Goal: Information Seeking & Learning: Learn about a topic

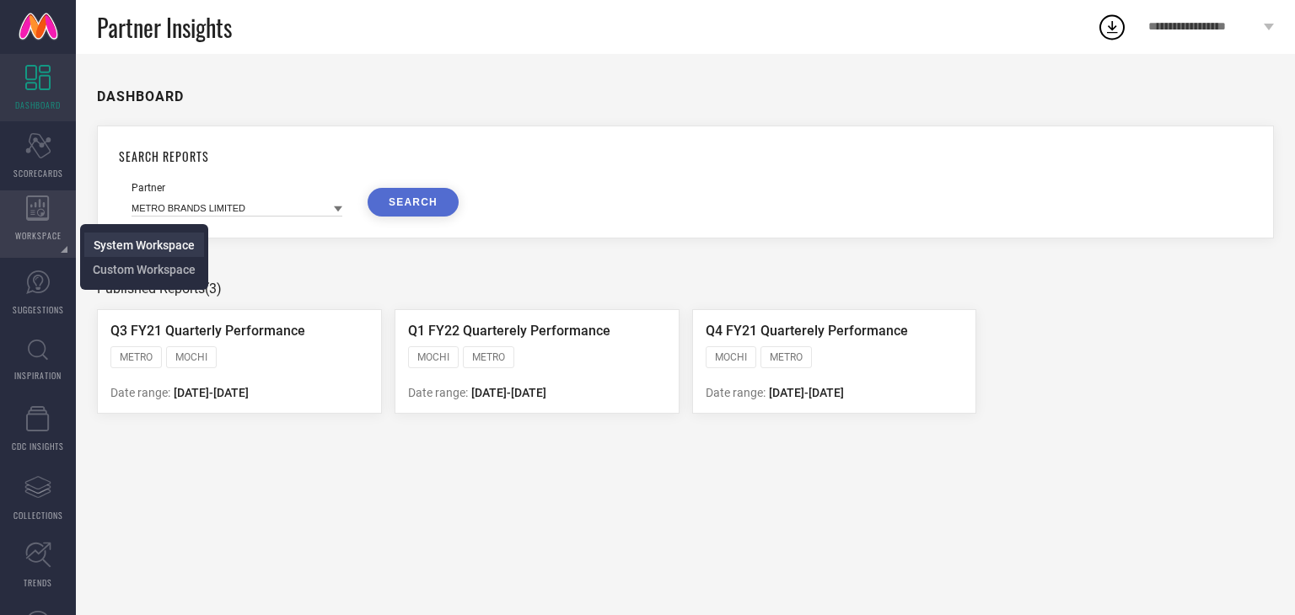
click at [122, 250] on span "System Workspace" at bounding box center [144, 245] width 101 height 13
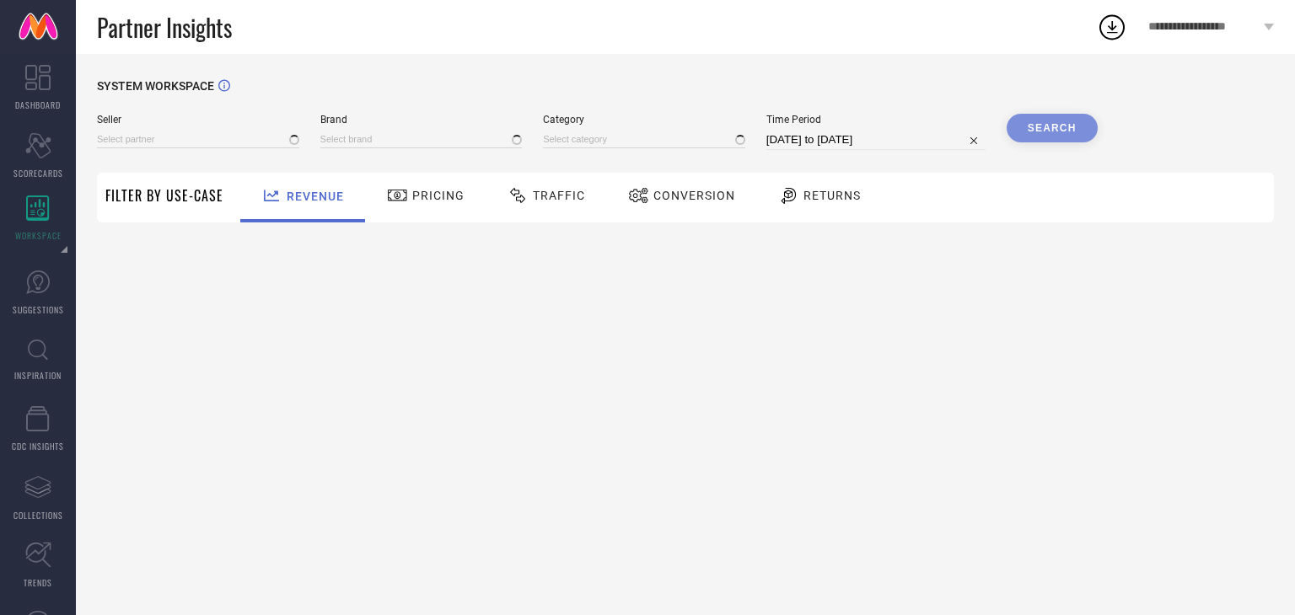
type input "All"
type input "1 STOP FASHION"
type input "All"
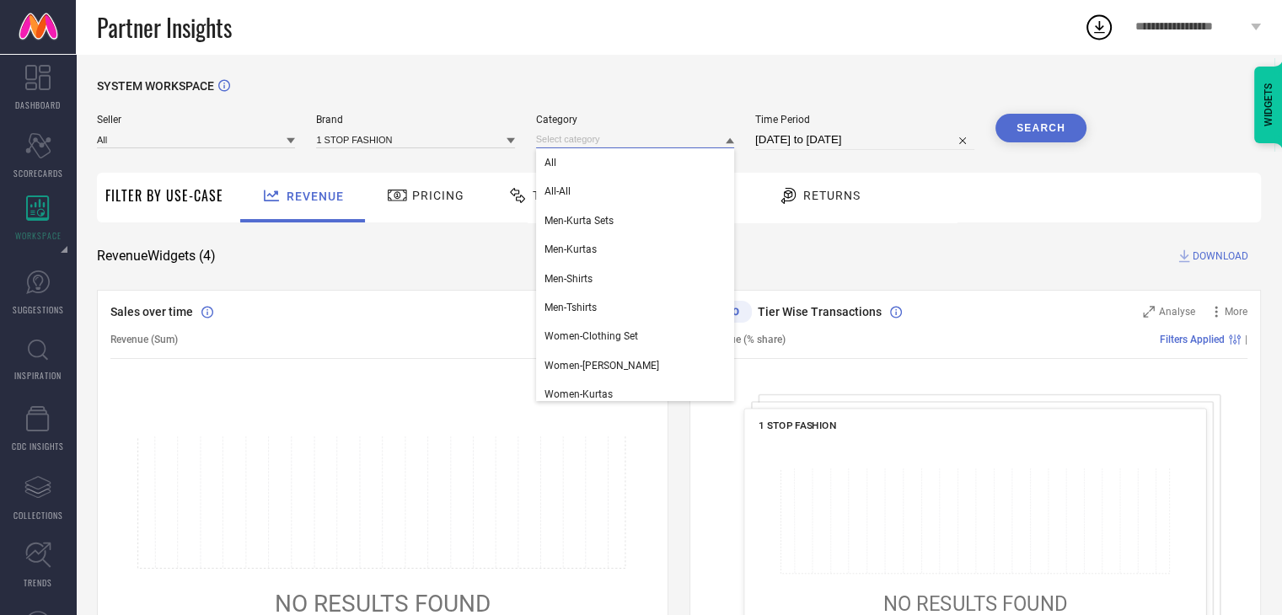
click at [567, 143] on input at bounding box center [635, 140] width 198 height 18
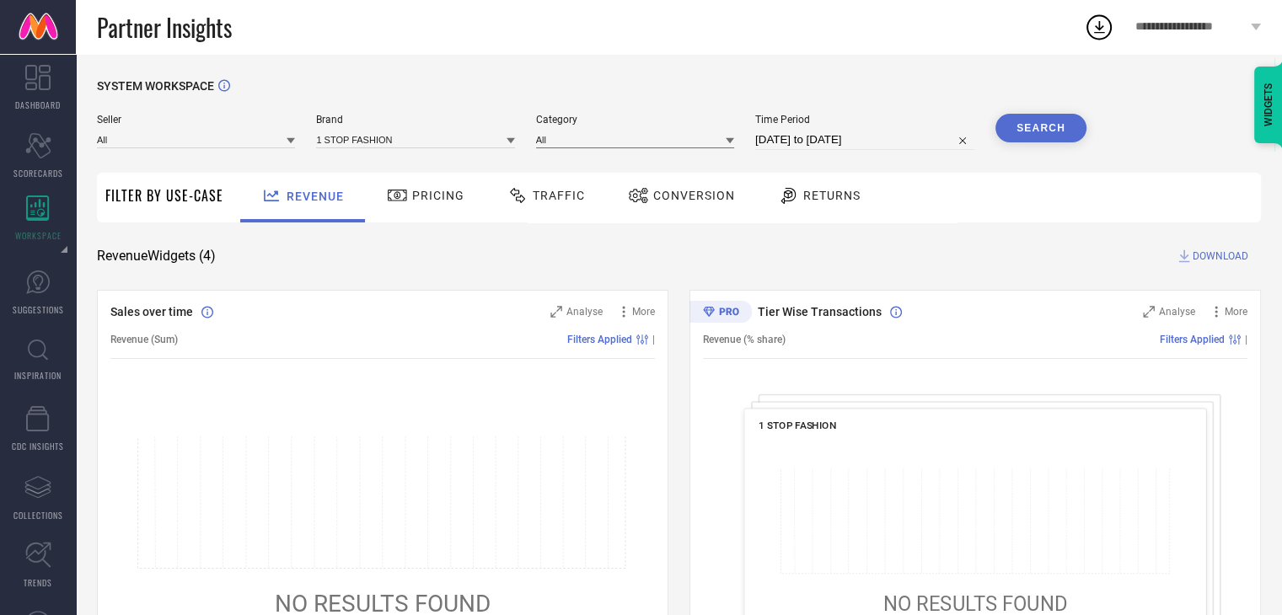
click at [567, 143] on input at bounding box center [635, 140] width 198 height 18
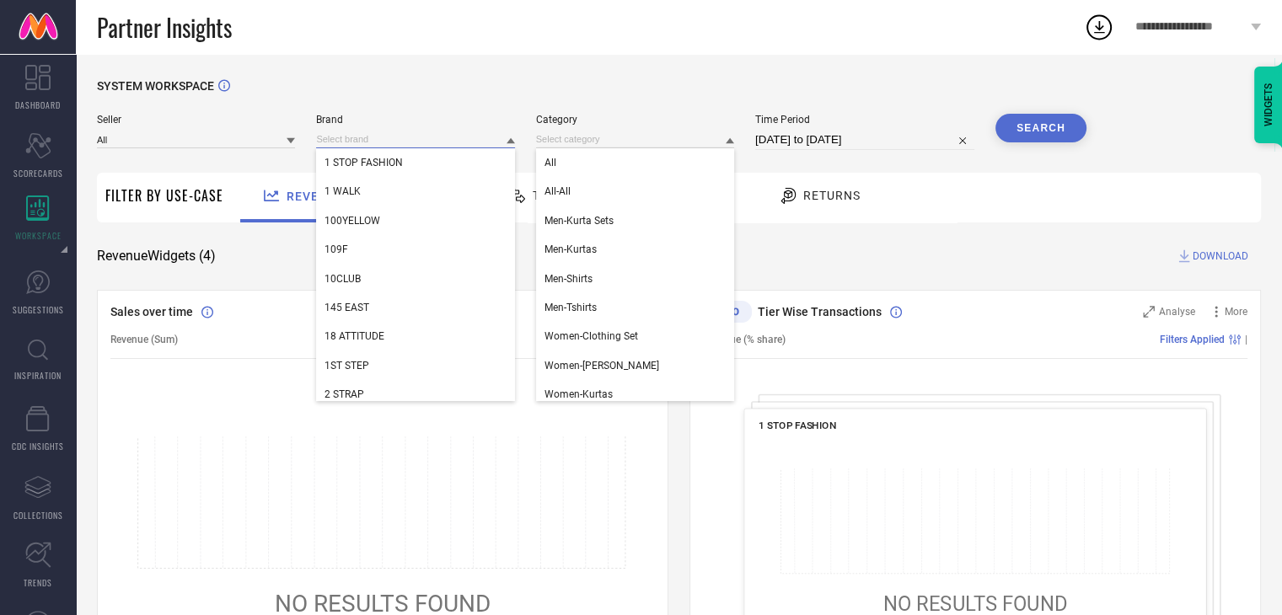
click at [470, 147] on input at bounding box center [415, 140] width 198 height 18
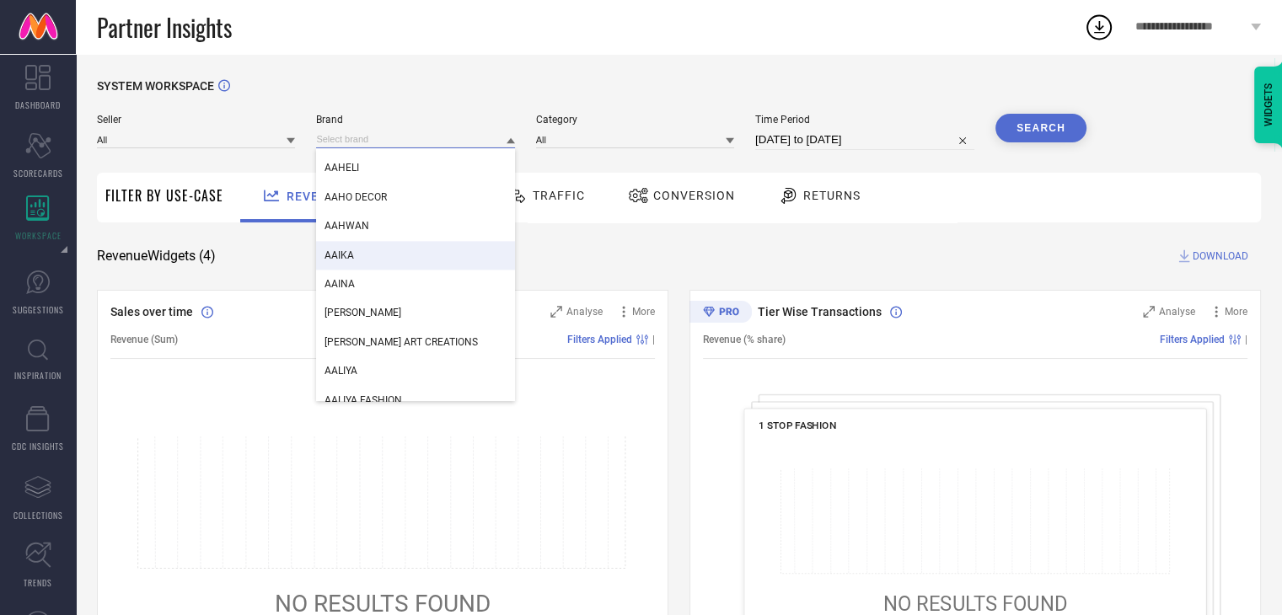
scroll to position [2349, 0]
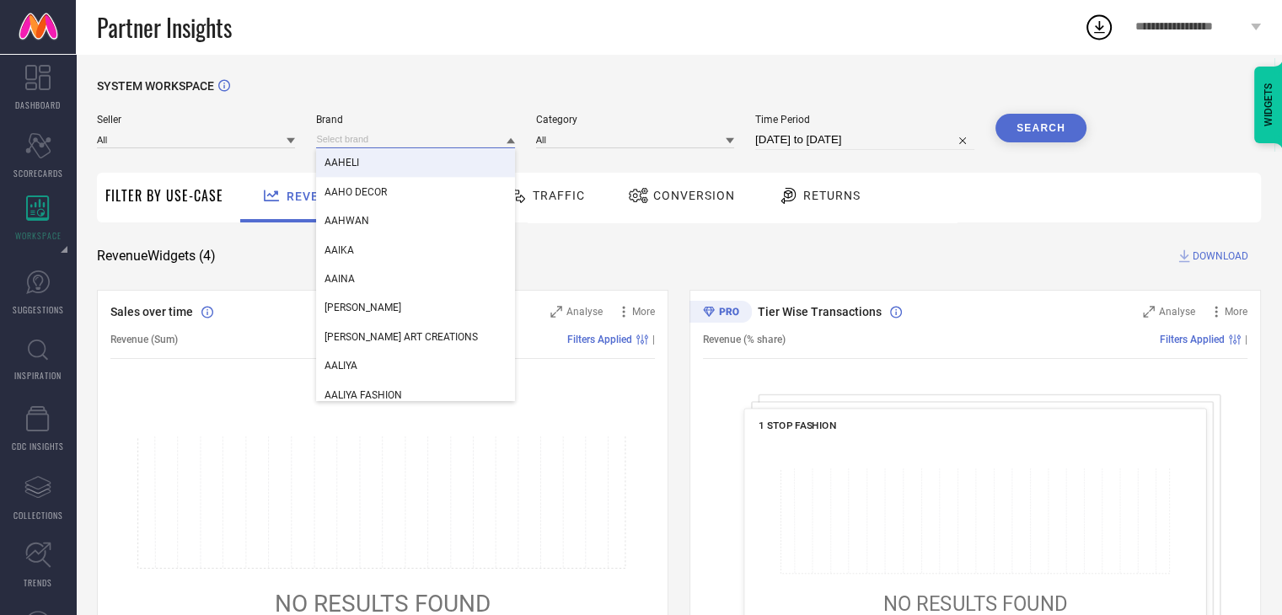
click at [357, 139] on input at bounding box center [415, 140] width 198 height 18
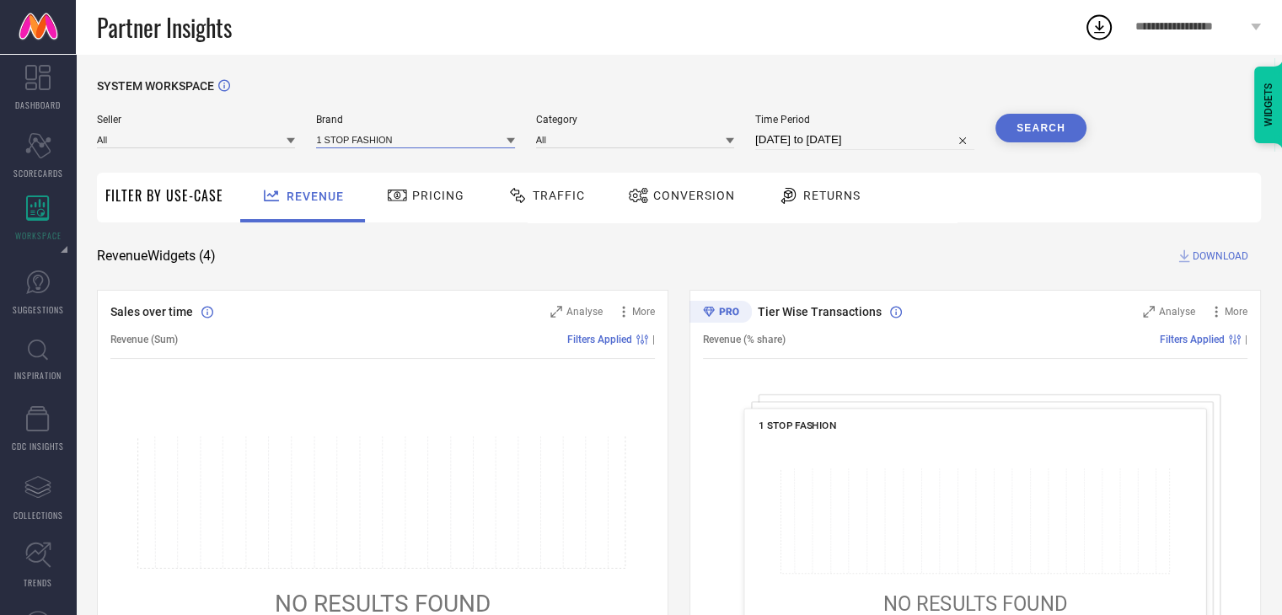
click at [357, 139] on input at bounding box center [415, 140] width 198 height 18
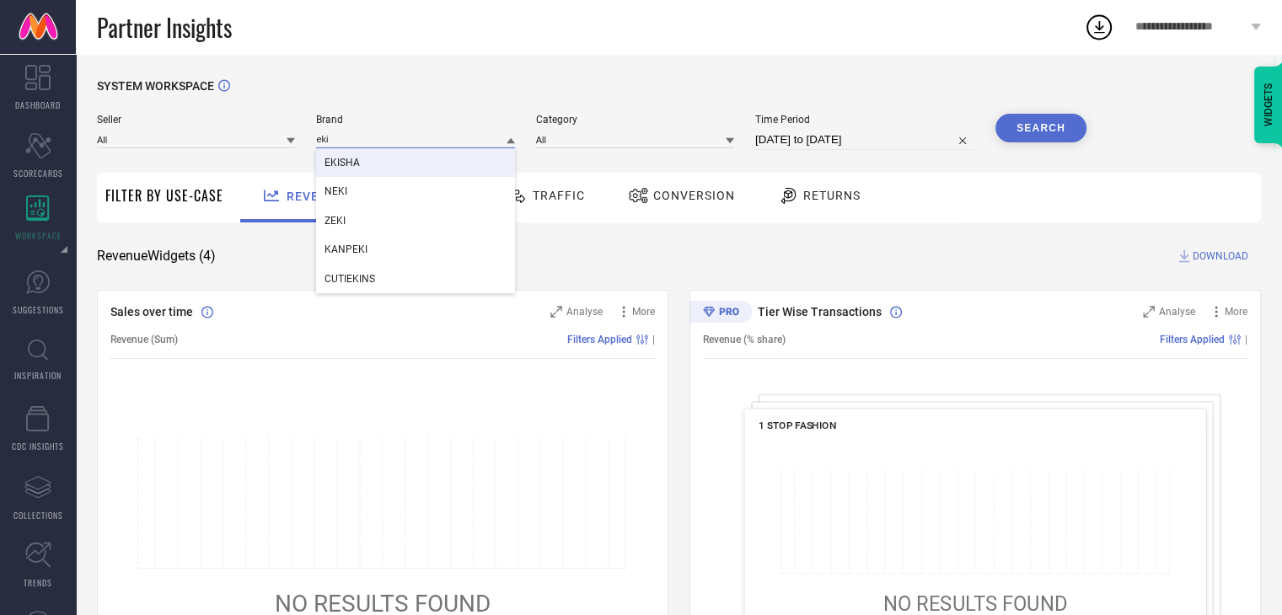
type input "eki"
click at [360, 158] on div "EKISHA" at bounding box center [415, 162] width 198 height 29
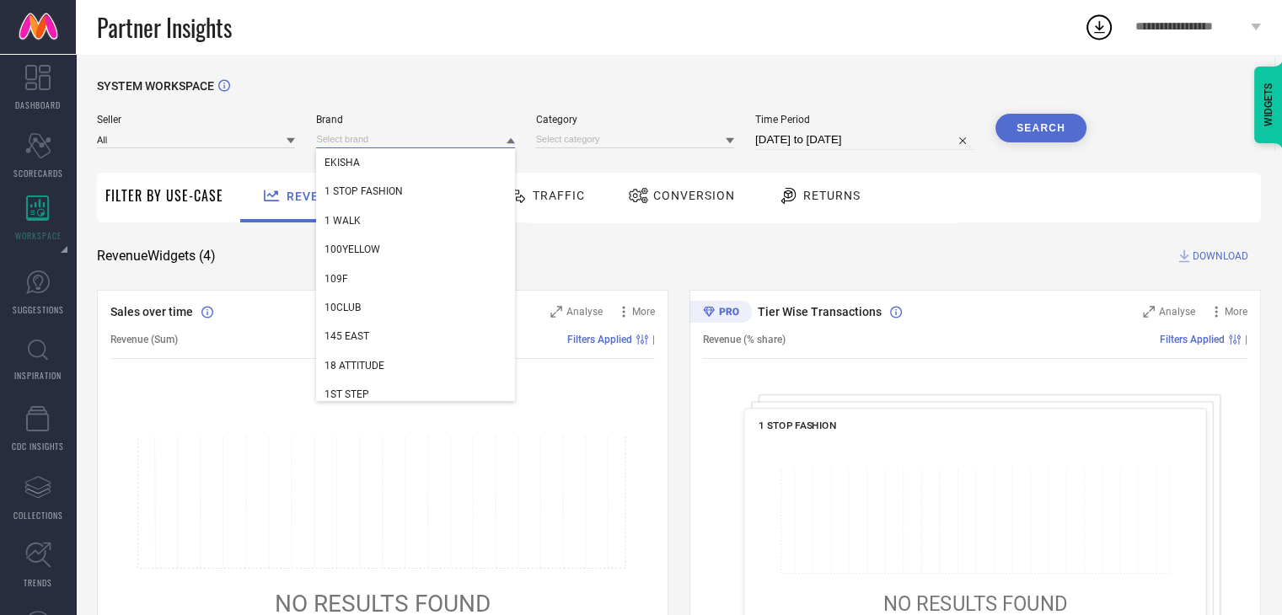
click at [361, 143] on input at bounding box center [415, 140] width 198 height 18
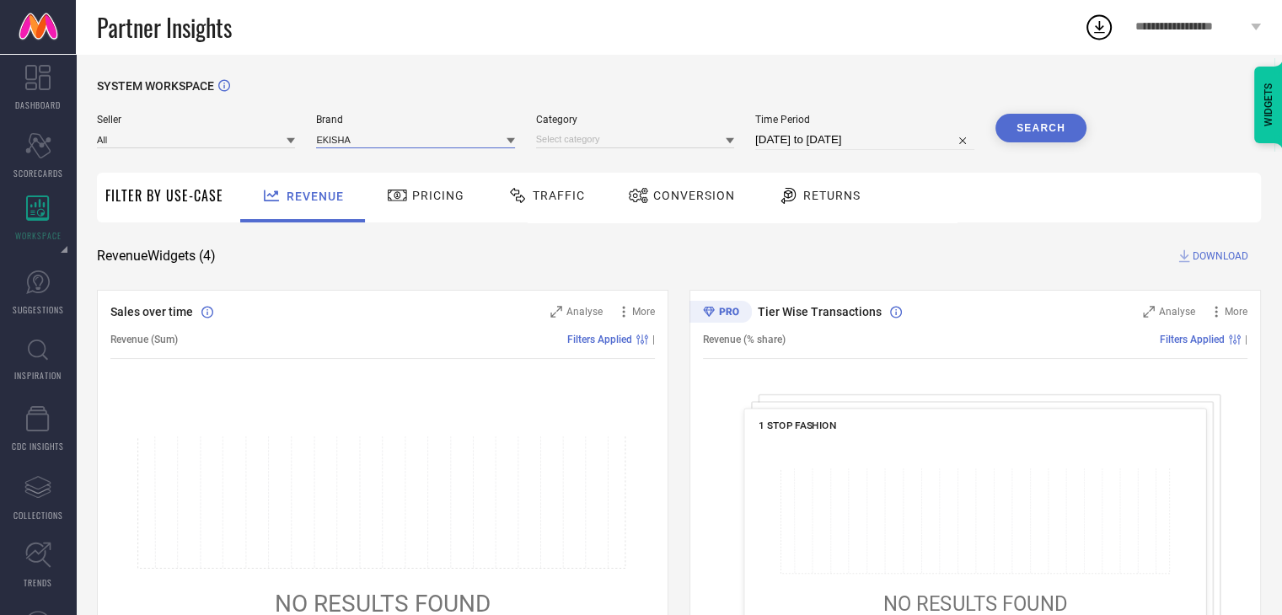
click at [361, 143] on input at bounding box center [415, 140] width 198 height 18
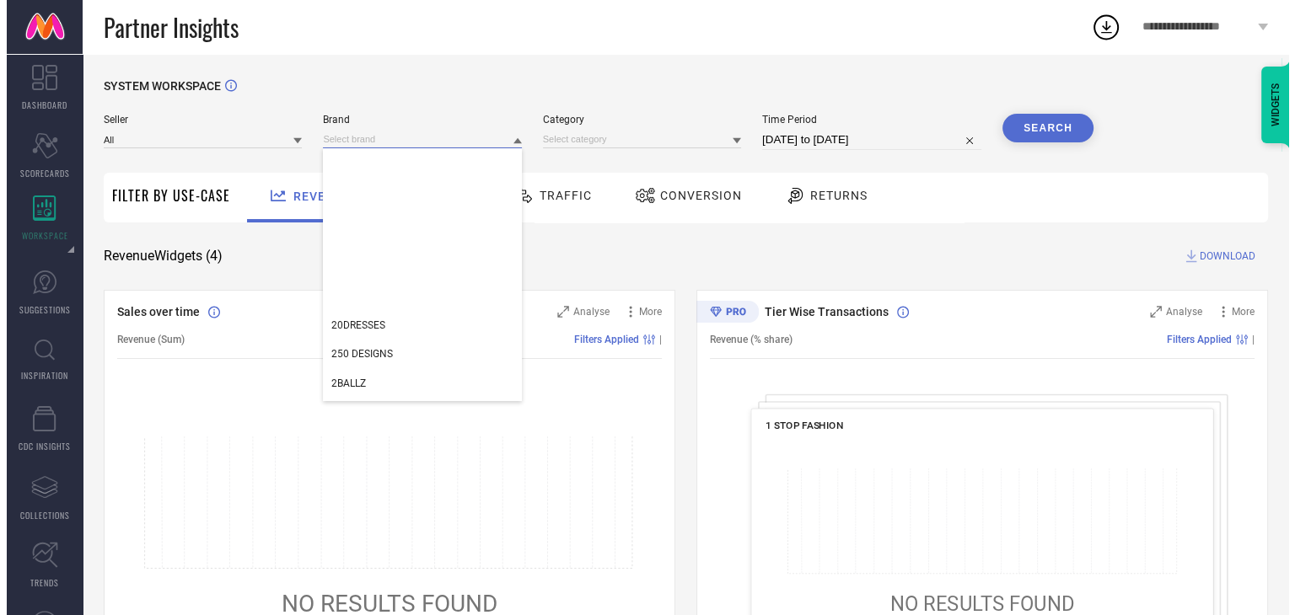
scroll to position [0, 0]
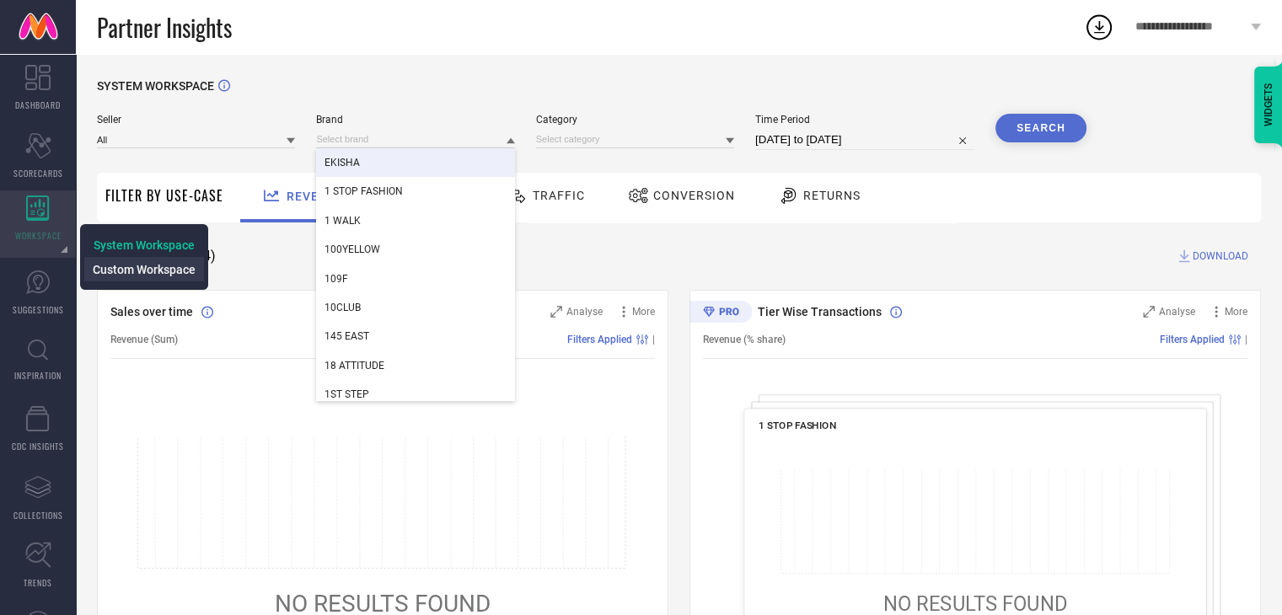
click at [135, 268] on span "Custom Workspace" at bounding box center [144, 269] width 103 height 13
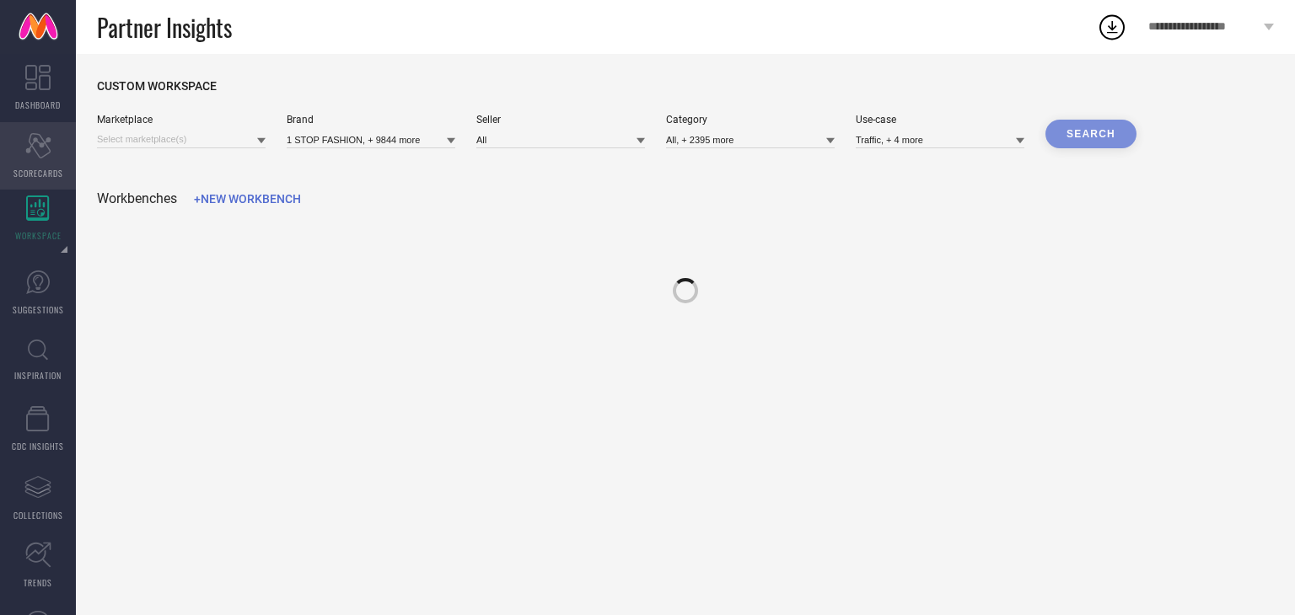
type input "1 STOP FASHION, + 9844 more"
type input "All"
type input "All, + 2395 more"
type input "Traffic, + 4 more"
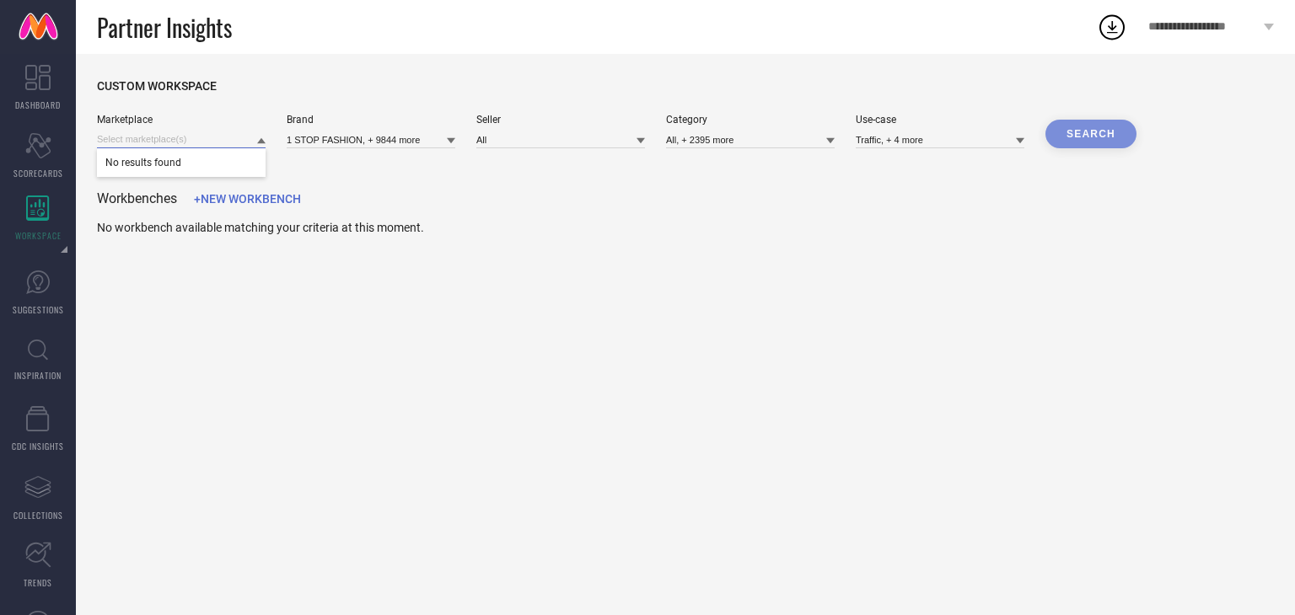
click at [189, 143] on input at bounding box center [181, 140] width 169 height 18
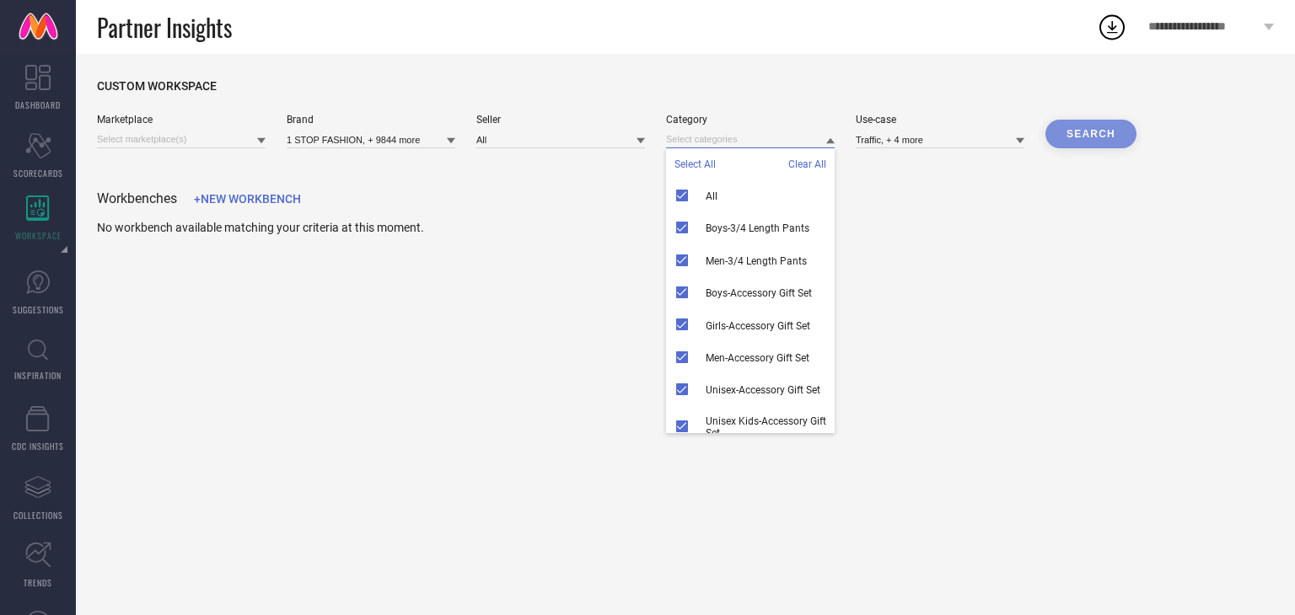
click at [712, 144] on input at bounding box center [750, 140] width 169 height 18
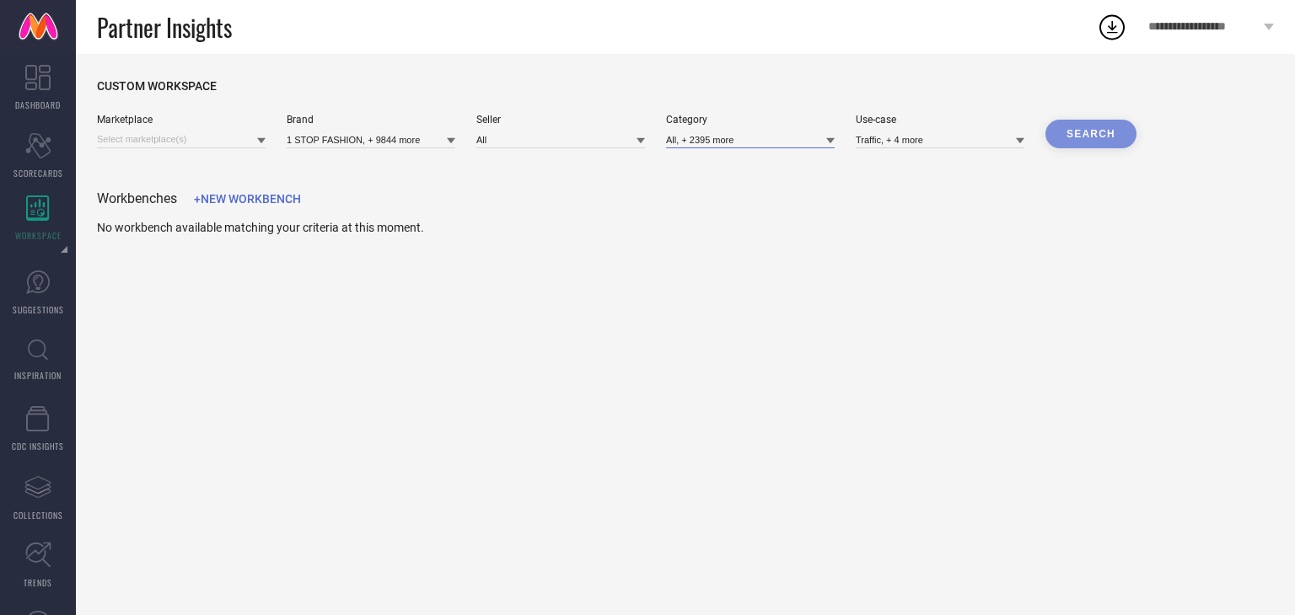
click at [712, 137] on input at bounding box center [750, 140] width 169 height 18
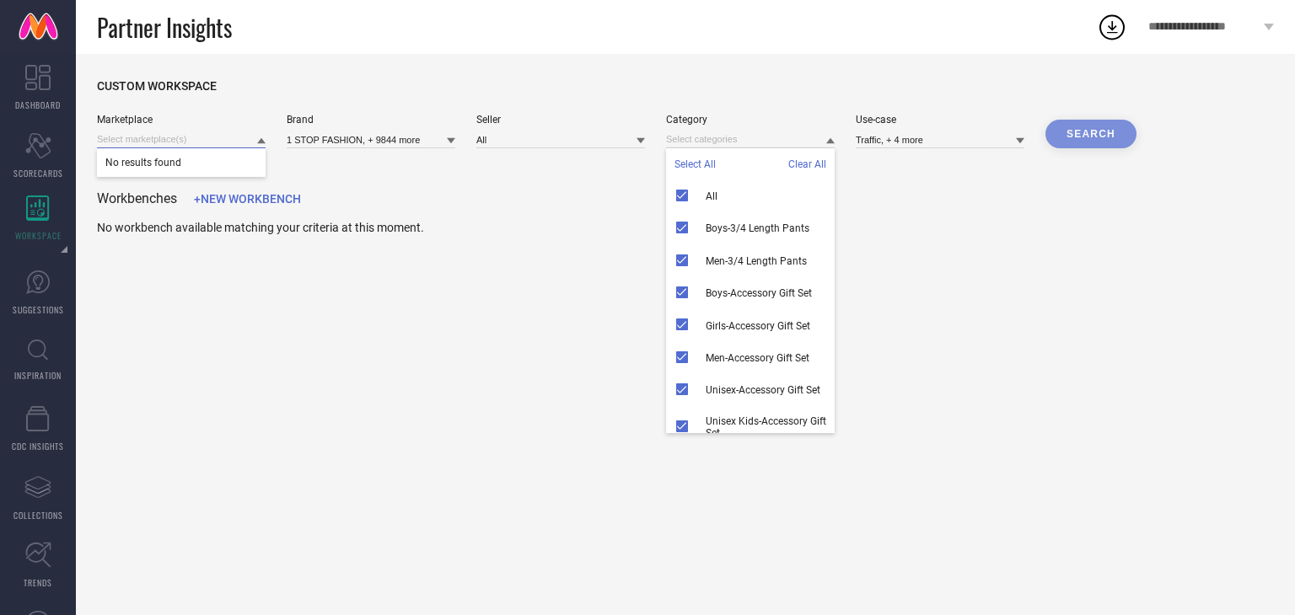
click at [245, 146] on input at bounding box center [181, 140] width 169 height 18
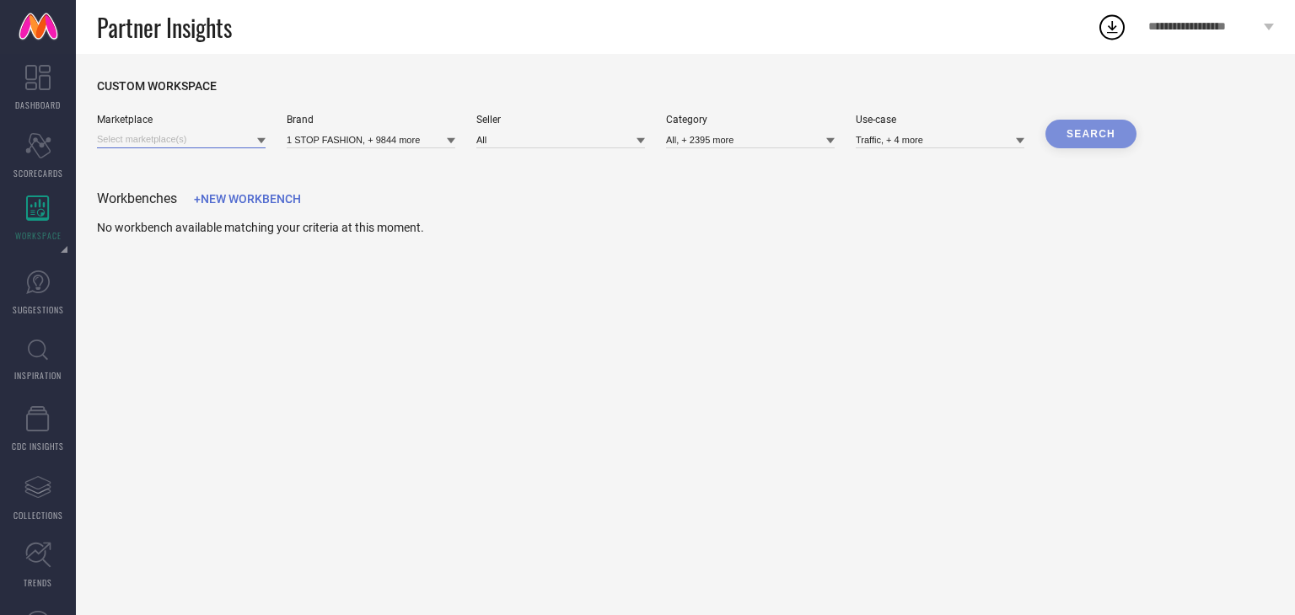
click at [250, 141] on input at bounding box center [181, 140] width 169 height 18
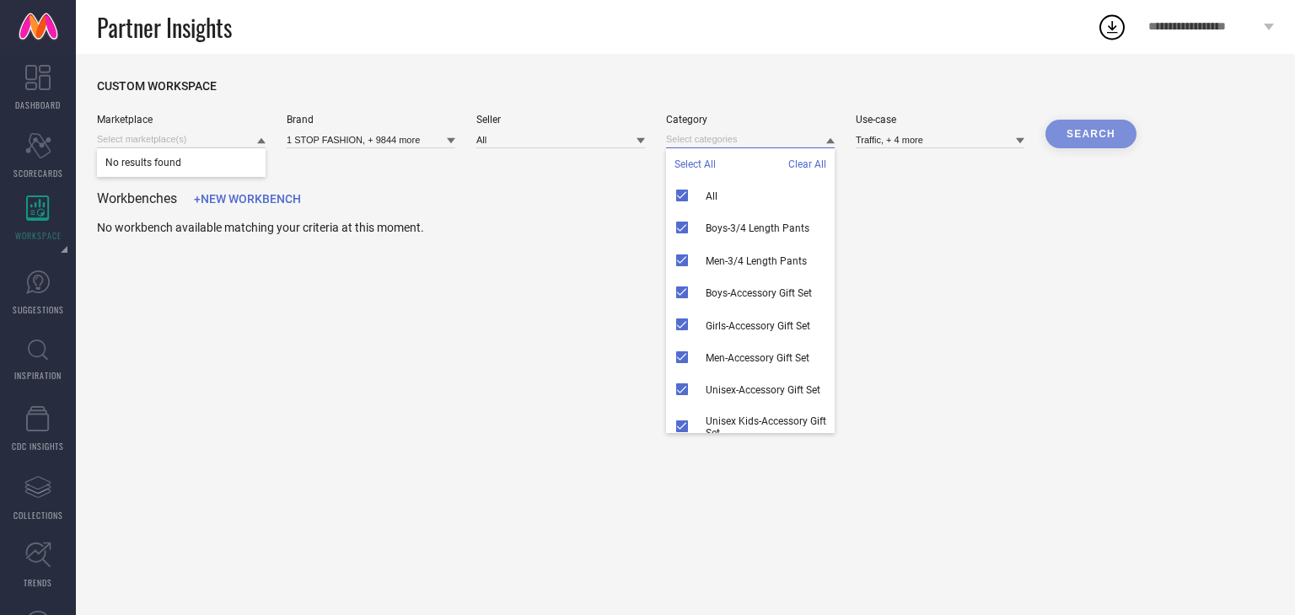
click at [693, 139] on input at bounding box center [750, 140] width 169 height 18
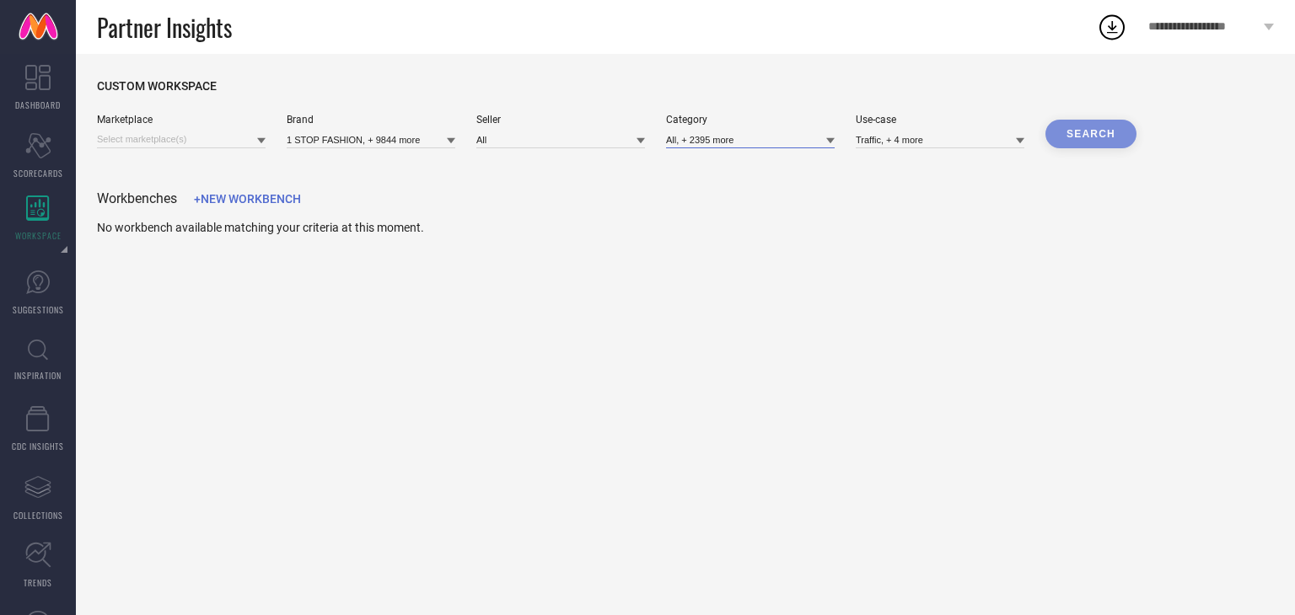
click at [693, 139] on input at bounding box center [750, 140] width 169 height 18
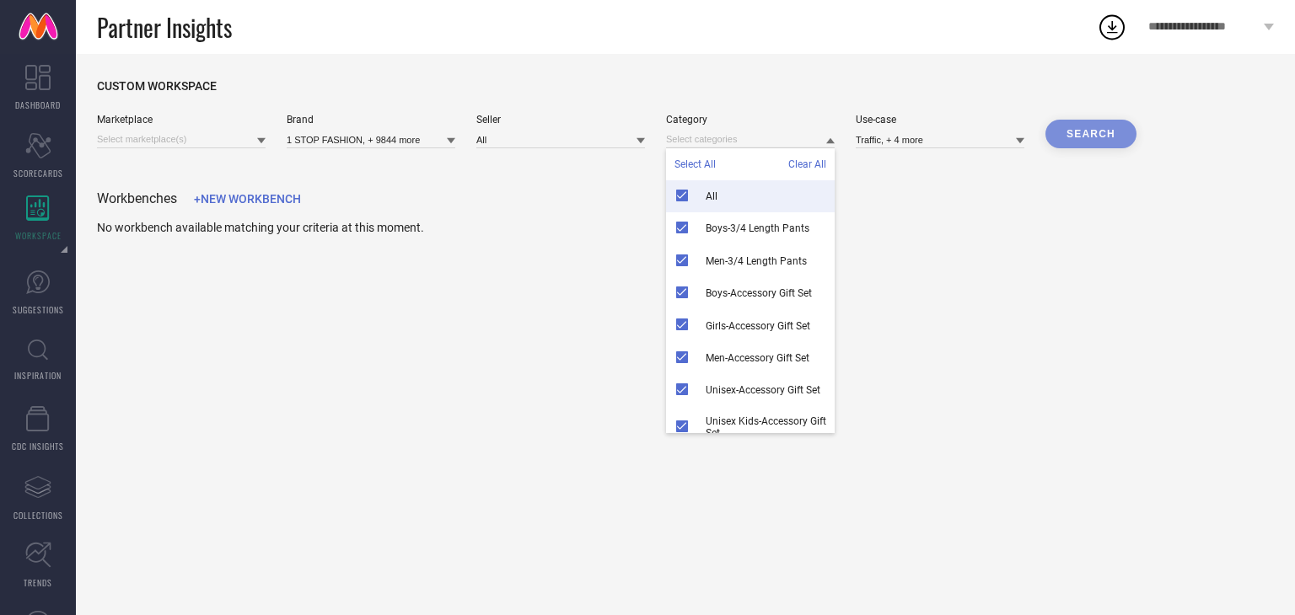
click at [806, 169] on span "Clear All" at bounding box center [807, 164] width 38 height 12
click at [712, 138] on input at bounding box center [750, 140] width 169 height 18
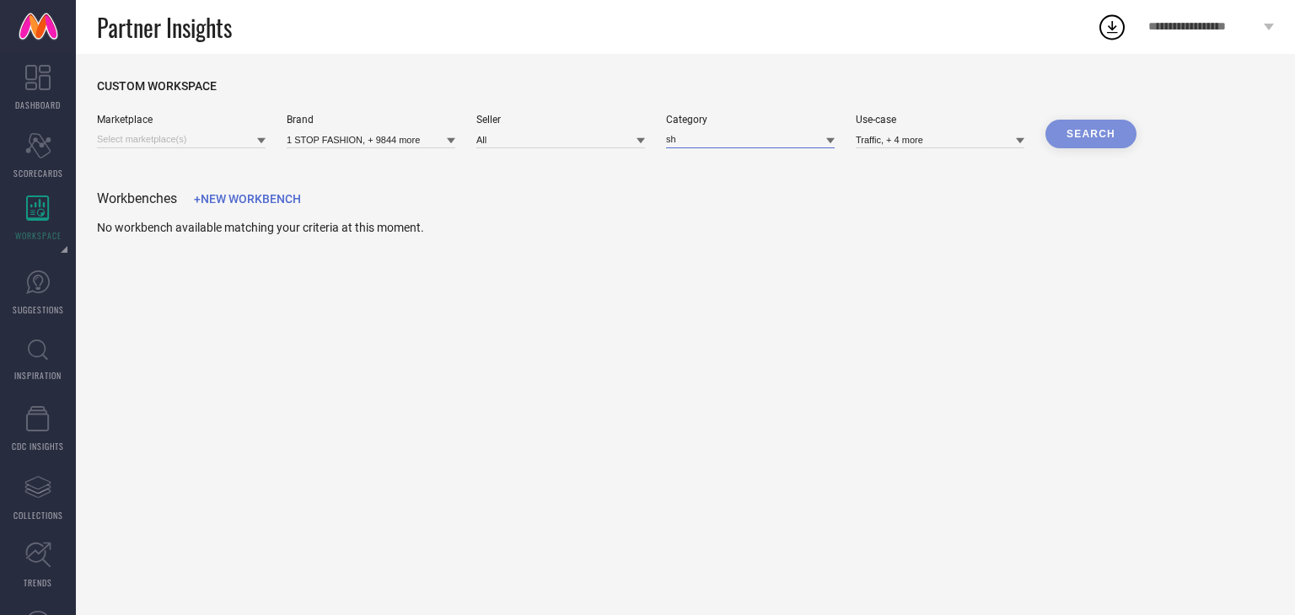
type input "s"
click at [712, 138] on input at bounding box center [750, 140] width 169 height 18
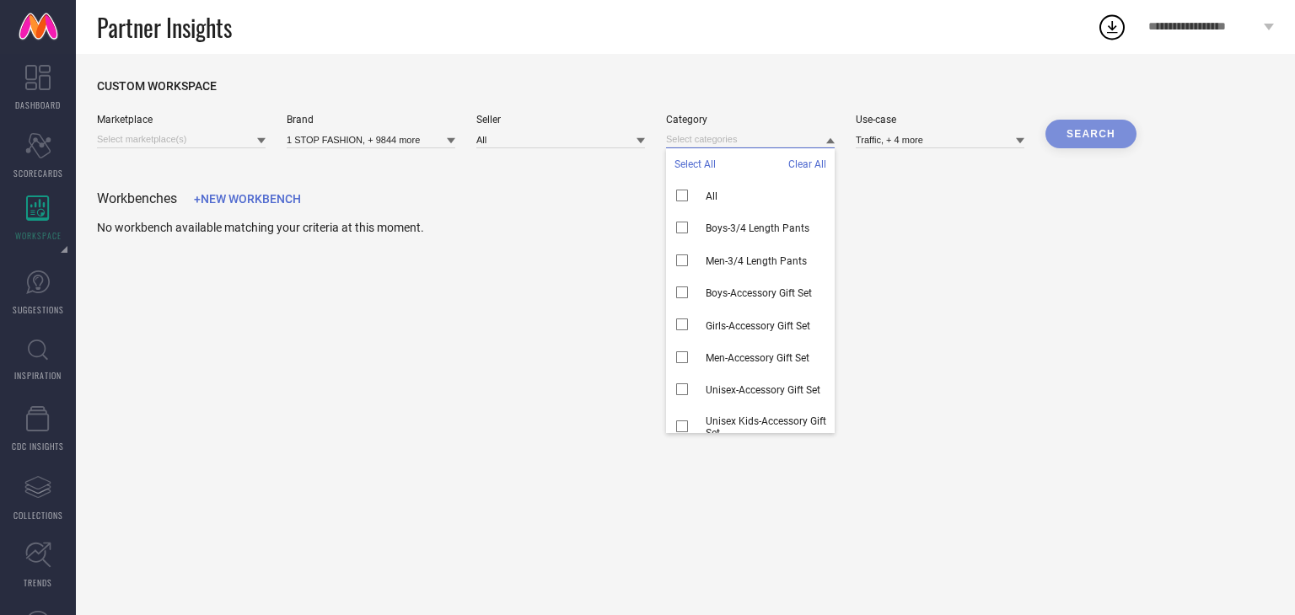
click at [712, 138] on input at bounding box center [750, 140] width 169 height 18
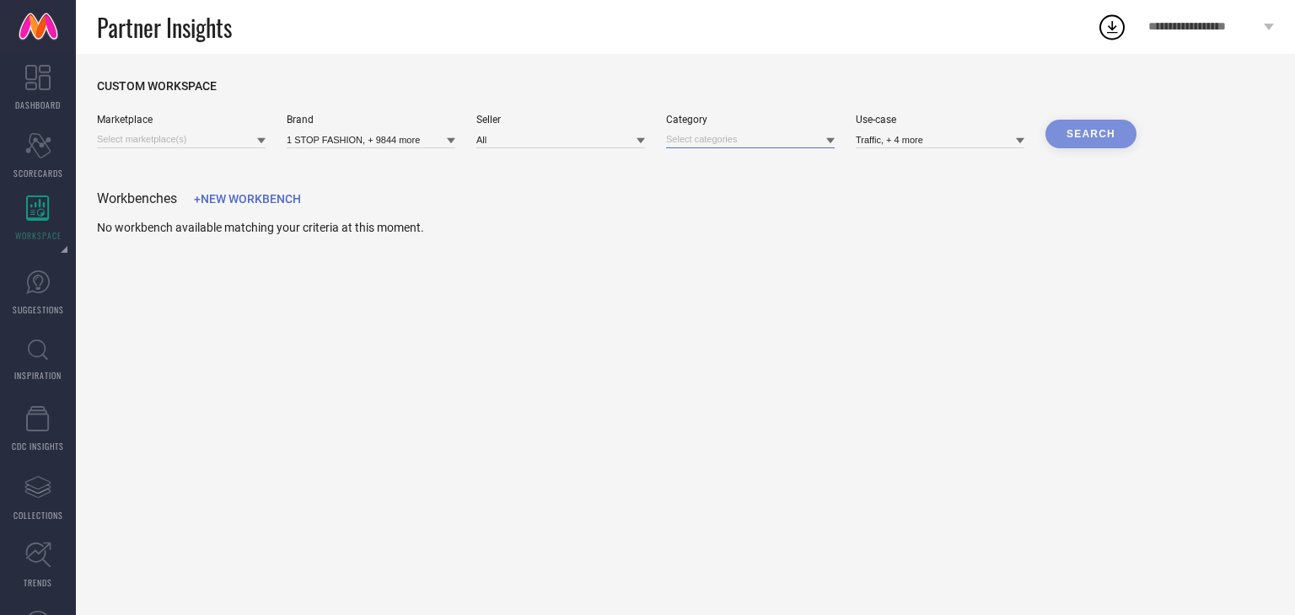
click at [712, 138] on input at bounding box center [750, 140] width 169 height 18
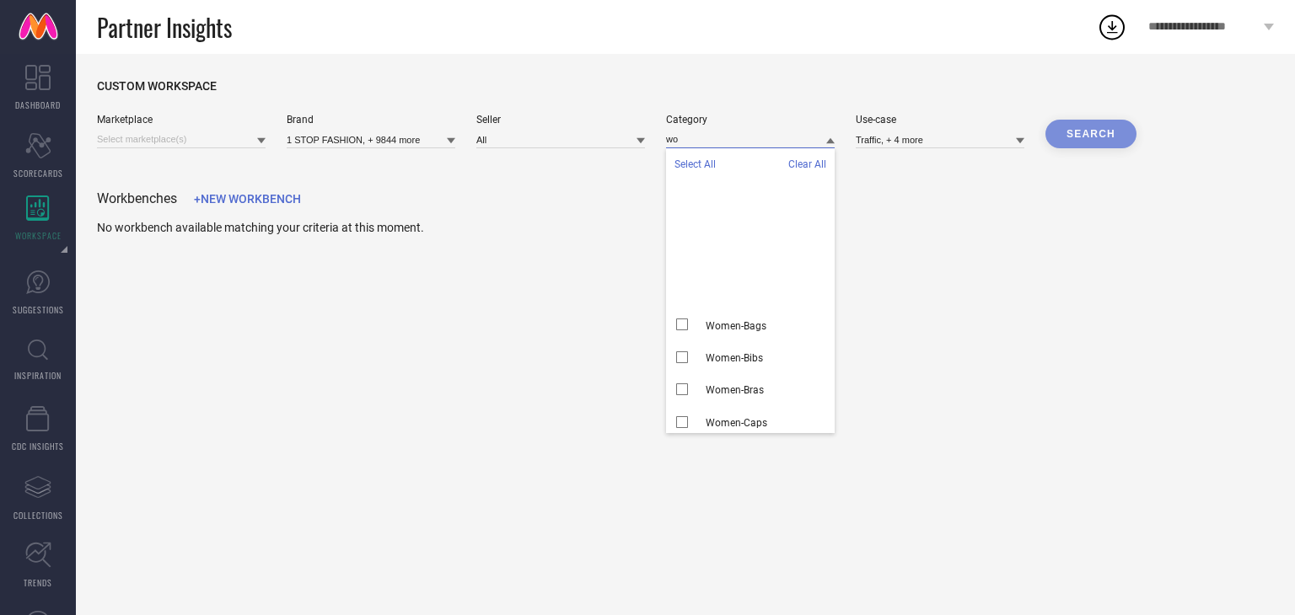
type input "w"
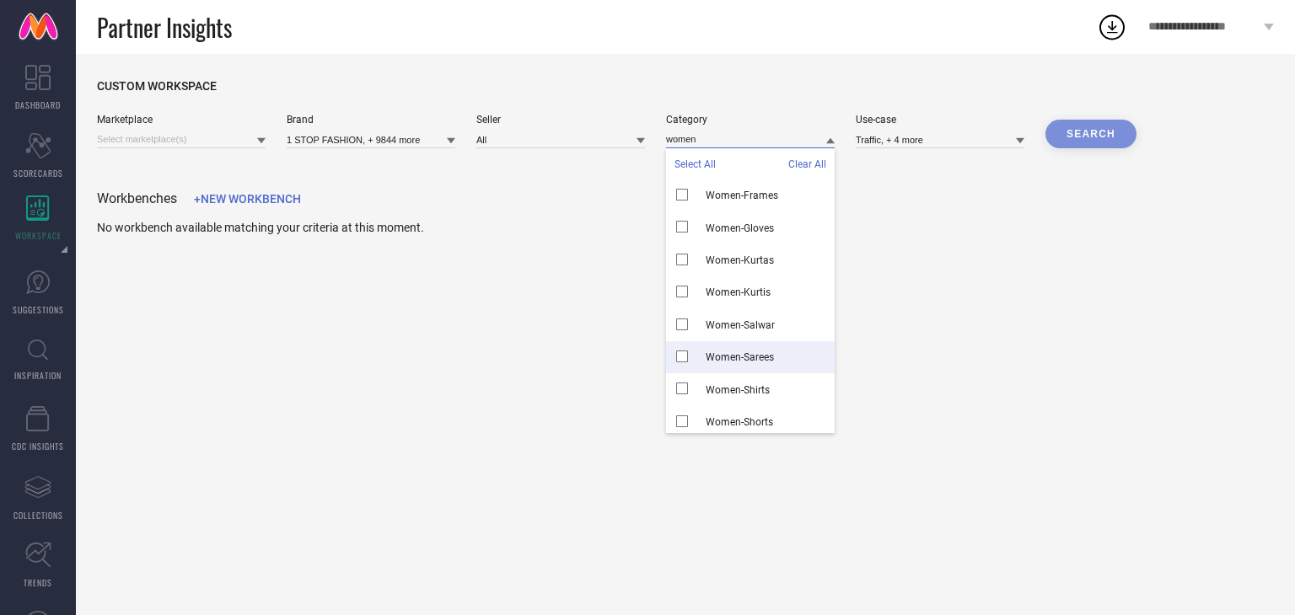
scroll to position [1558, 0]
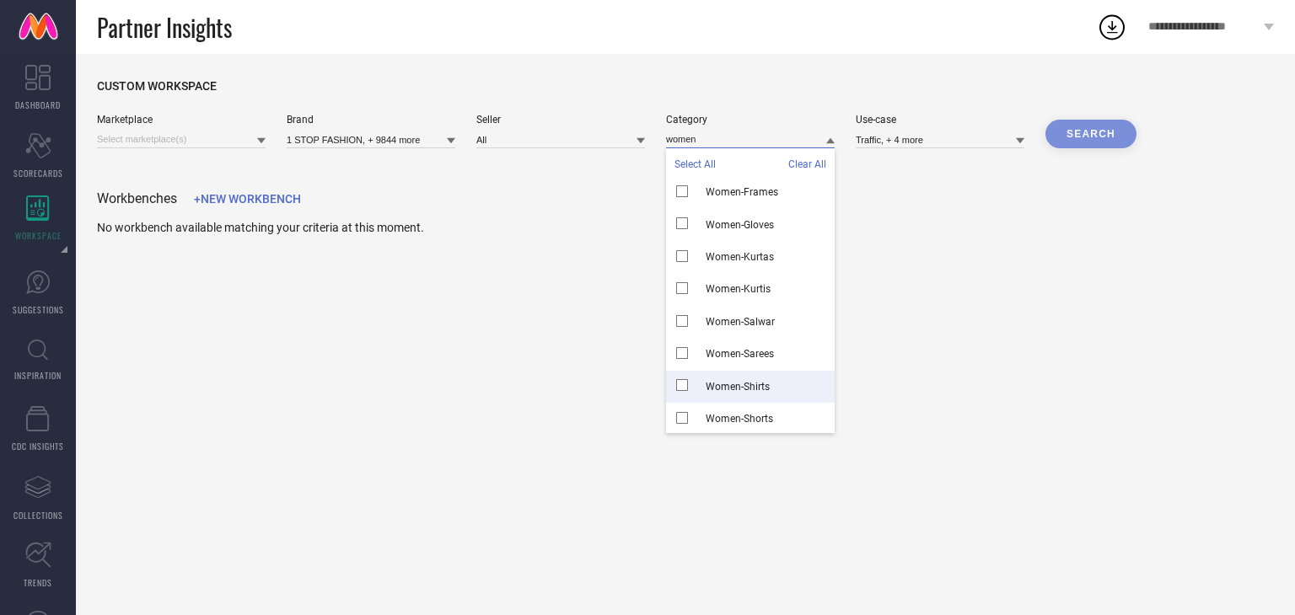
type input "women"
click at [749, 387] on span "Women-Shirts" at bounding box center [738, 387] width 64 height 12
click at [971, 300] on div "CUSTOM WORKSPACE Marketplace Brand 1 STOP FASHION, + 9844 more Seller All Categ…" at bounding box center [685, 334] width 1219 height 561
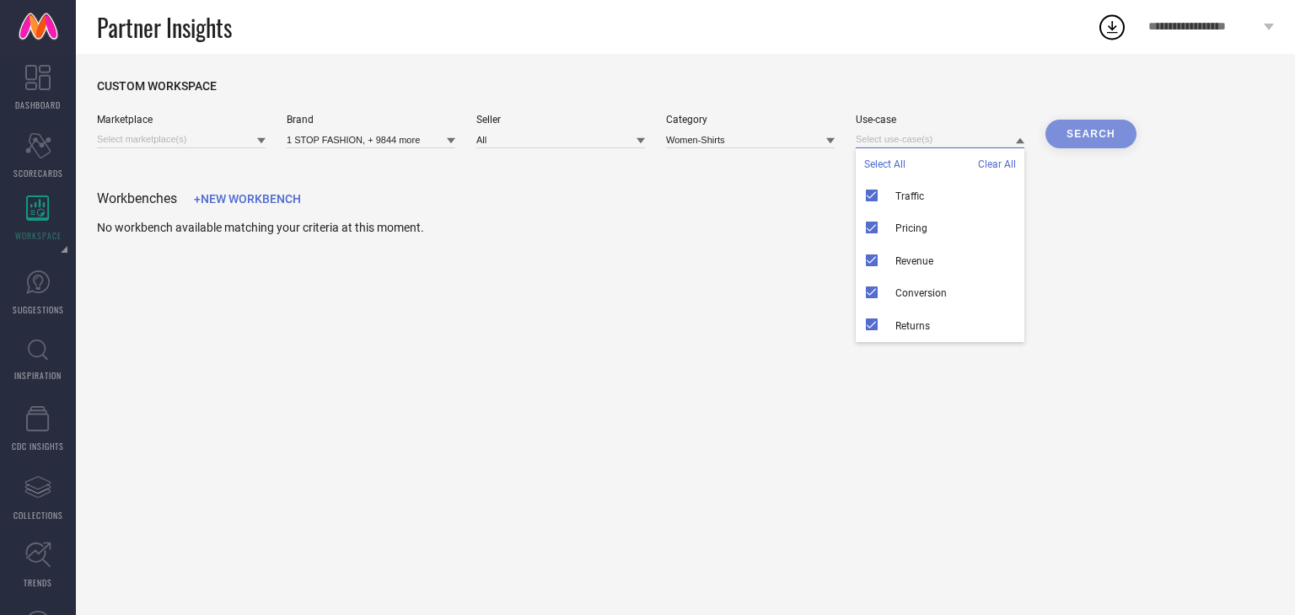
click at [990, 137] on input at bounding box center [940, 140] width 169 height 18
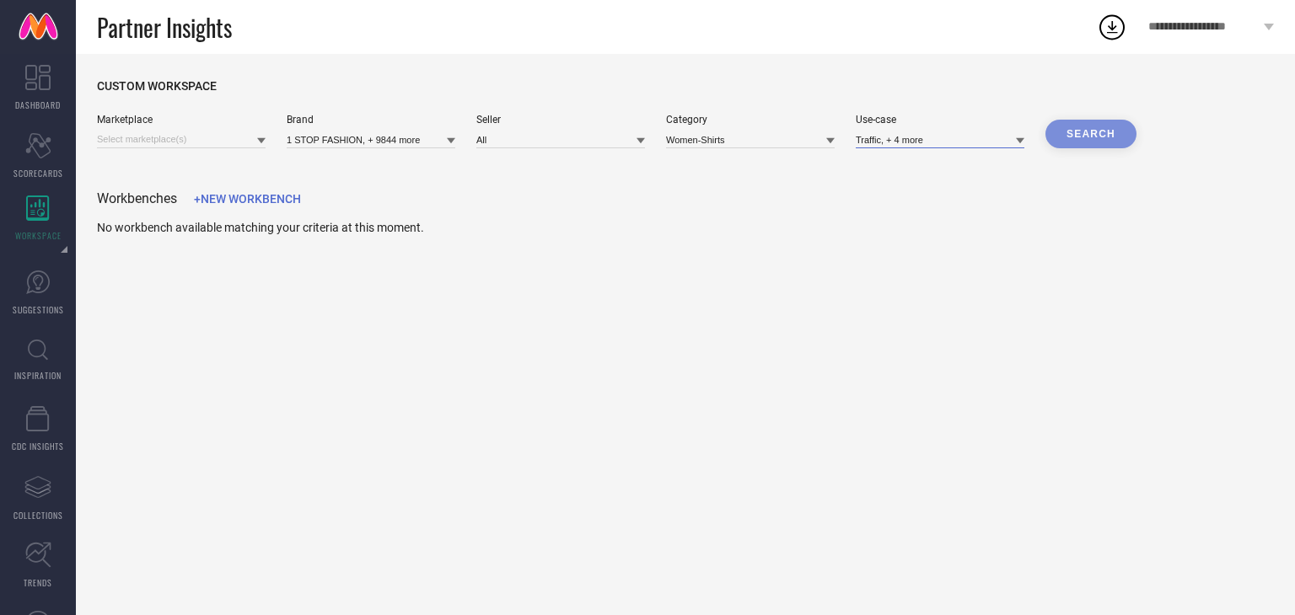
click at [990, 137] on input at bounding box center [940, 140] width 169 height 18
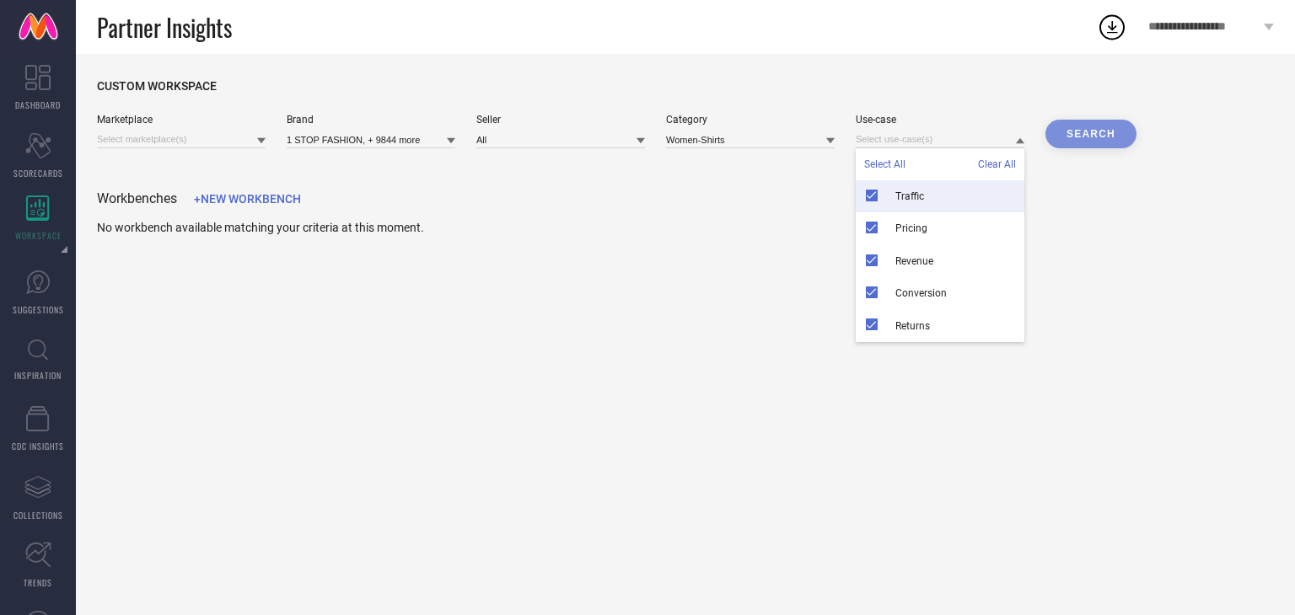
click at [1050, 192] on div "Workbenches +NEW WORKBENCH" at bounding box center [685, 199] width 1177 height 16
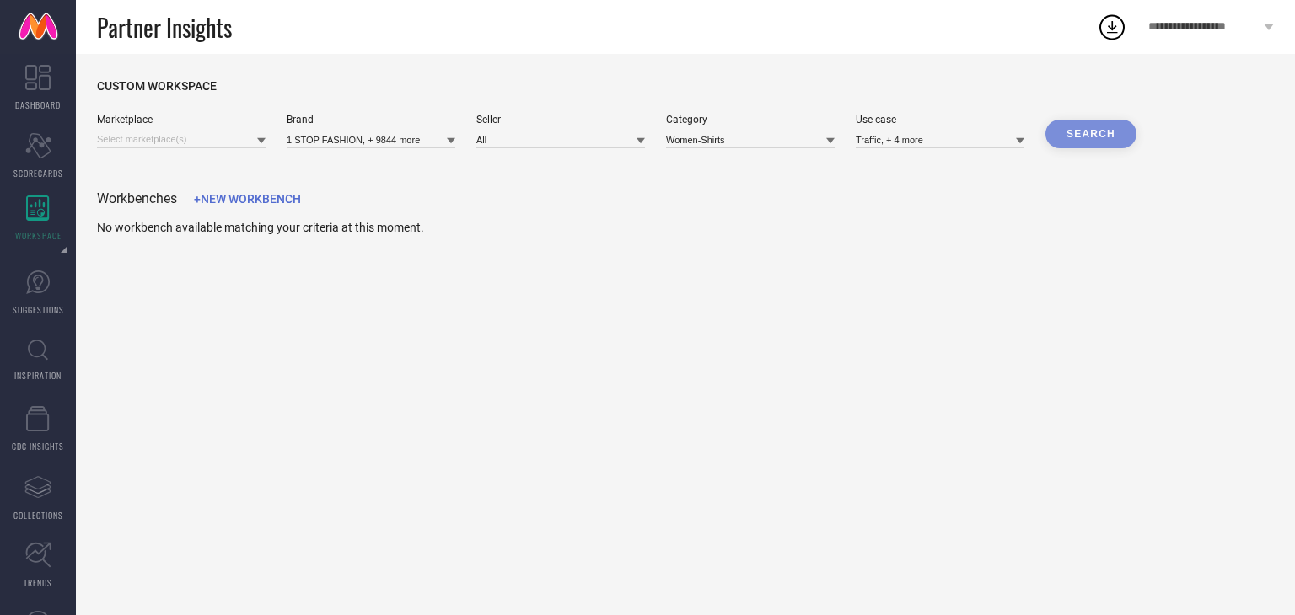
click at [1085, 137] on div "Search" at bounding box center [1090, 134] width 91 height 29
click at [1082, 137] on div "Search" at bounding box center [1090, 134] width 91 height 29
click at [260, 137] on icon at bounding box center [261, 141] width 8 height 8
click at [228, 159] on span "No results found" at bounding box center [181, 162] width 169 height 29
click at [1104, 130] on div "Search" at bounding box center [1090, 134] width 91 height 29
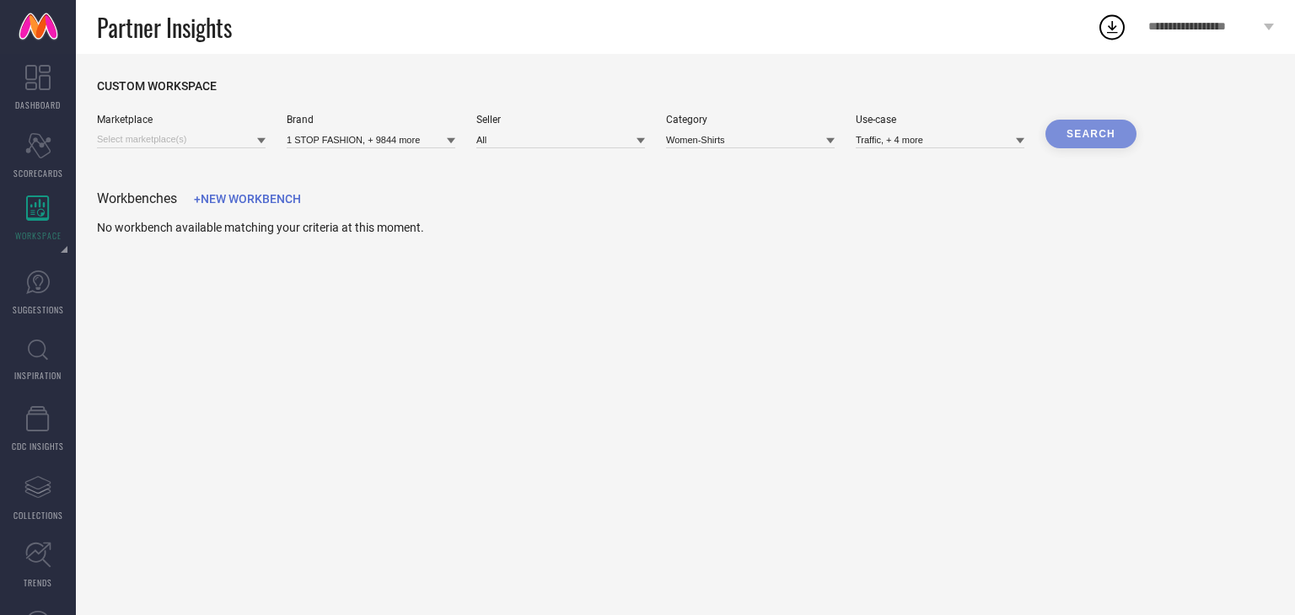
click at [243, 195] on span "+NEW WORKBENCH" at bounding box center [247, 198] width 107 height 13
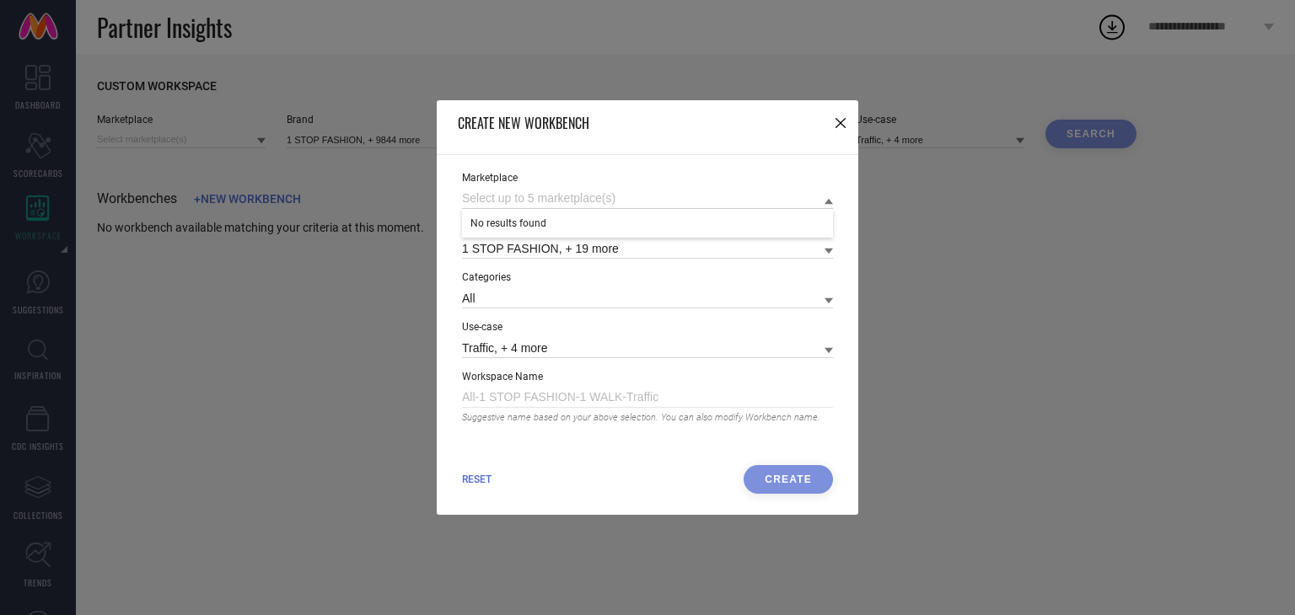
click at [841, 121] on icon at bounding box center [840, 123] width 10 height 10
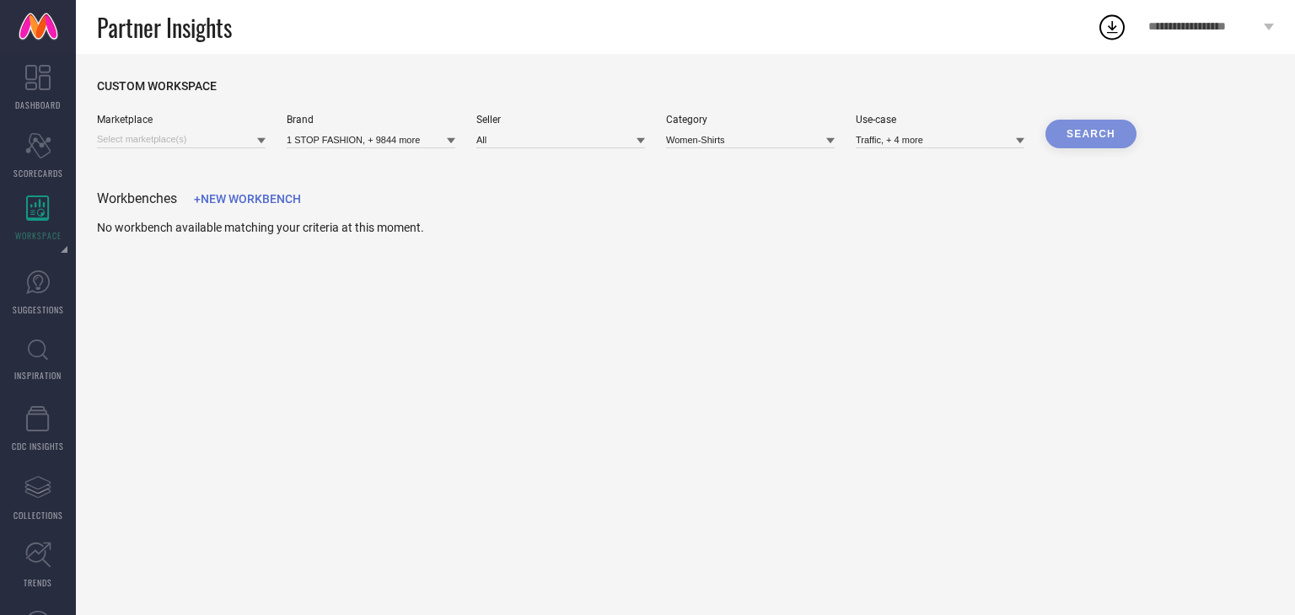
click at [199, 151] on div "CUSTOM WORKSPACE Marketplace Brand 1 STOP FASHION, + 9844 more Seller All Categ…" at bounding box center [685, 157] width 1177 height 156
click at [240, 136] on input at bounding box center [181, 140] width 169 height 18
click at [266, 143] on div "Marketplace Brand 1 STOP FASHION, + 9844 more Seller All Category Women-Shirts …" at bounding box center [685, 131] width 1177 height 35
click at [40, 443] on span "CDC INSIGHTS" at bounding box center [38, 446] width 52 height 13
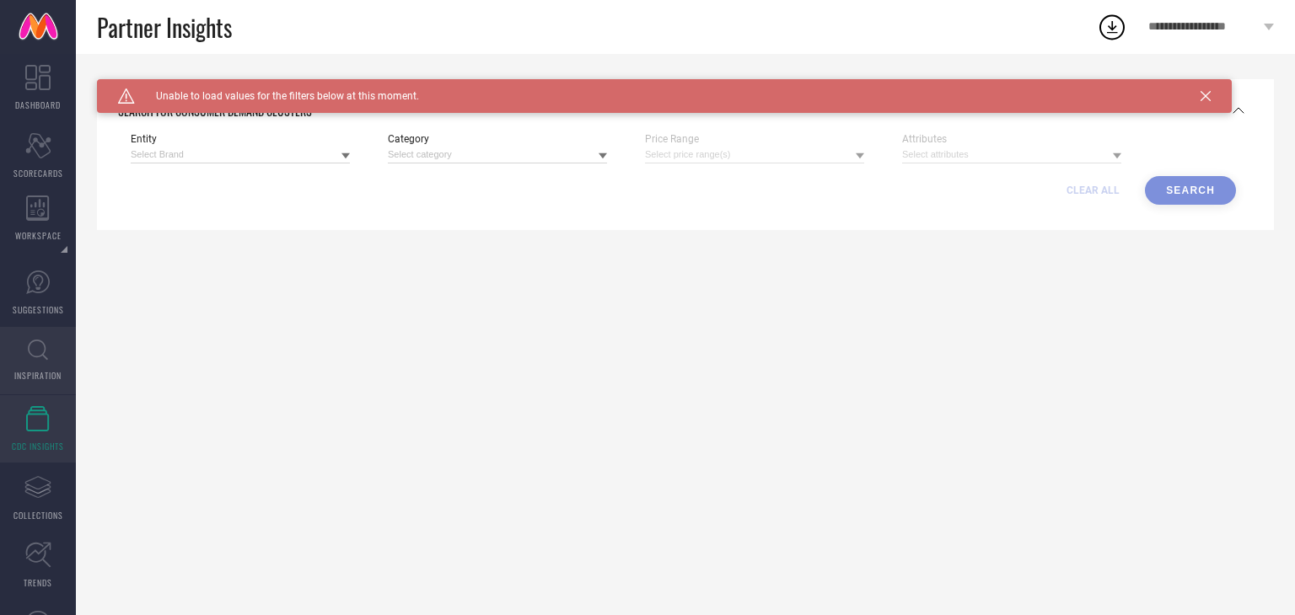
click at [15, 355] on link "INSPIRATION" at bounding box center [38, 360] width 76 height 67
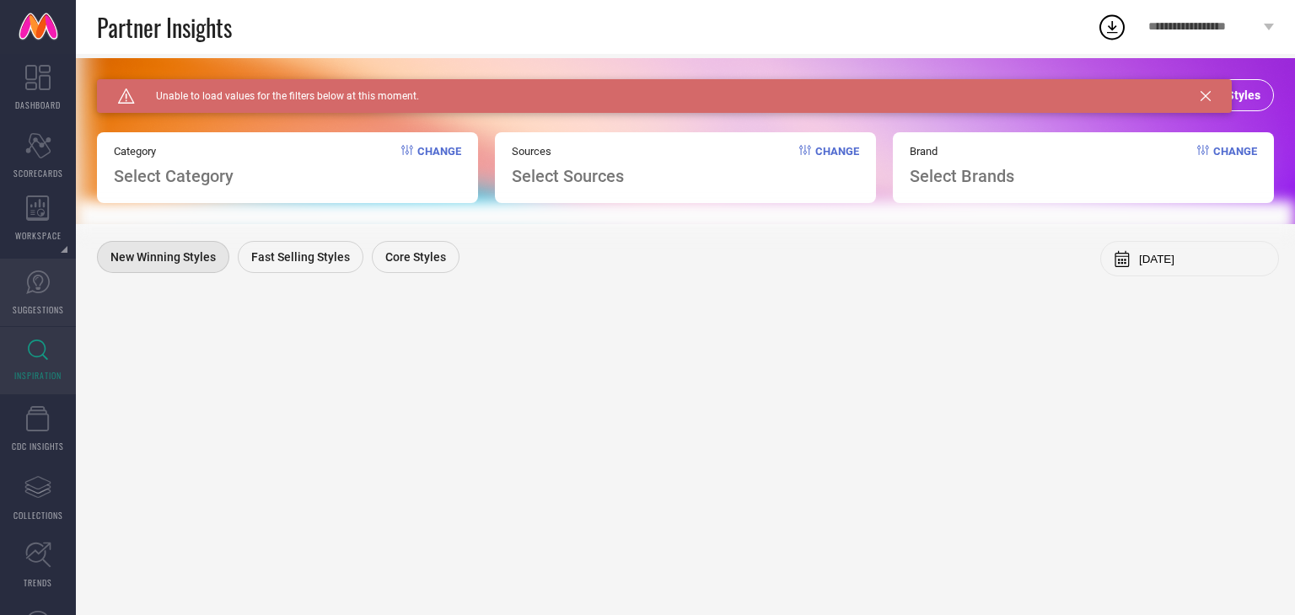
click at [30, 282] on icon at bounding box center [37, 282] width 25 height 25
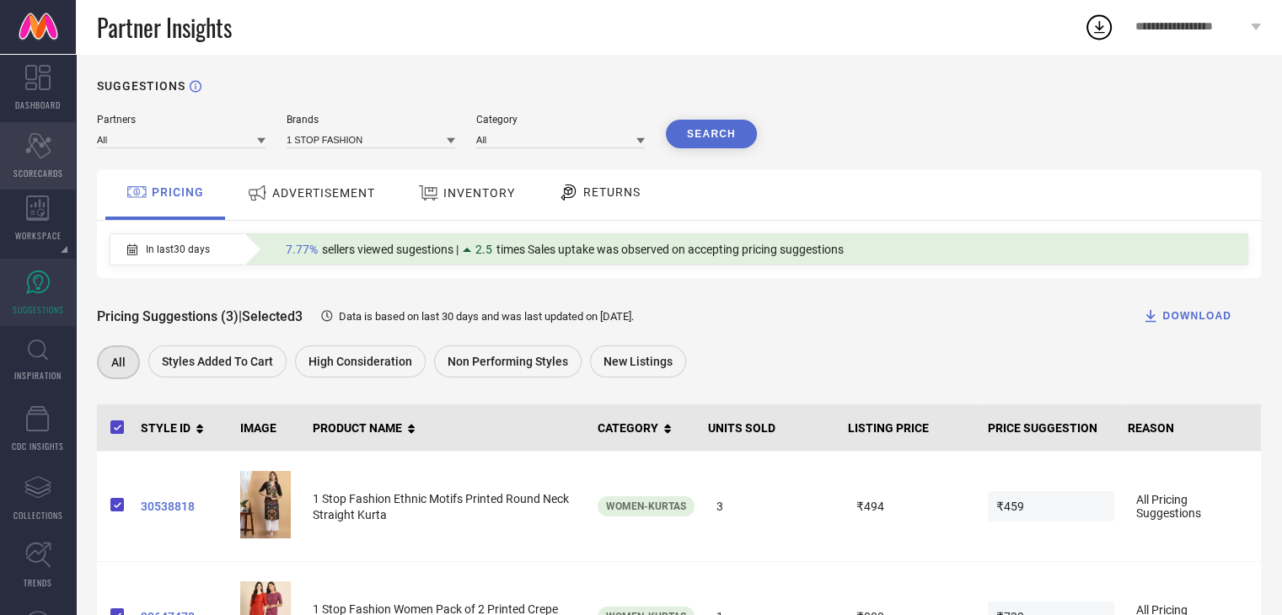
click at [33, 156] on icon "Scorecard" at bounding box center [38, 145] width 26 height 25
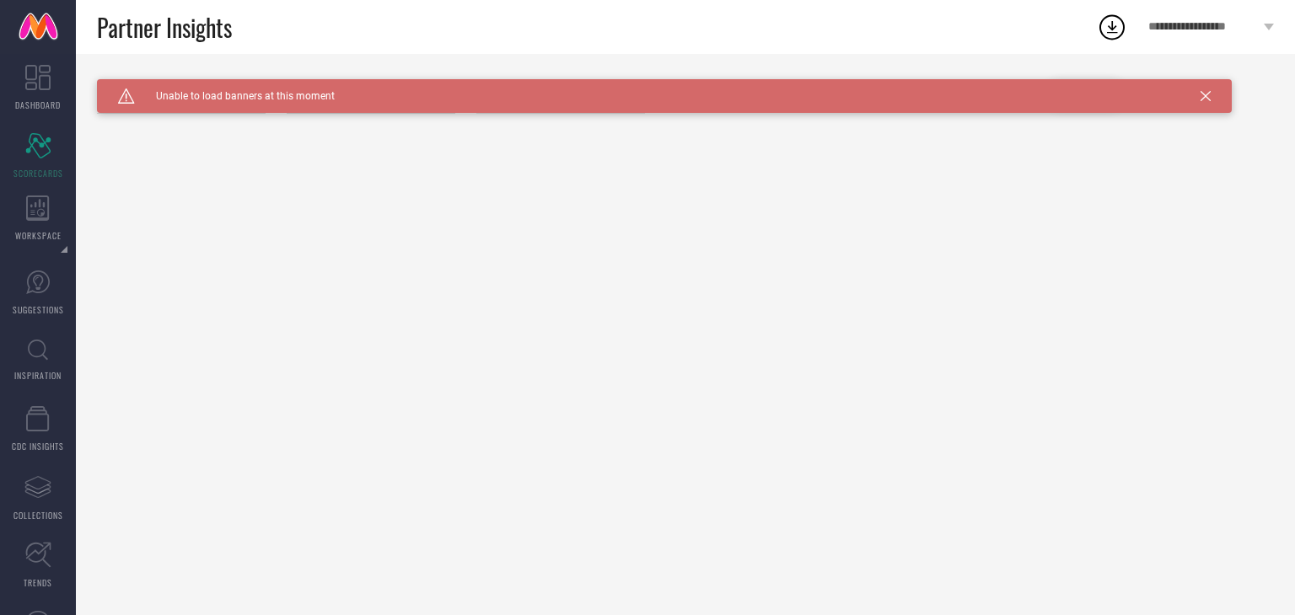
type input "All"
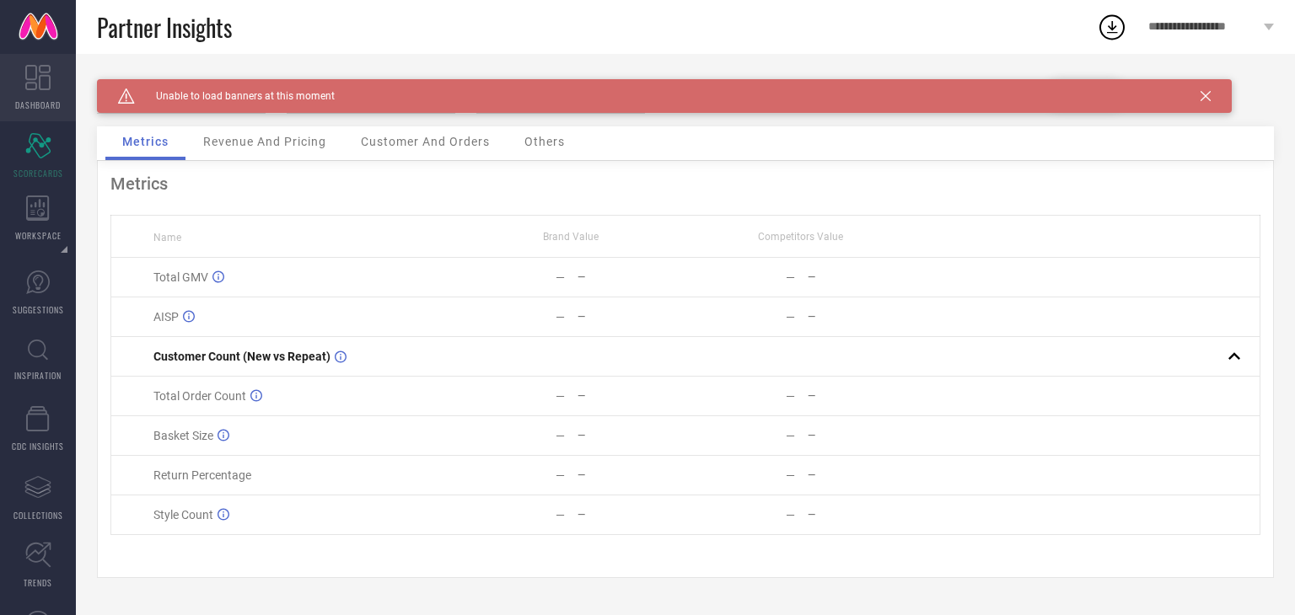
click at [17, 89] on link "DASHBOARD" at bounding box center [38, 87] width 76 height 67
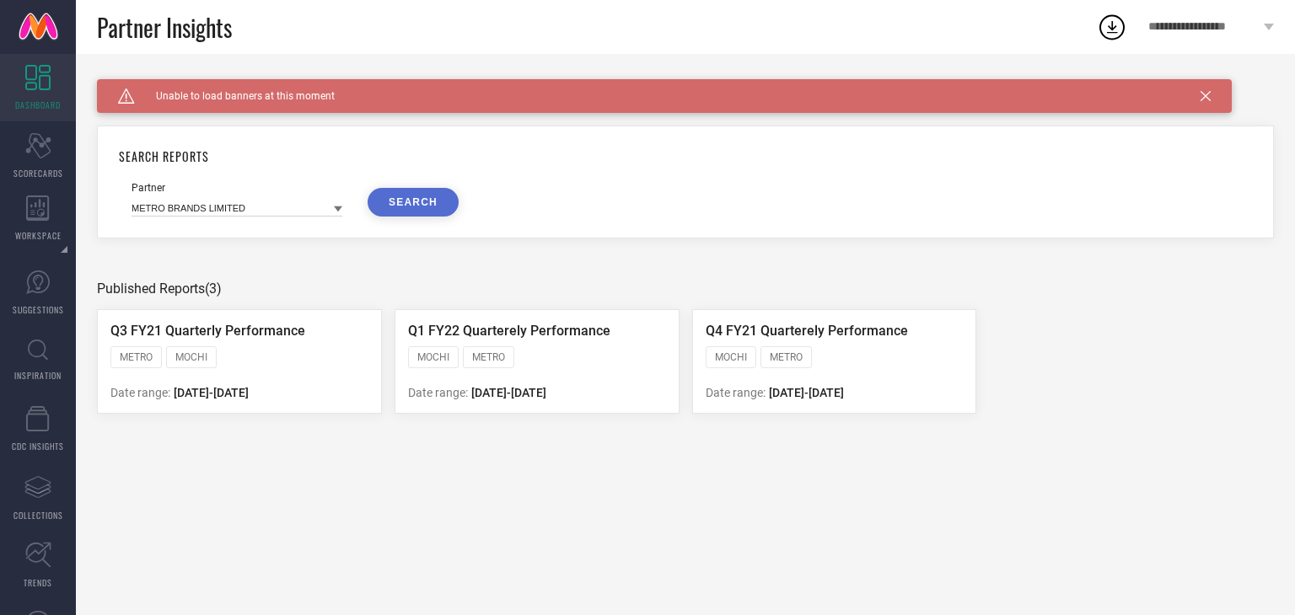
click at [459, 382] on div "Q1 FY22 Quarterely Performance MOCHI METRO Date range: [DATE] - [DATE]" at bounding box center [537, 361] width 285 height 105
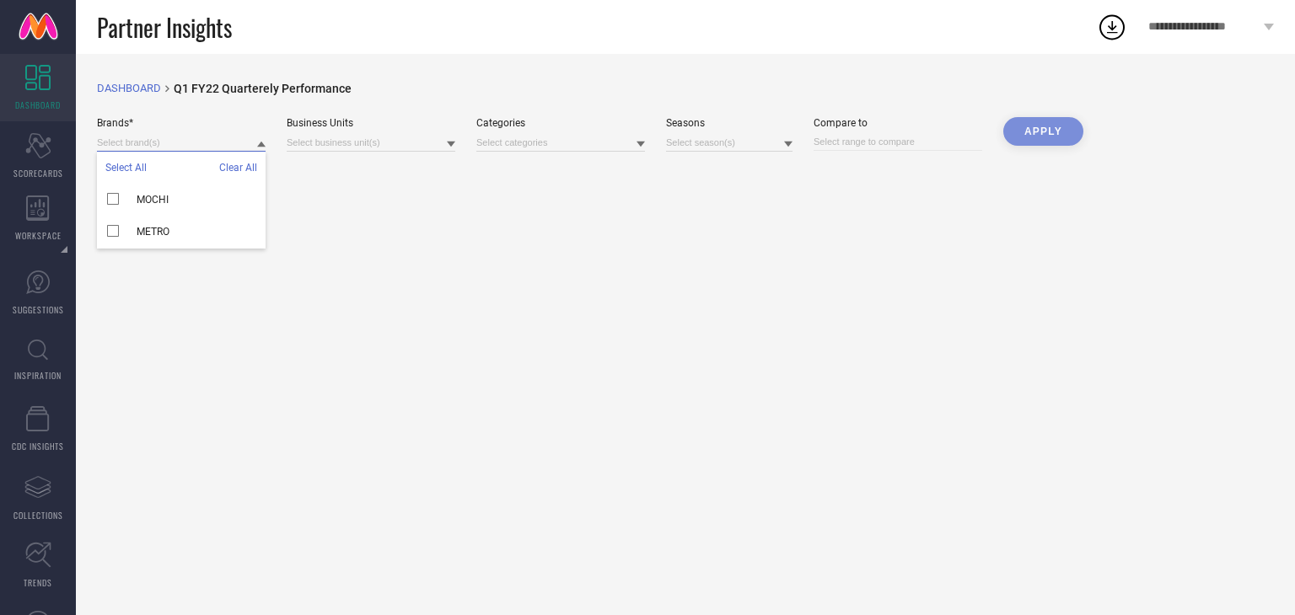
click at [191, 149] on input at bounding box center [181, 143] width 169 height 18
click at [165, 139] on input at bounding box center [181, 143] width 169 height 18
click at [126, 83] on link "DASHBOARD" at bounding box center [129, 88] width 64 height 13
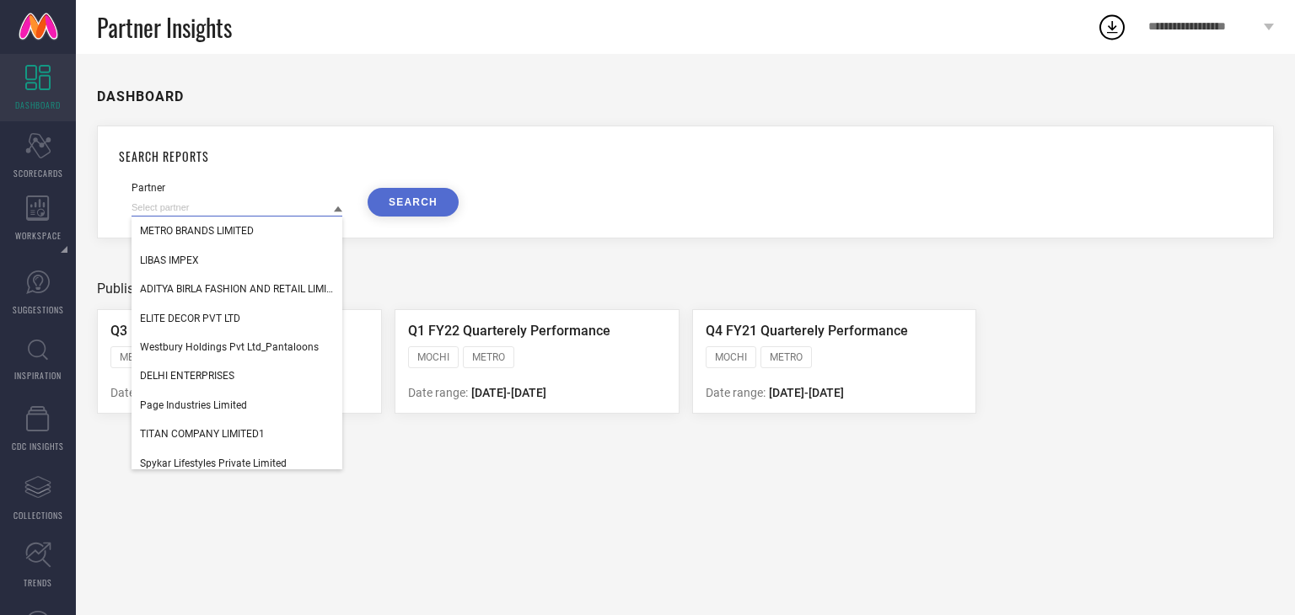
click at [222, 210] on input at bounding box center [237, 208] width 211 height 18
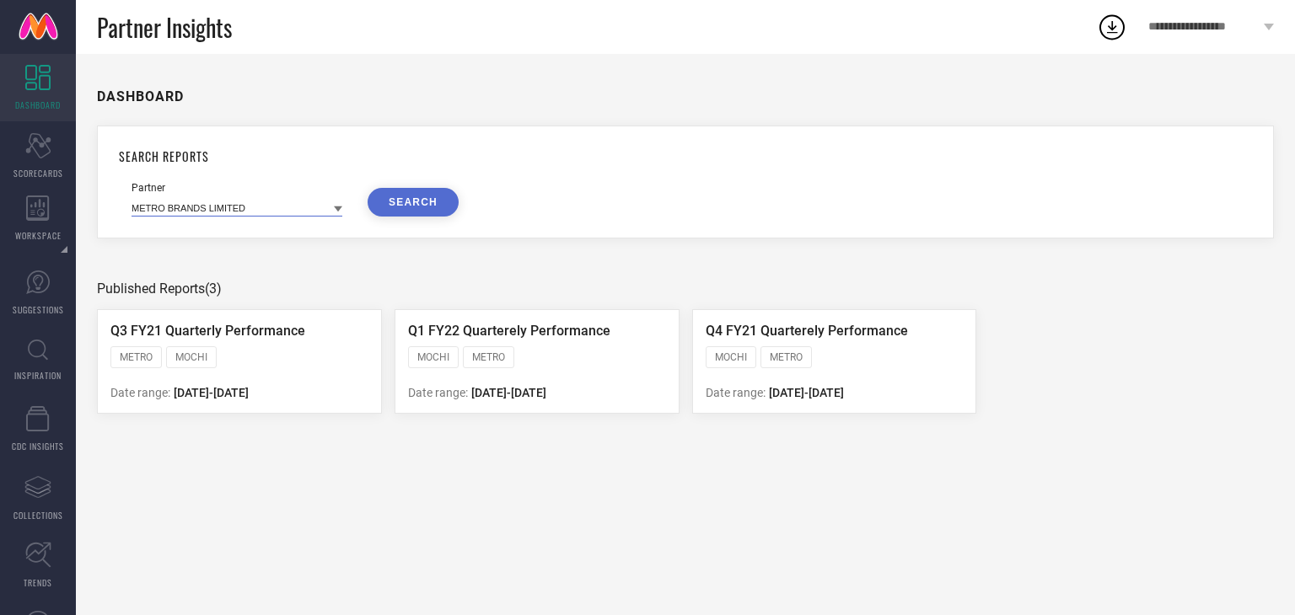
click at [222, 210] on input at bounding box center [237, 208] width 211 height 18
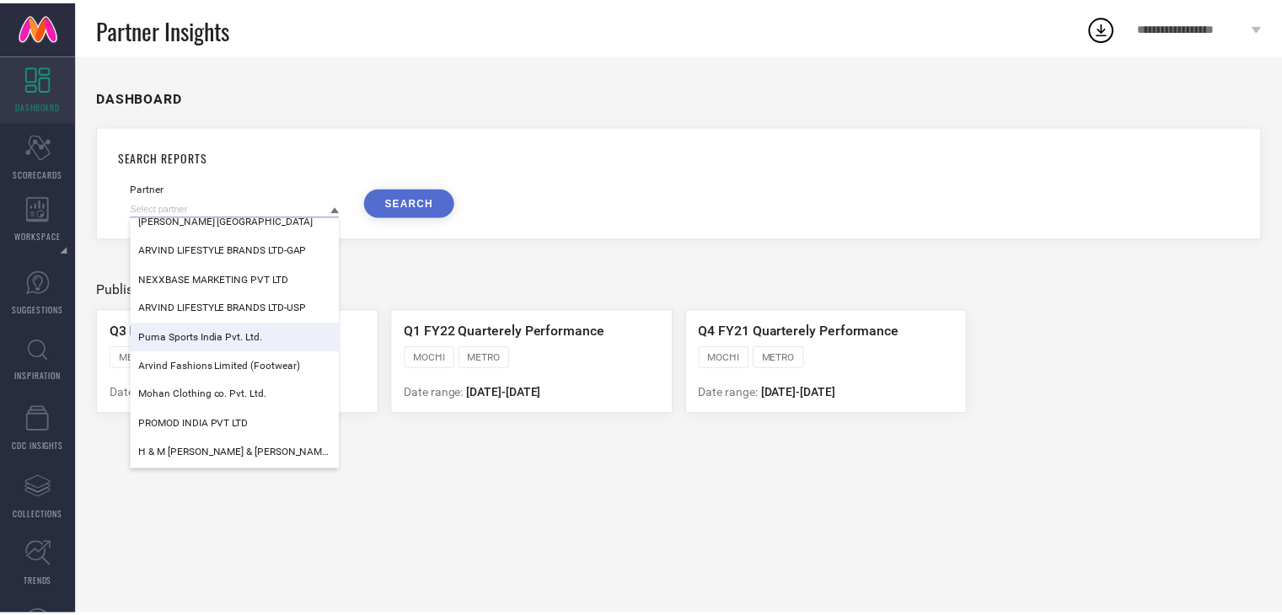
scroll to position [272, 0]
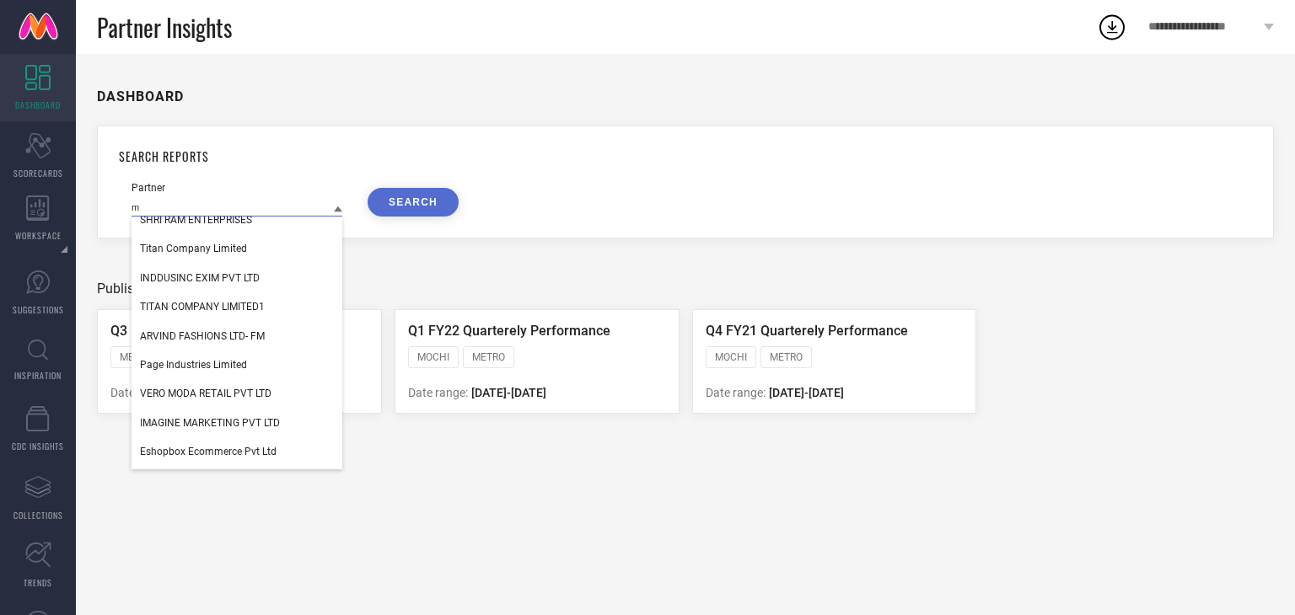
type input "m"
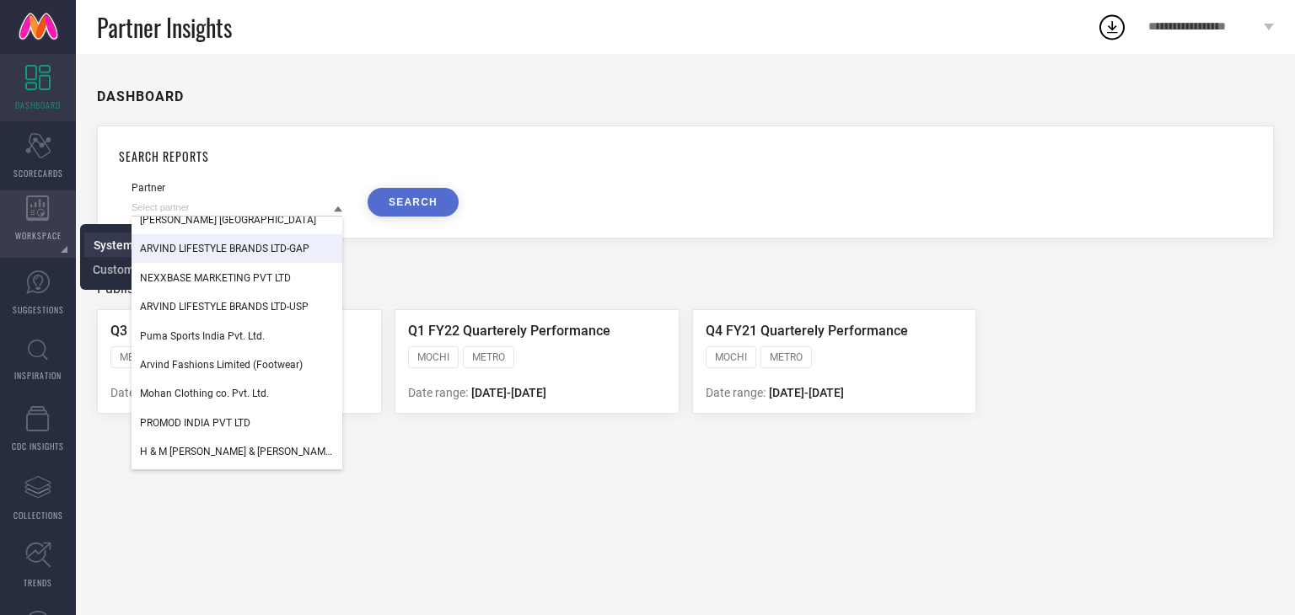
click at [98, 244] on span "System Workspace" at bounding box center [144, 245] width 101 height 13
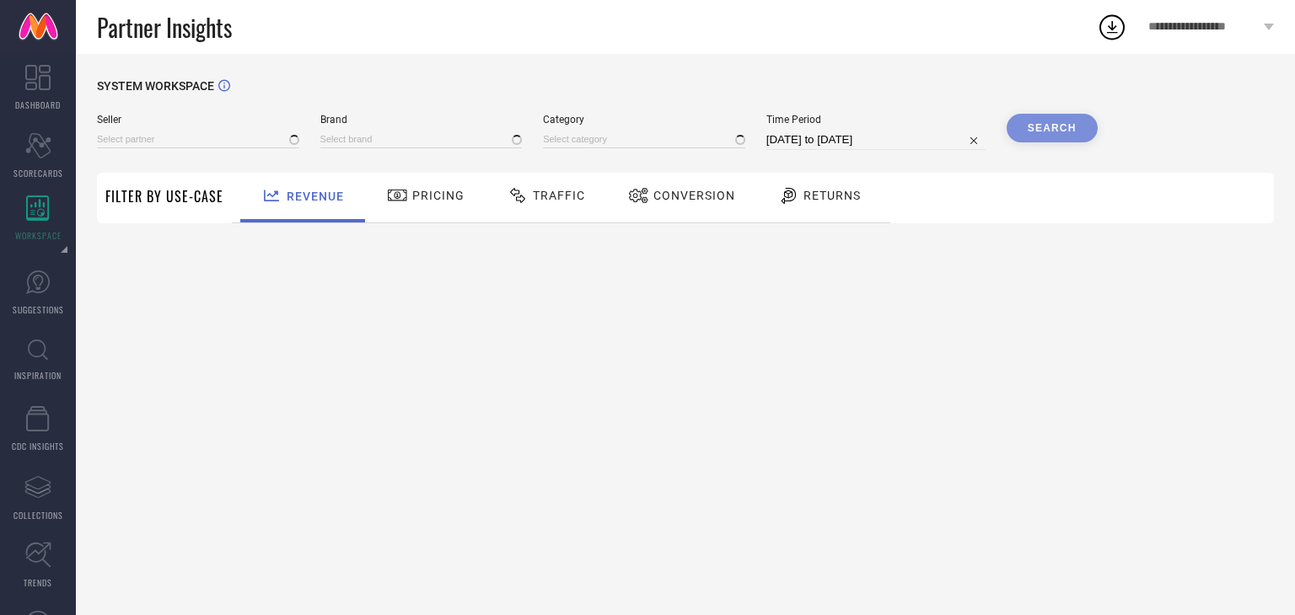
type input "All"
type input "1 STOP FASHION"
type input "All"
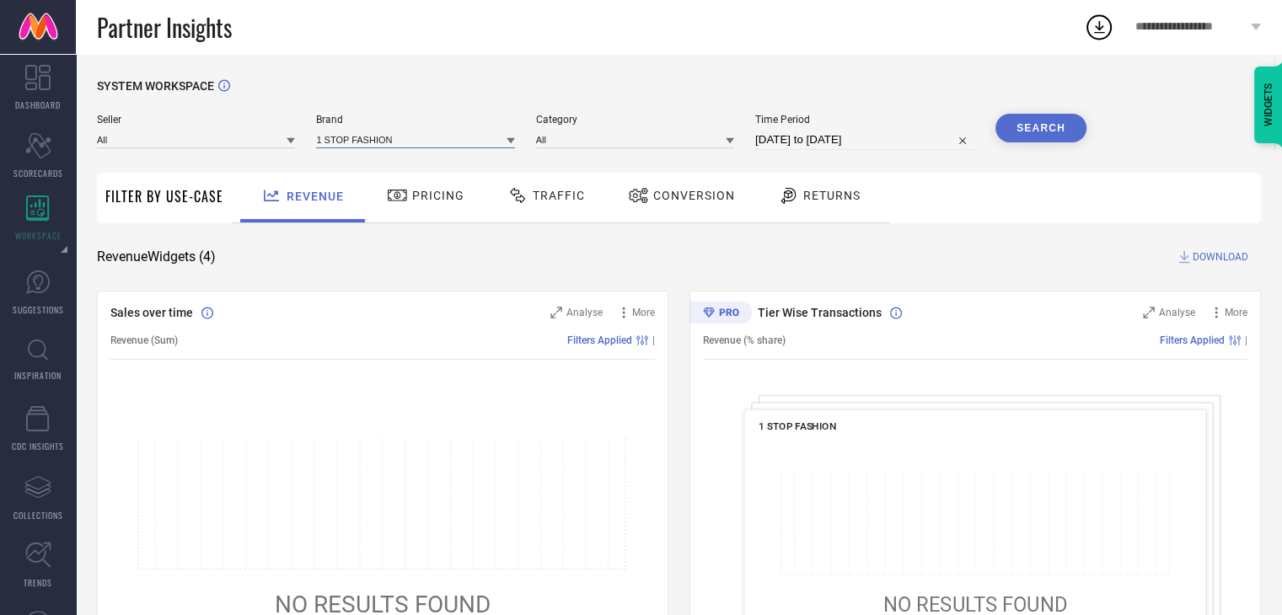
click at [375, 143] on input at bounding box center [415, 140] width 198 height 18
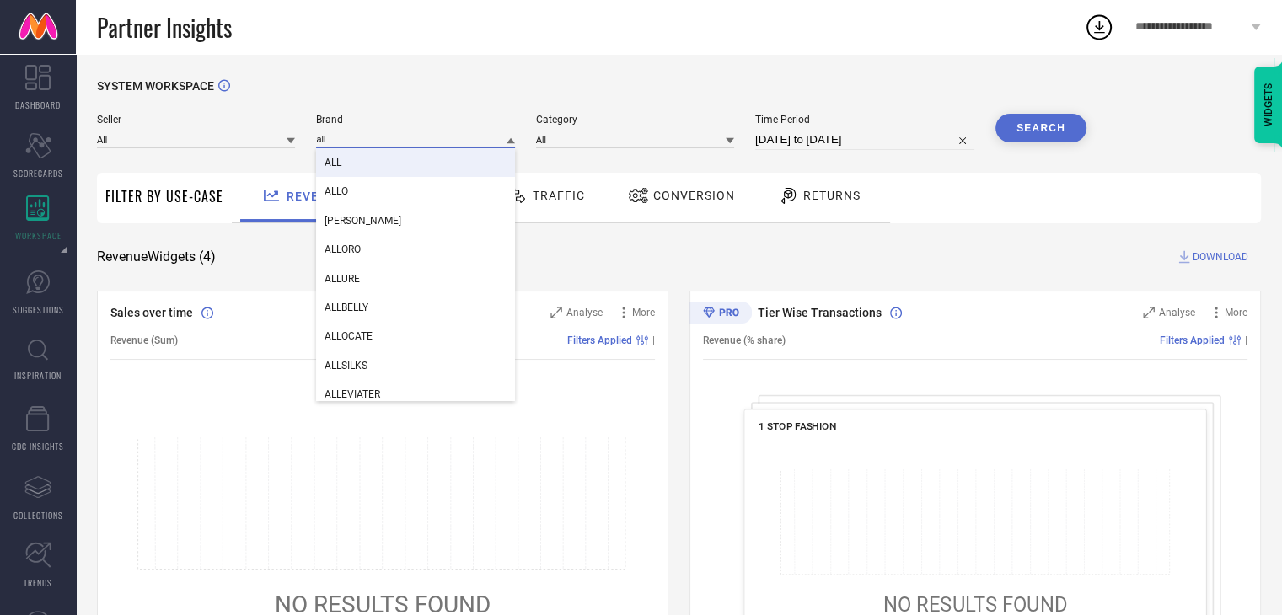
type input "all"
click at [334, 166] on span "ALL" at bounding box center [333, 163] width 17 height 12
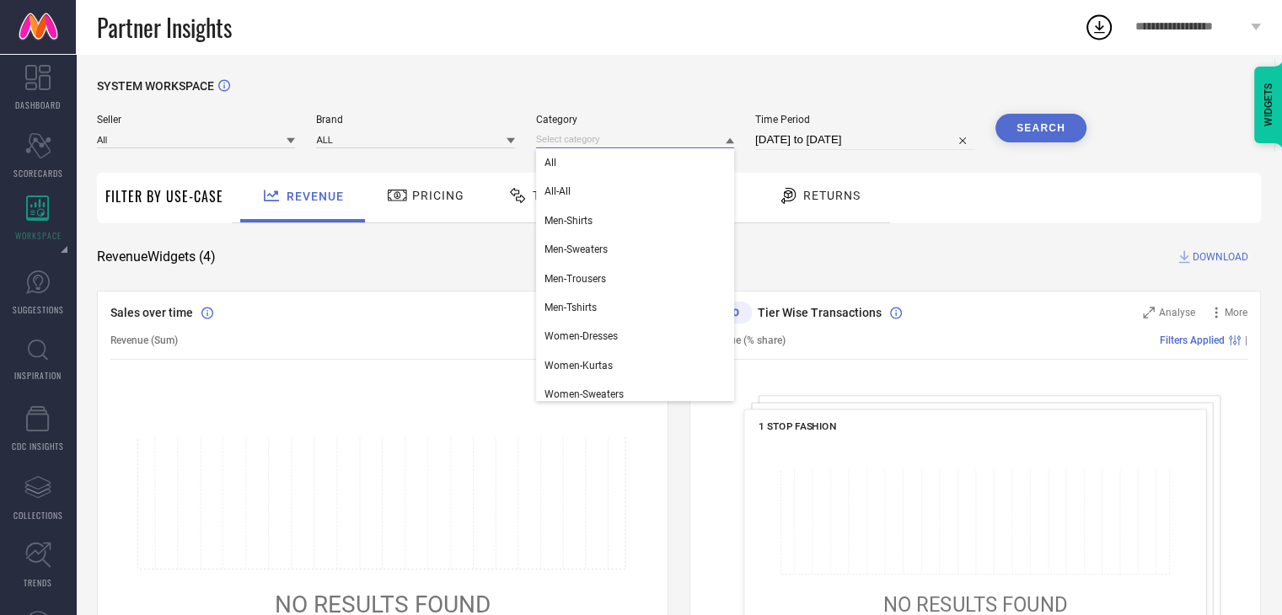
click at [585, 139] on input at bounding box center [635, 140] width 198 height 18
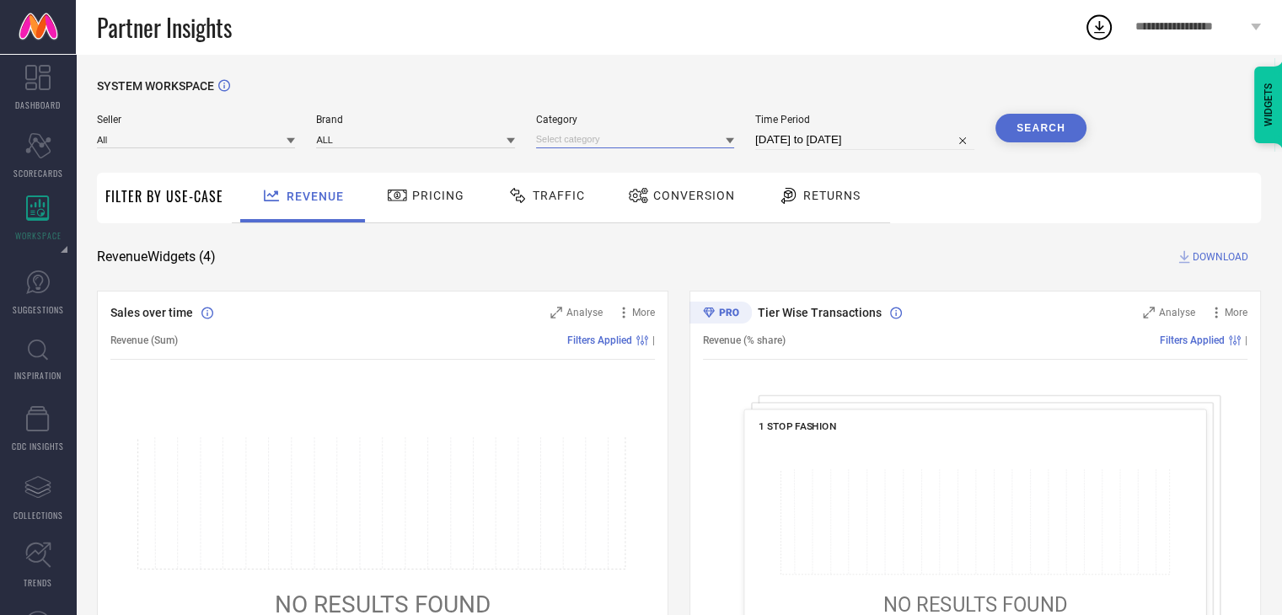
click at [564, 142] on input at bounding box center [635, 140] width 198 height 18
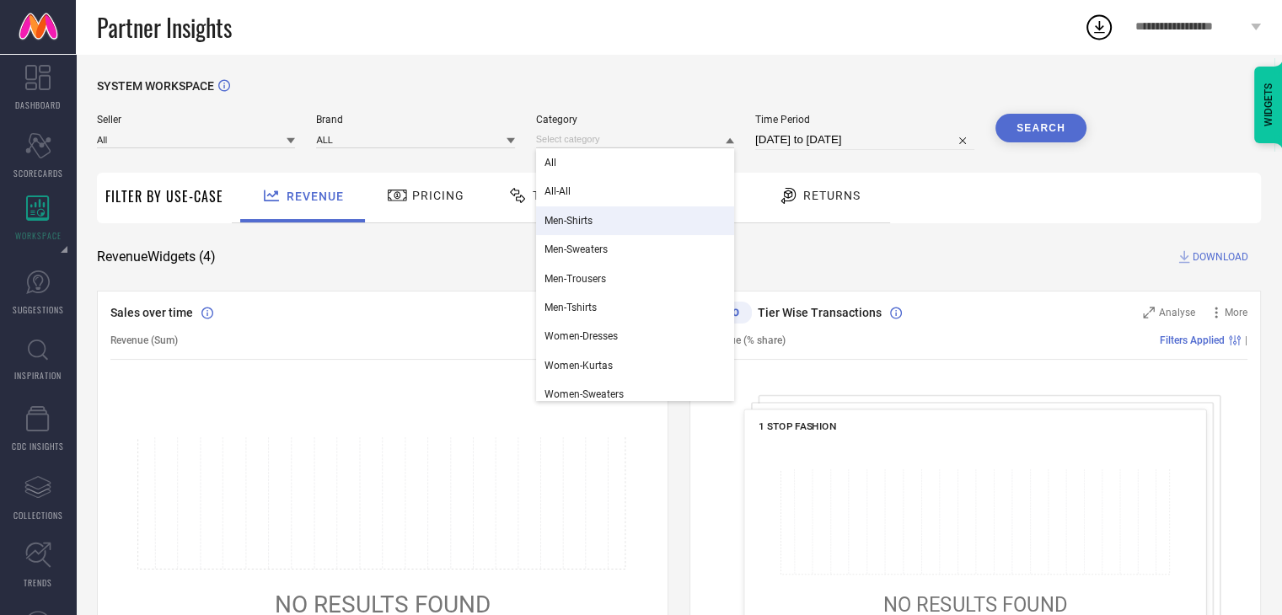
click at [567, 223] on span "Men-Shirts" at bounding box center [569, 221] width 48 height 12
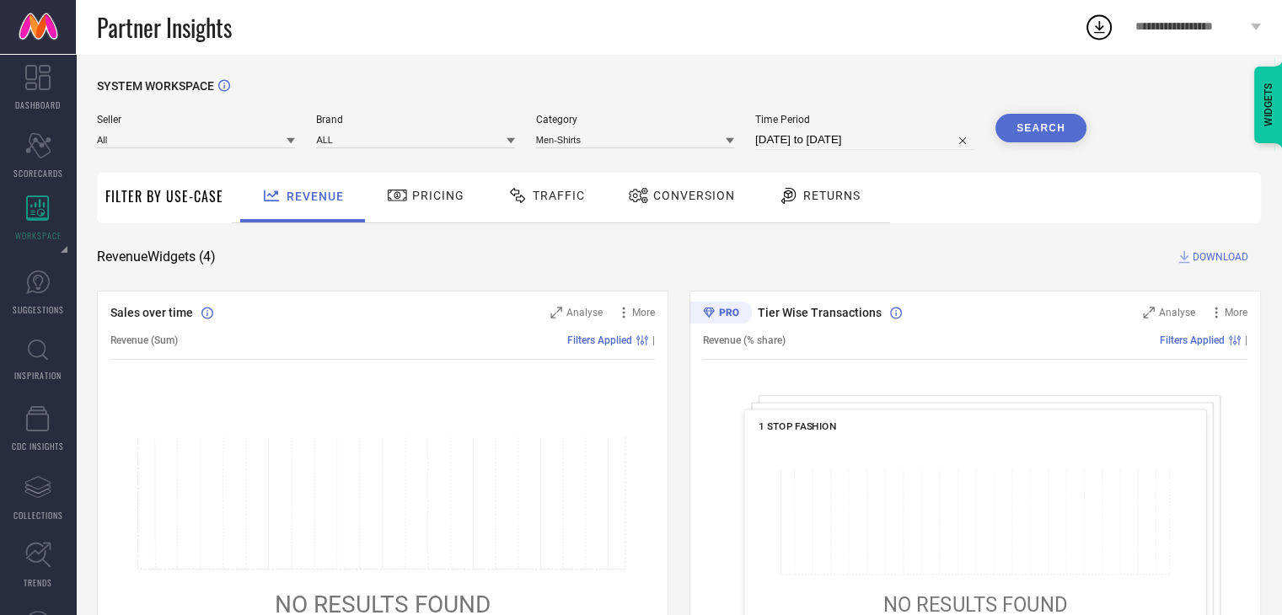
select select "8"
select select "2025"
select select "9"
select select "2025"
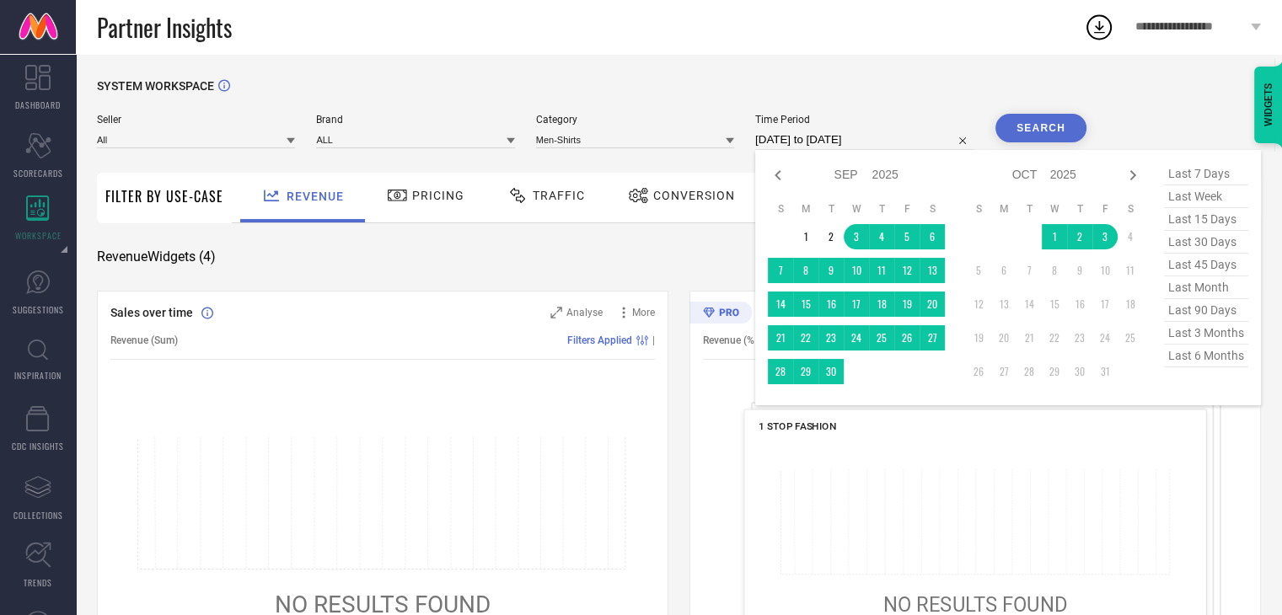
click at [876, 140] on input "[DATE] to [DATE]" at bounding box center [864, 140] width 219 height 20
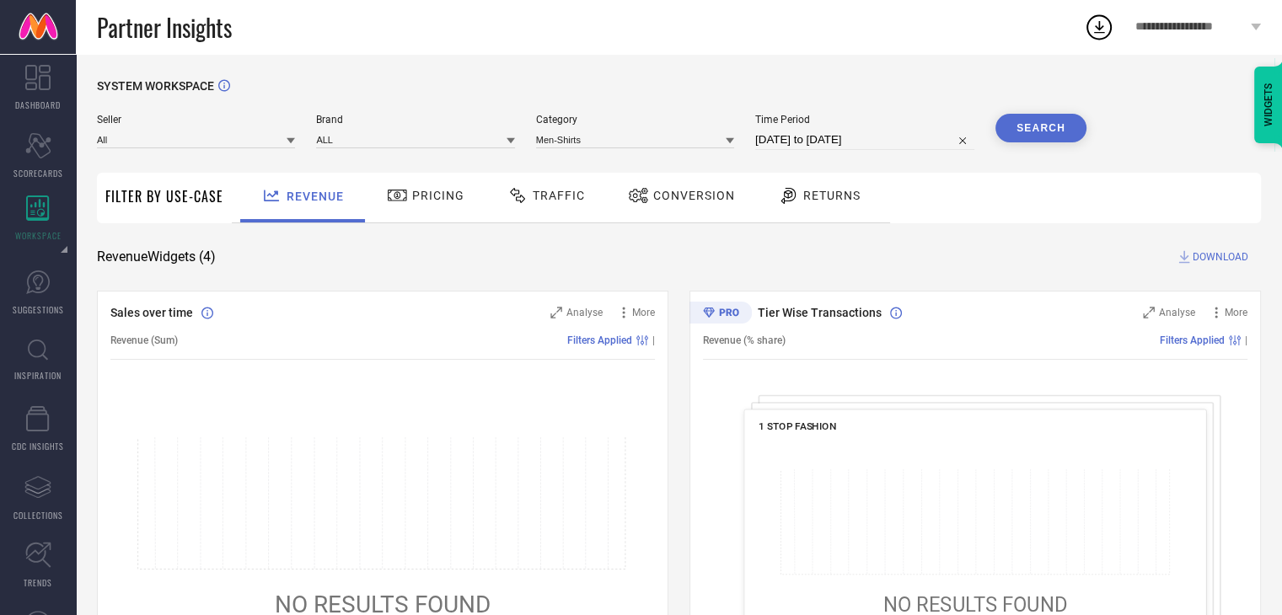
click at [561, 128] on div "Category Men-Shirts" at bounding box center [635, 132] width 198 height 36
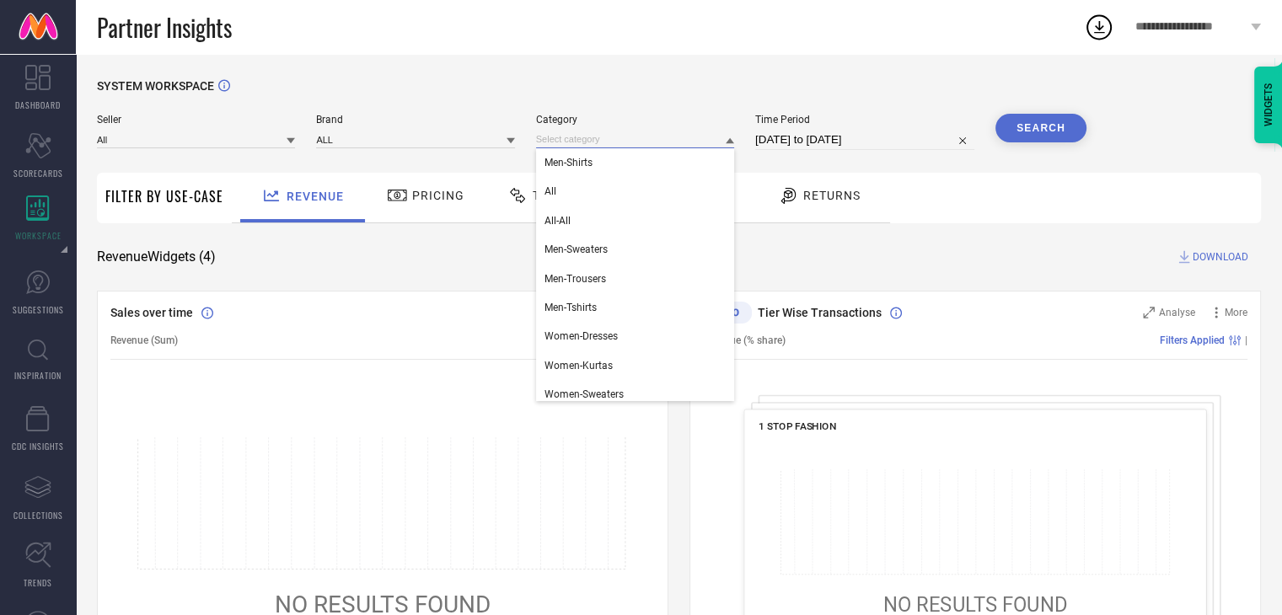
click at [561, 132] on input at bounding box center [635, 140] width 198 height 18
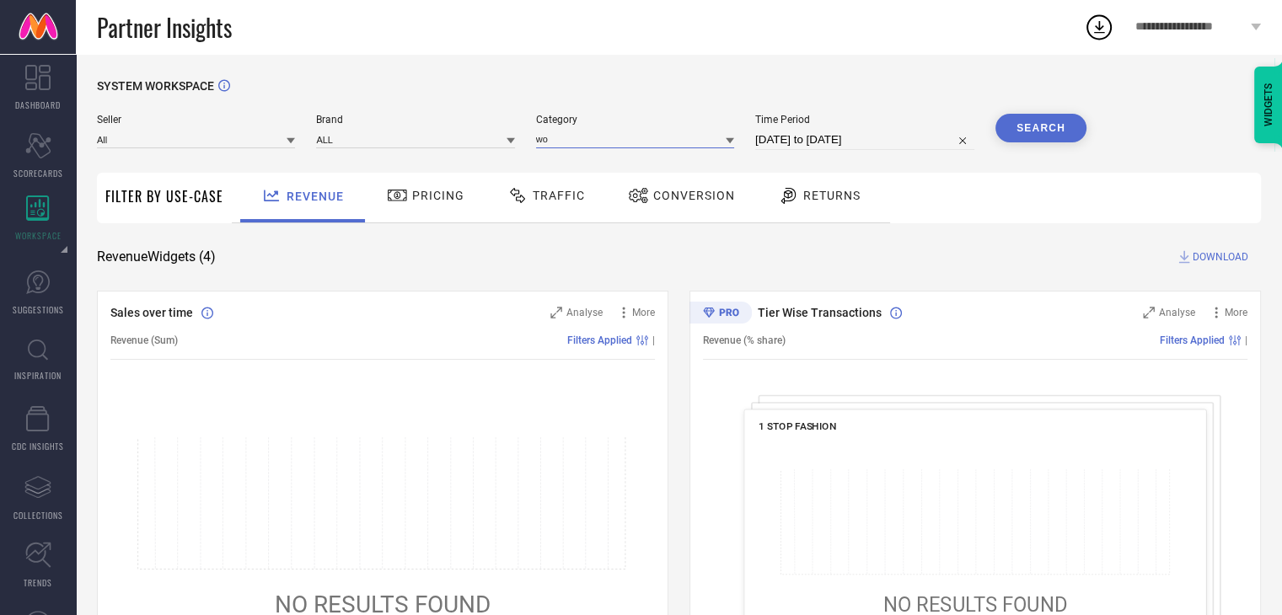
type input "wom"
click at [617, 132] on input "wom" at bounding box center [635, 140] width 198 height 18
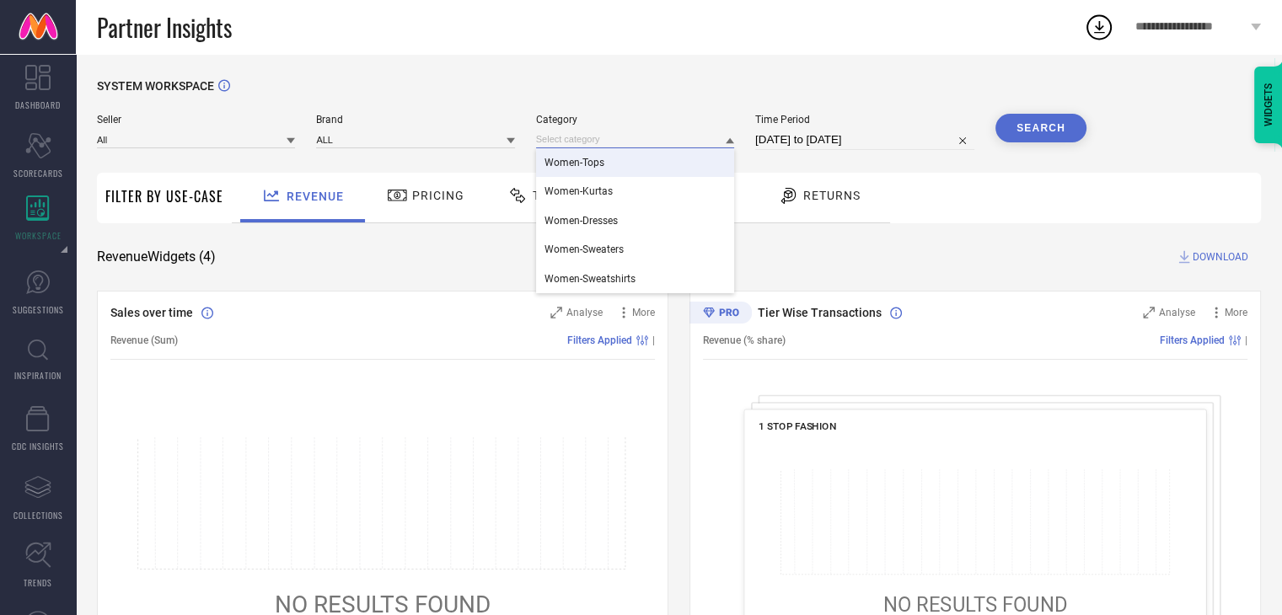
click at [573, 139] on input at bounding box center [635, 140] width 198 height 18
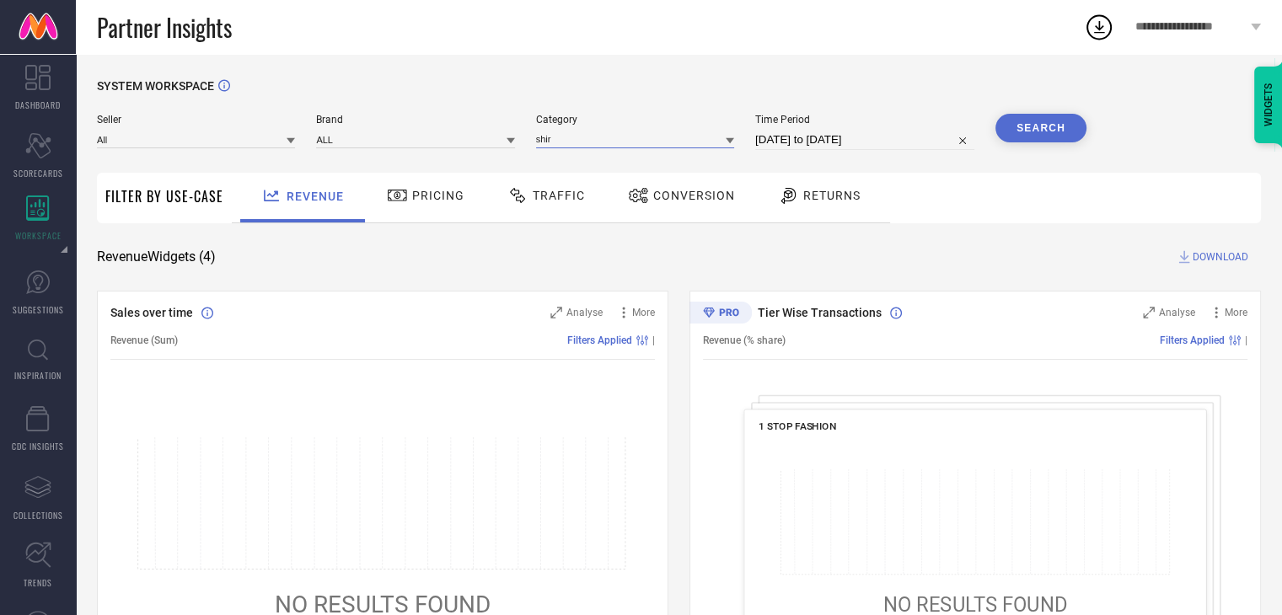
type input "shirt"
click at [664, 143] on input "shirt" at bounding box center [635, 140] width 198 height 18
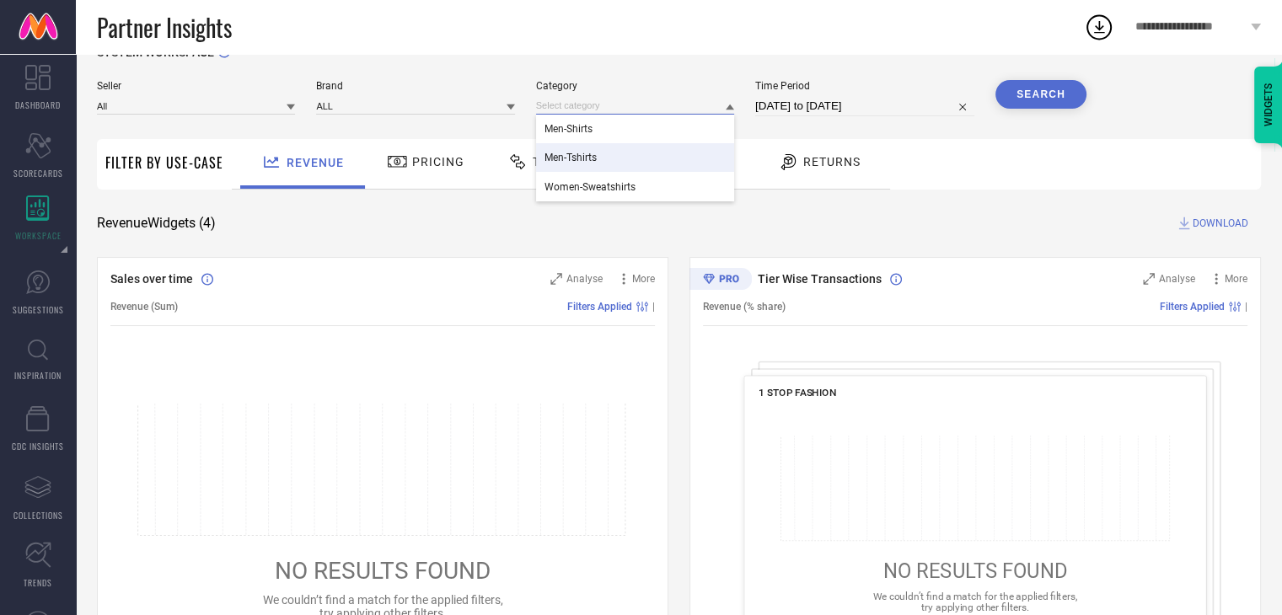
scroll to position [34, 0]
click at [586, 102] on input at bounding box center [635, 106] width 198 height 18
click at [593, 106] on input at bounding box center [635, 106] width 198 height 18
click at [726, 106] on icon at bounding box center [730, 107] width 8 height 8
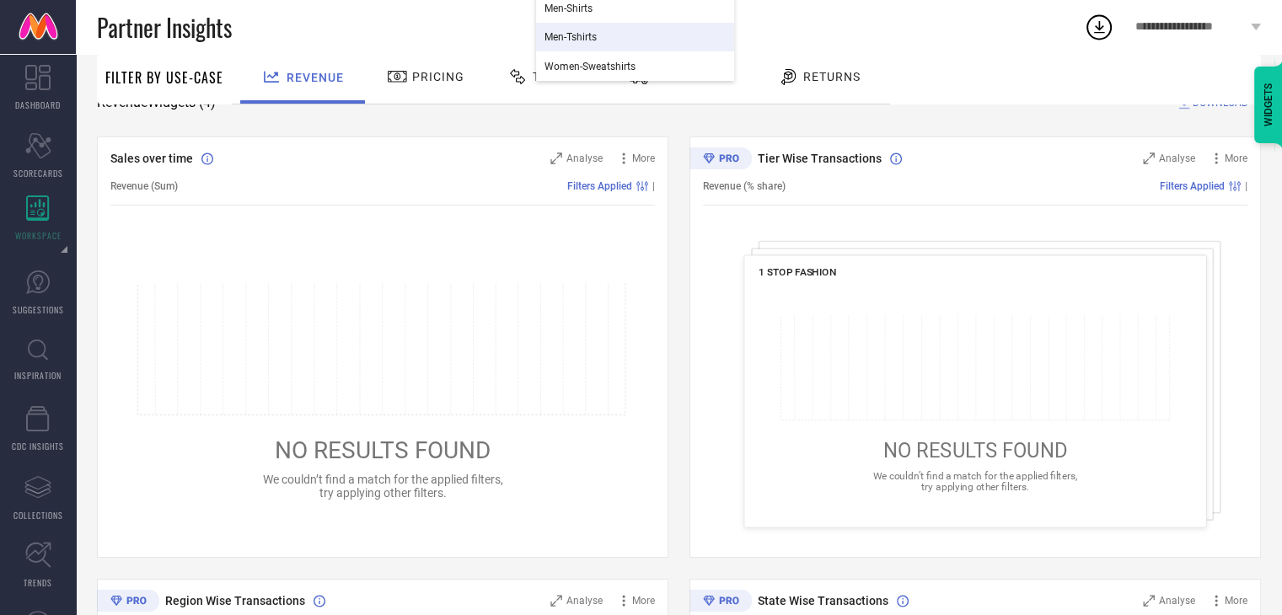
scroll to position [0, 0]
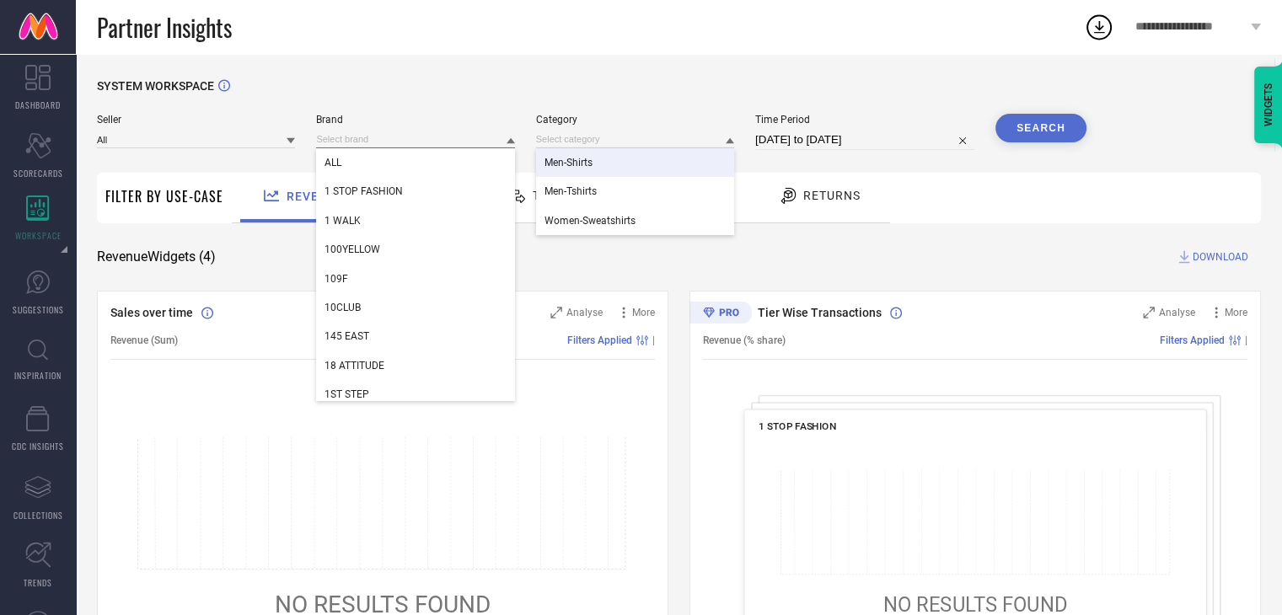
click at [425, 146] on input at bounding box center [415, 140] width 198 height 18
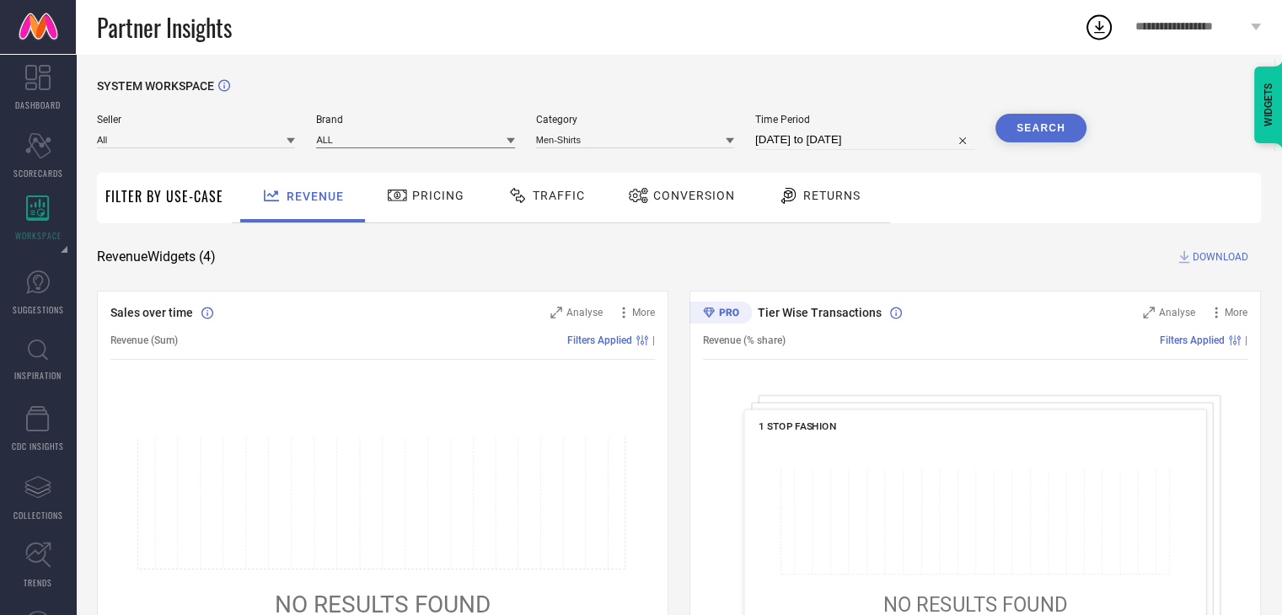
click at [380, 142] on input at bounding box center [415, 140] width 198 height 18
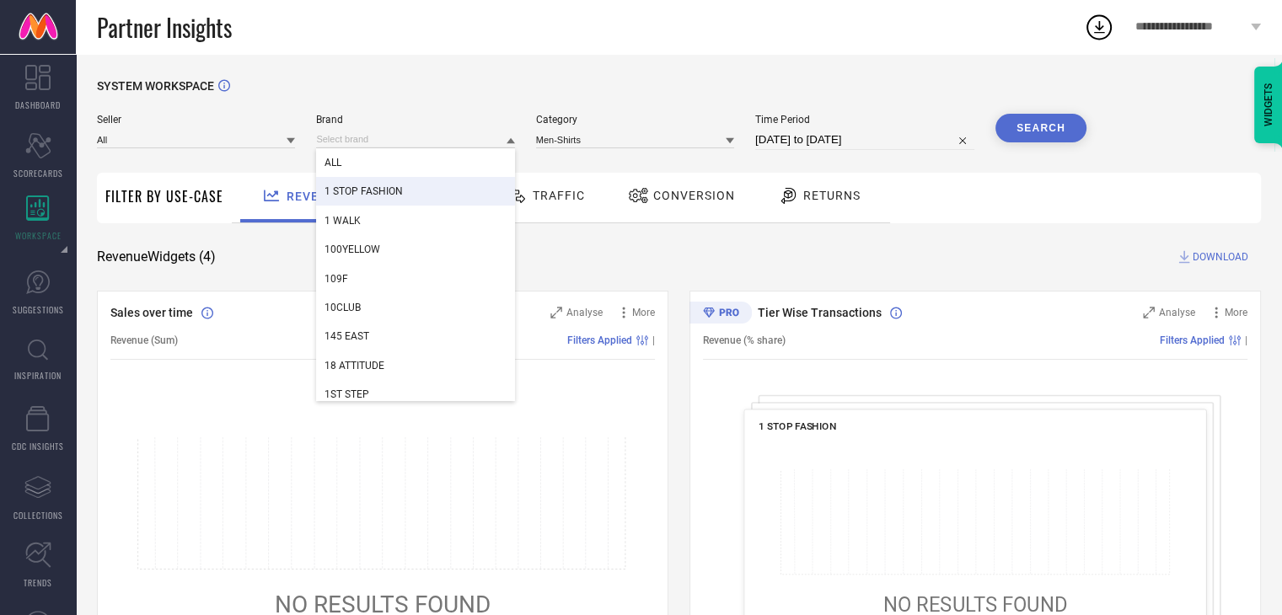
click at [351, 206] on div "1 STOP FASHION" at bounding box center [415, 191] width 198 height 29
click at [425, 136] on input at bounding box center [415, 140] width 198 height 18
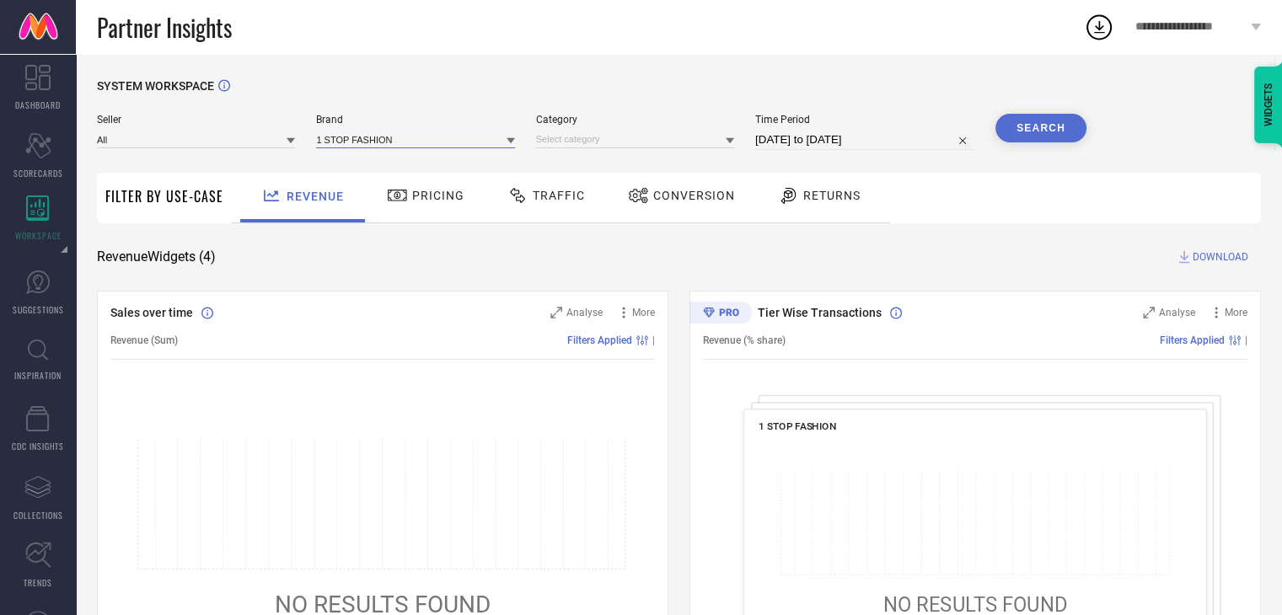
click at [425, 136] on input at bounding box center [415, 140] width 198 height 18
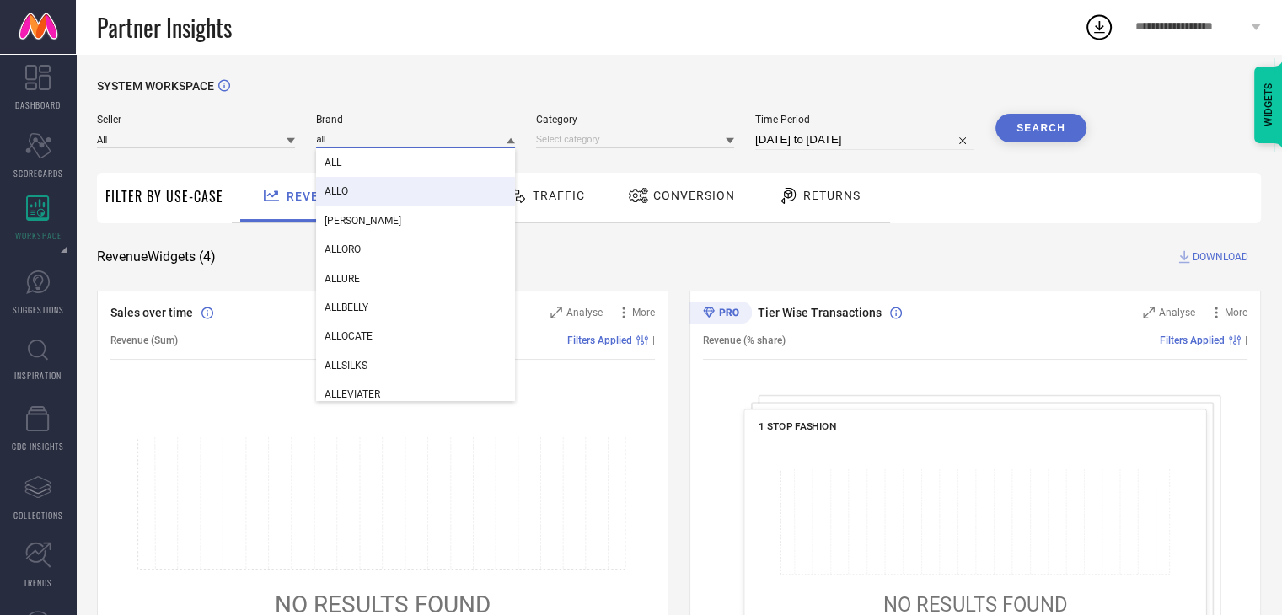
type input "all"
click at [384, 179] on div "ALLO" at bounding box center [415, 191] width 198 height 29
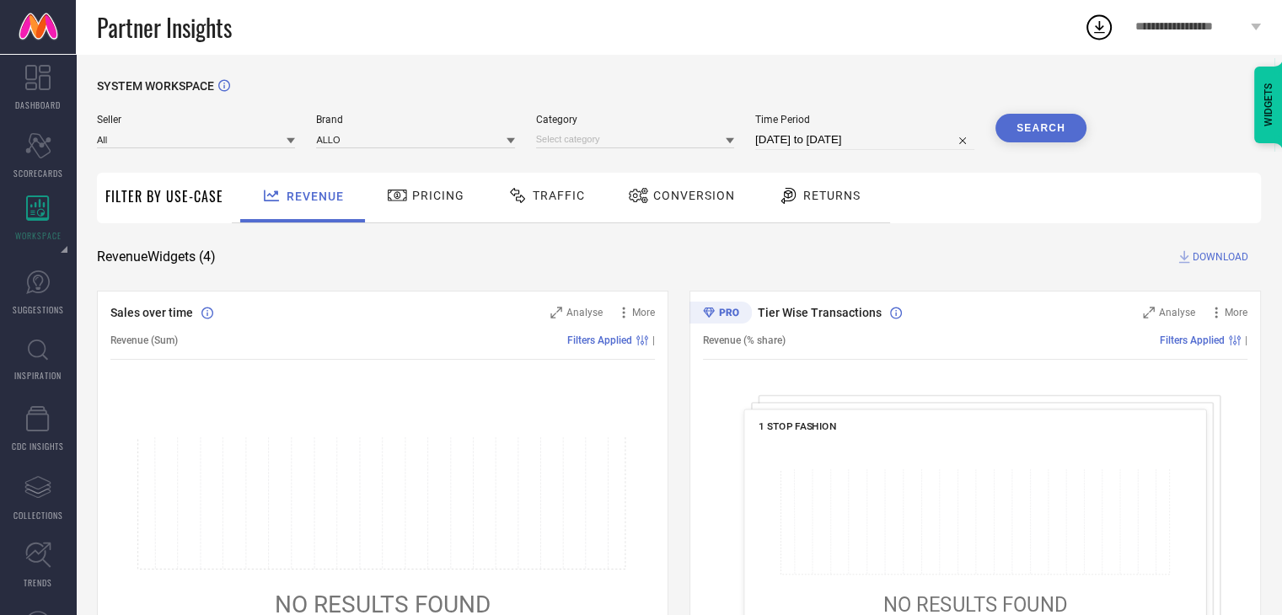
click at [732, 135] on div at bounding box center [730, 140] width 8 height 16
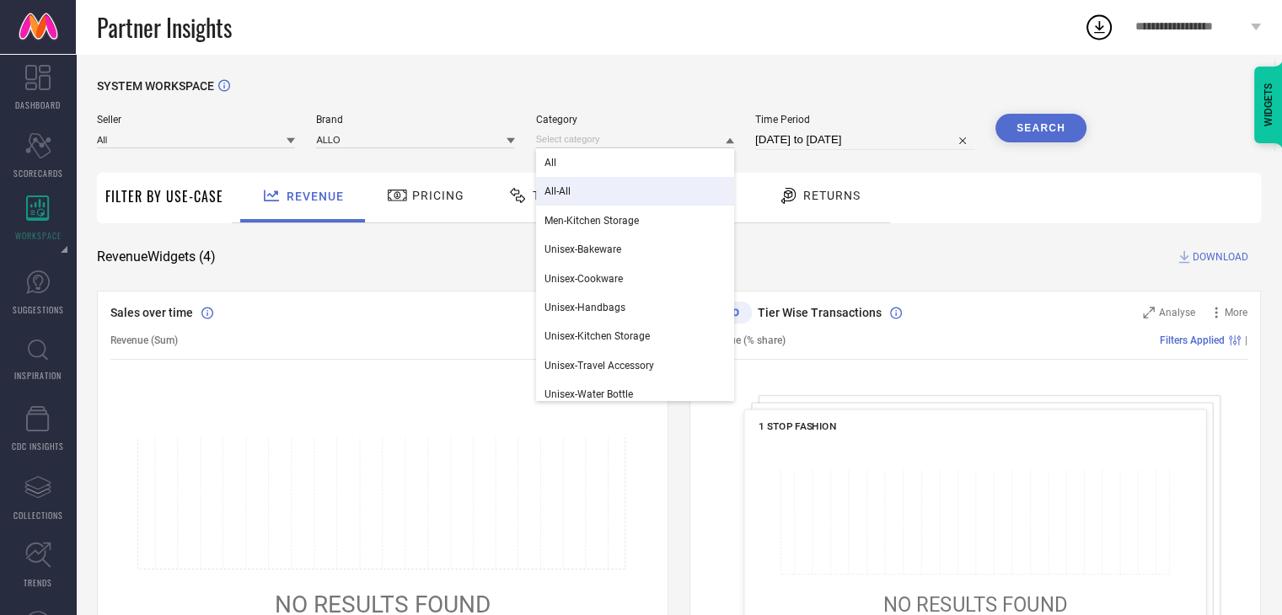
click at [558, 186] on div "All-All" at bounding box center [635, 191] width 198 height 29
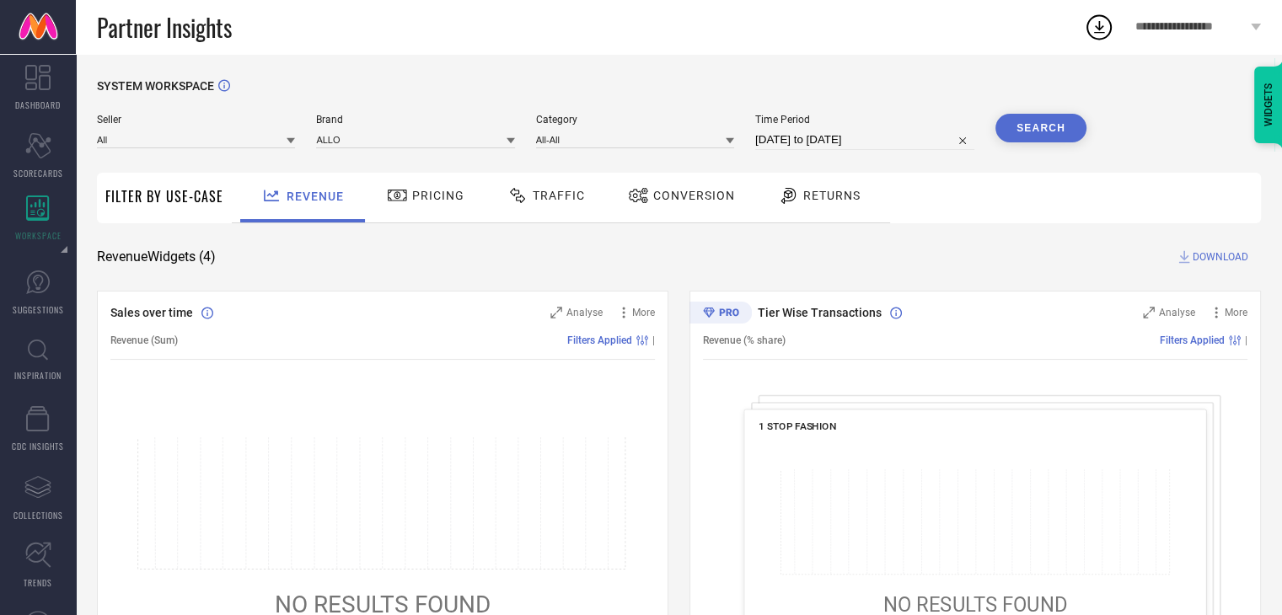
select select "8"
select select "2025"
select select "9"
select select "2025"
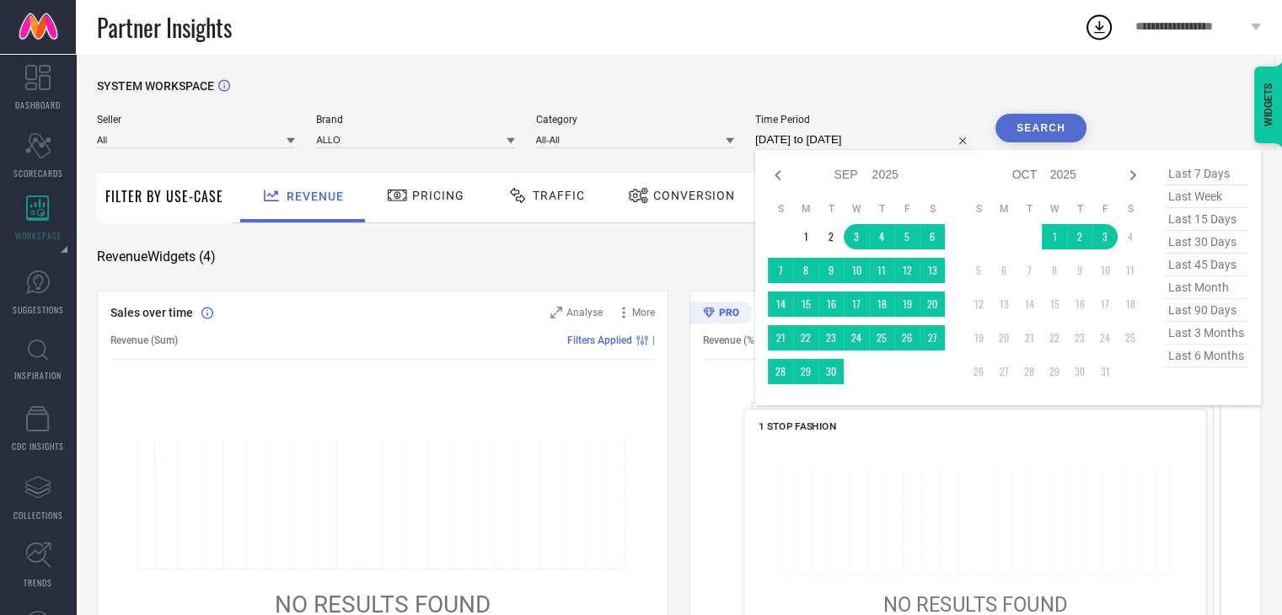
click at [869, 140] on input "[DATE] to [DATE]" at bounding box center [864, 140] width 219 height 20
click at [1198, 313] on span "last 90 days" at bounding box center [1206, 310] width 84 height 23
type input "[DATE] to [DATE]"
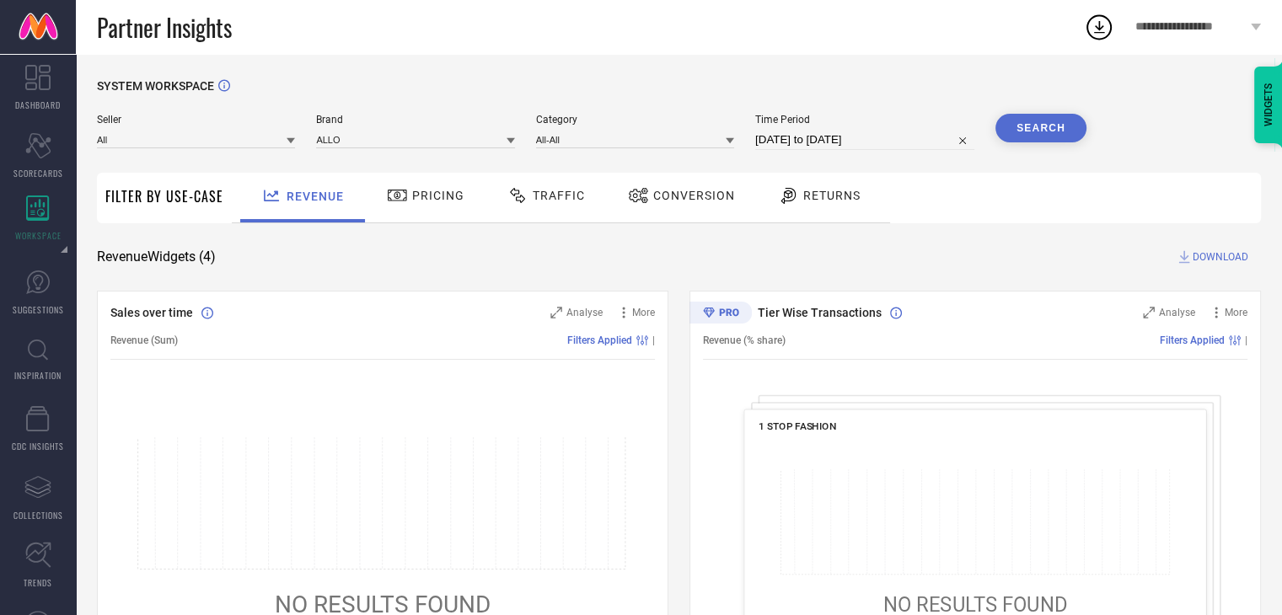
click at [1032, 128] on button "Search" at bounding box center [1041, 128] width 91 height 29
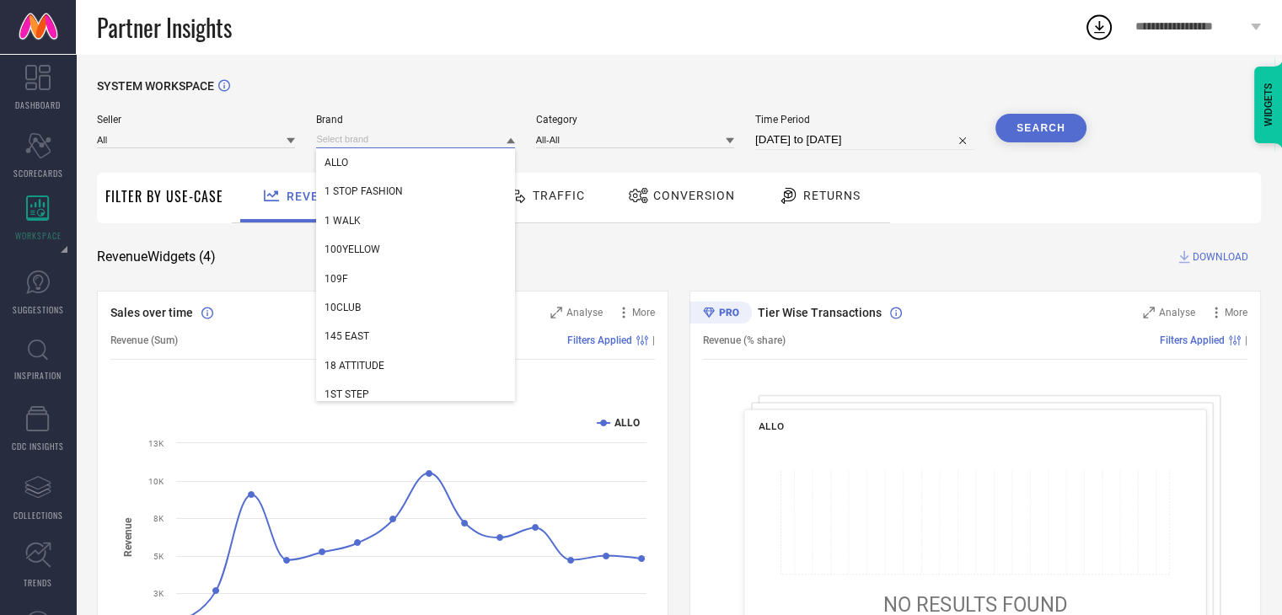
click at [354, 142] on input at bounding box center [415, 140] width 198 height 18
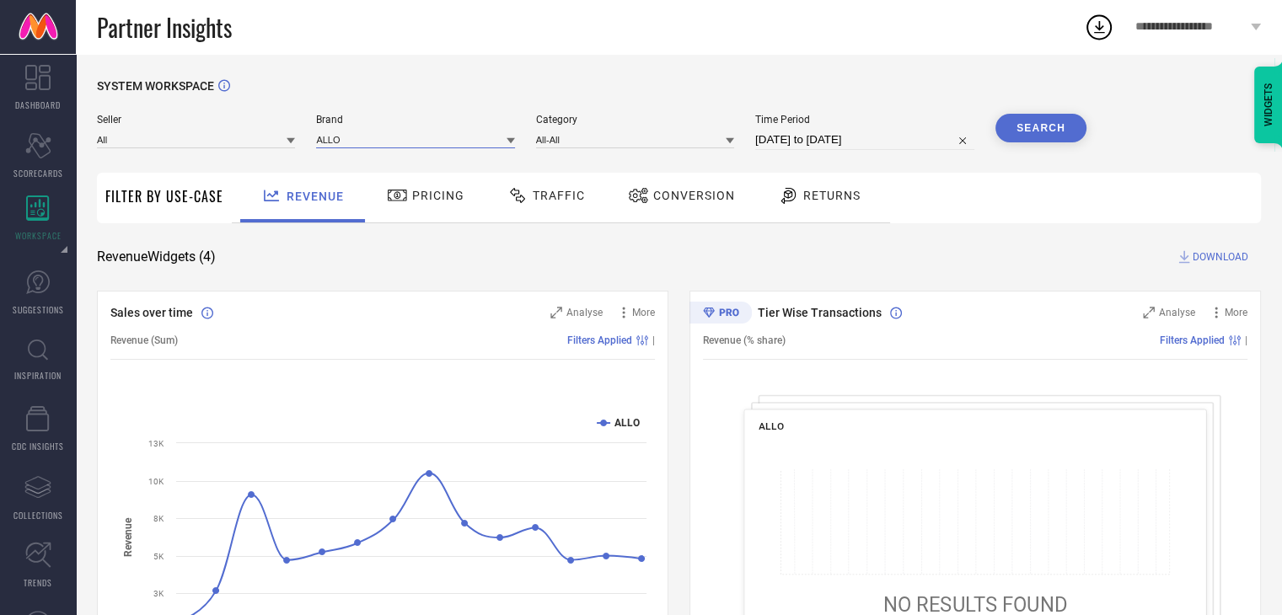
click at [354, 142] on input at bounding box center [415, 140] width 198 height 18
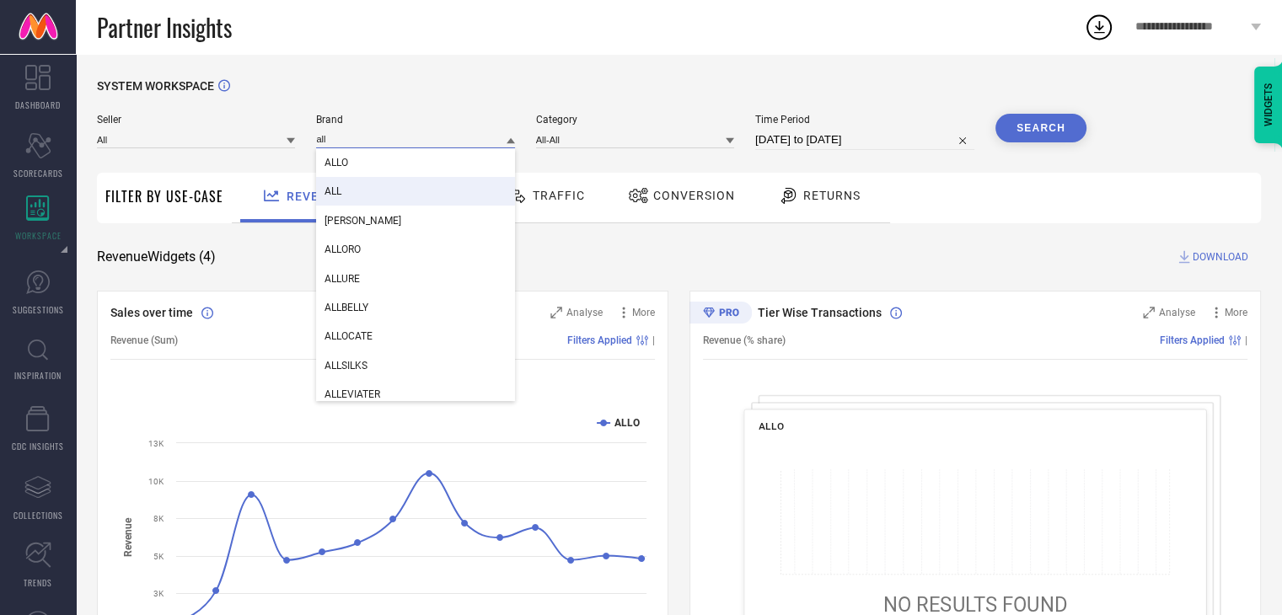
type input "all"
click at [330, 191] on span "ALL" at bounding box center [333, 191] width 17 height 12
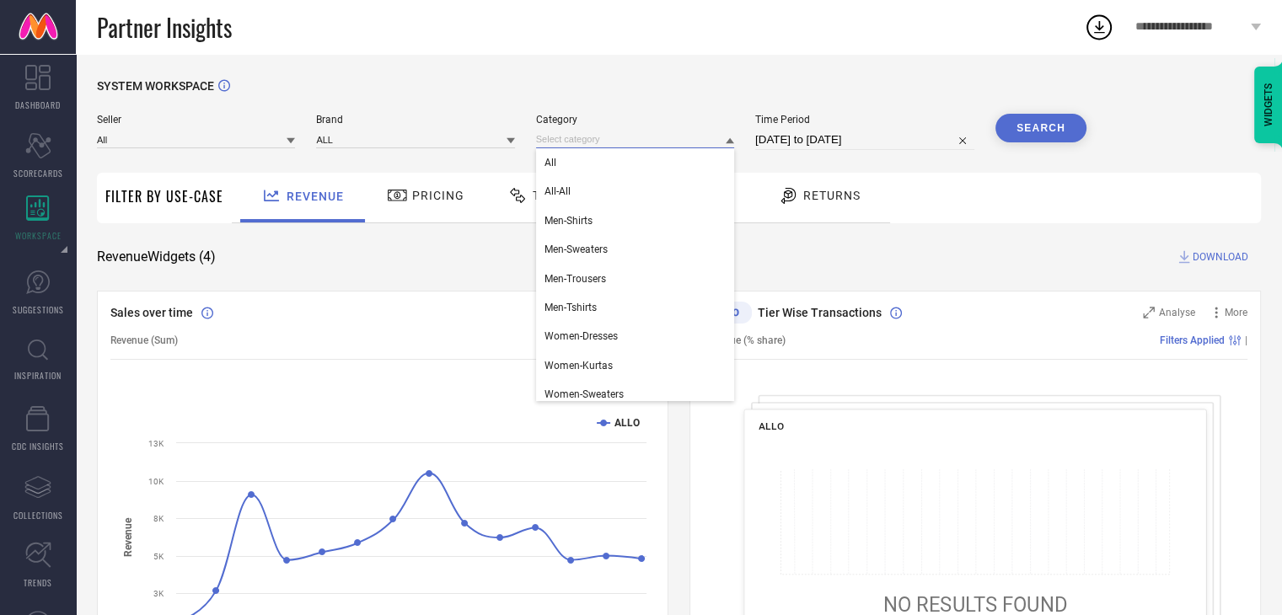
click at [598, 136] on input at bounding box center [635, 140] width 198 height 18
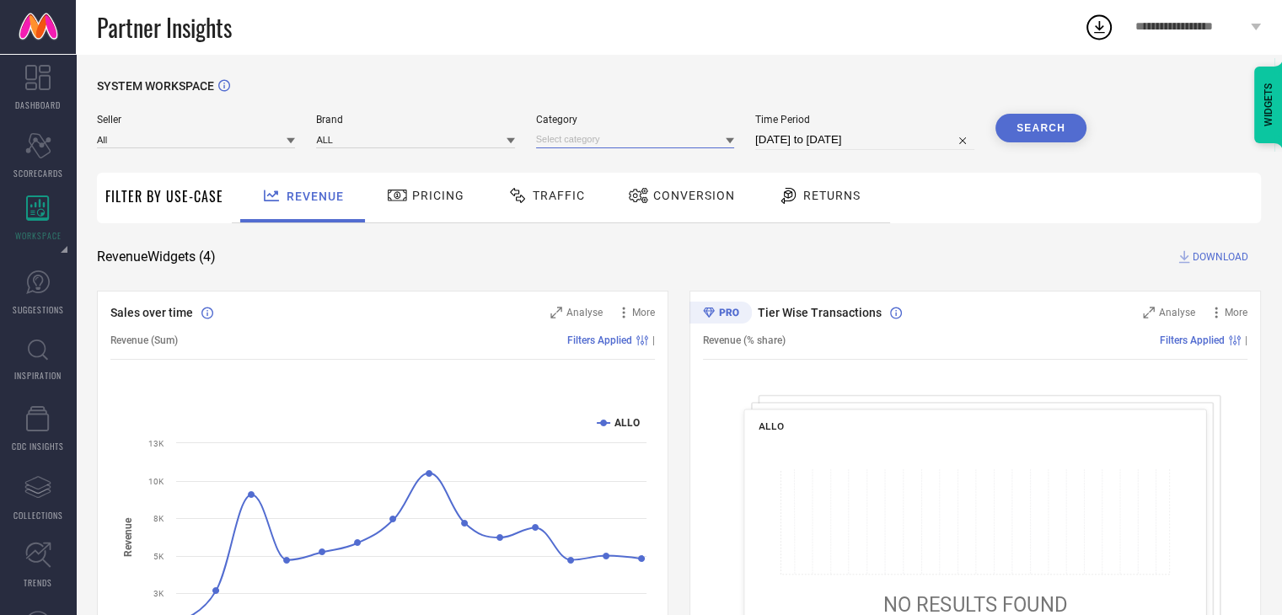
click at [598, 136] on input at bounding box center [635, 140] width 198 height 18
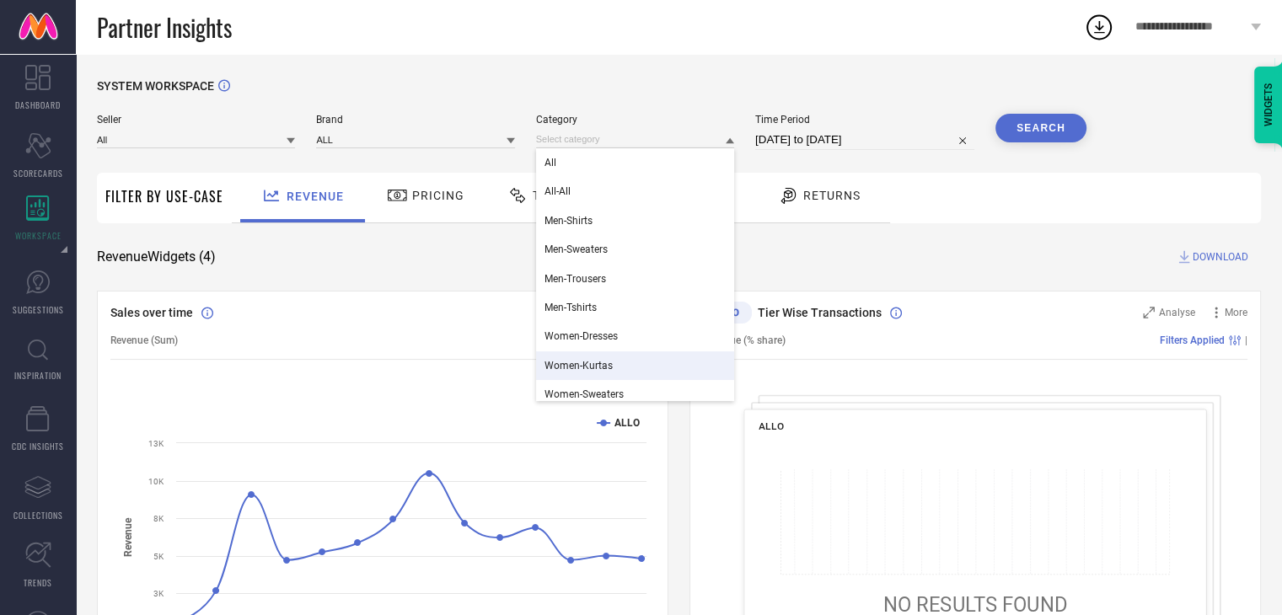
click at [550, 359] on div "Women-Kurtas" at bounding box center [635, 366] width 198 height 29
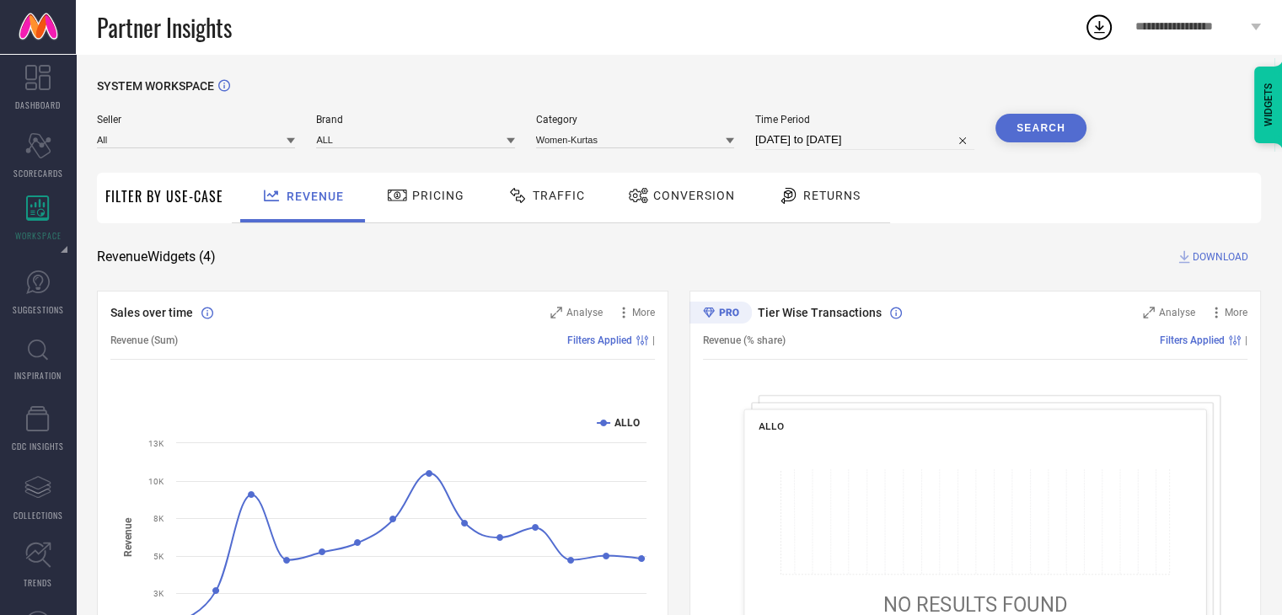
click at [1042, 133] on button "Search" at bounding box center [1041, 128] width 91 height 29
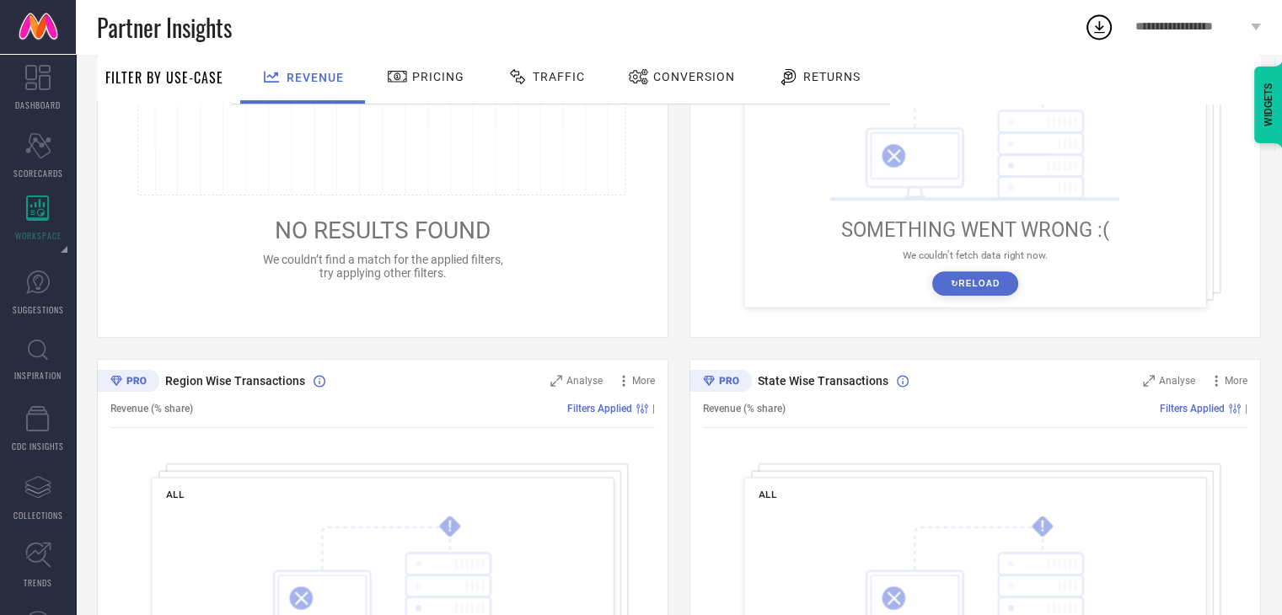
scroll to position [352, 0]
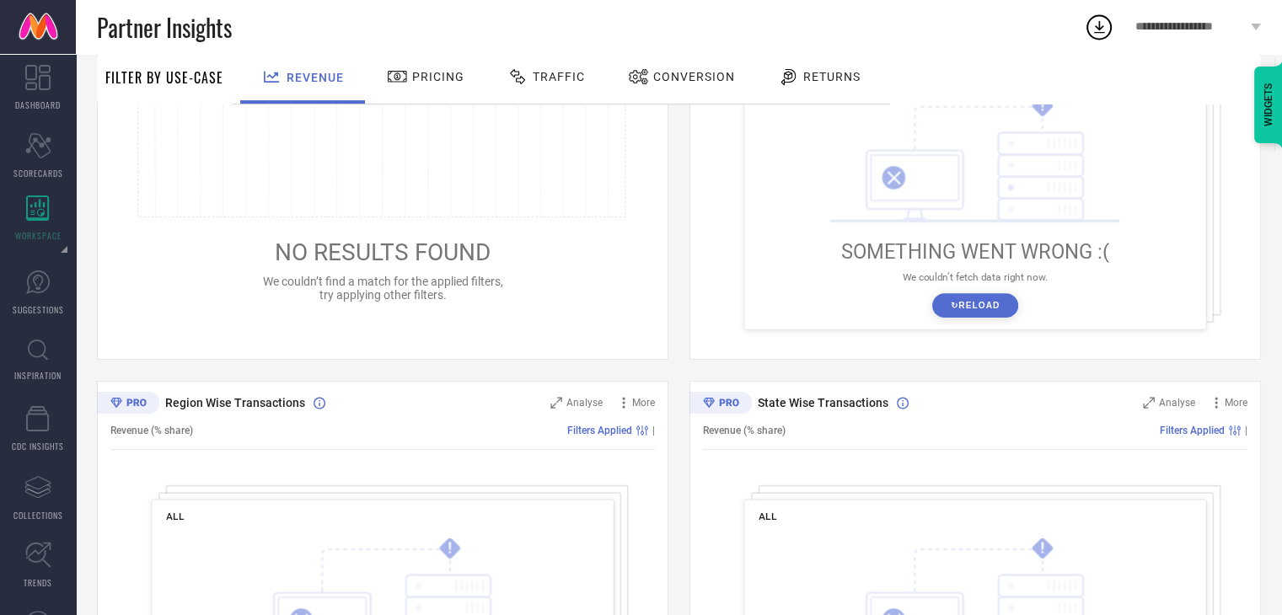
click at [416, 78] on span "Pricing" at bounding box center [438, 76] width 52 height 13
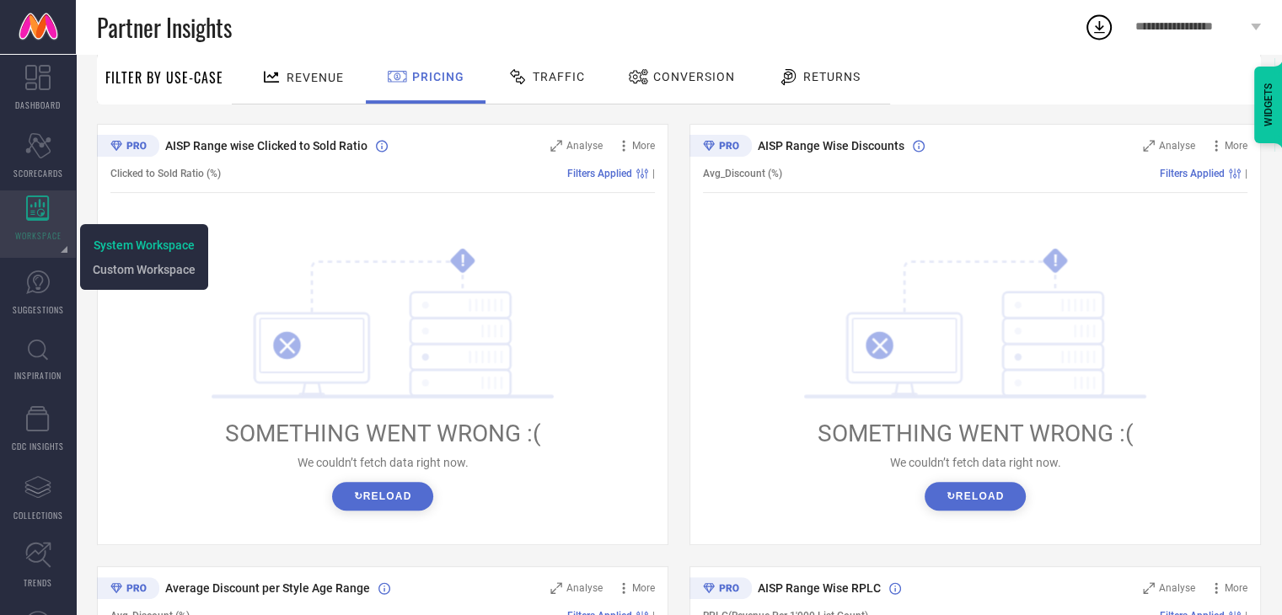
scroll to position [607, 0]
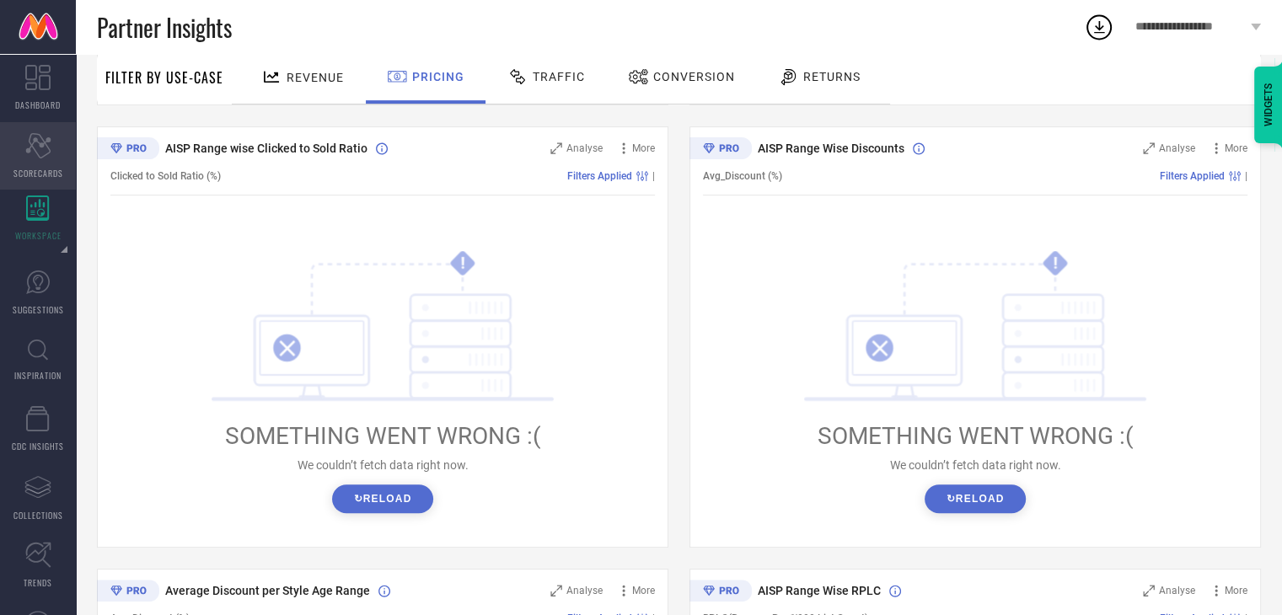
click at [34, 167] on span "SCORECARDS" at bounding box center [38, 173] width 50 height 13
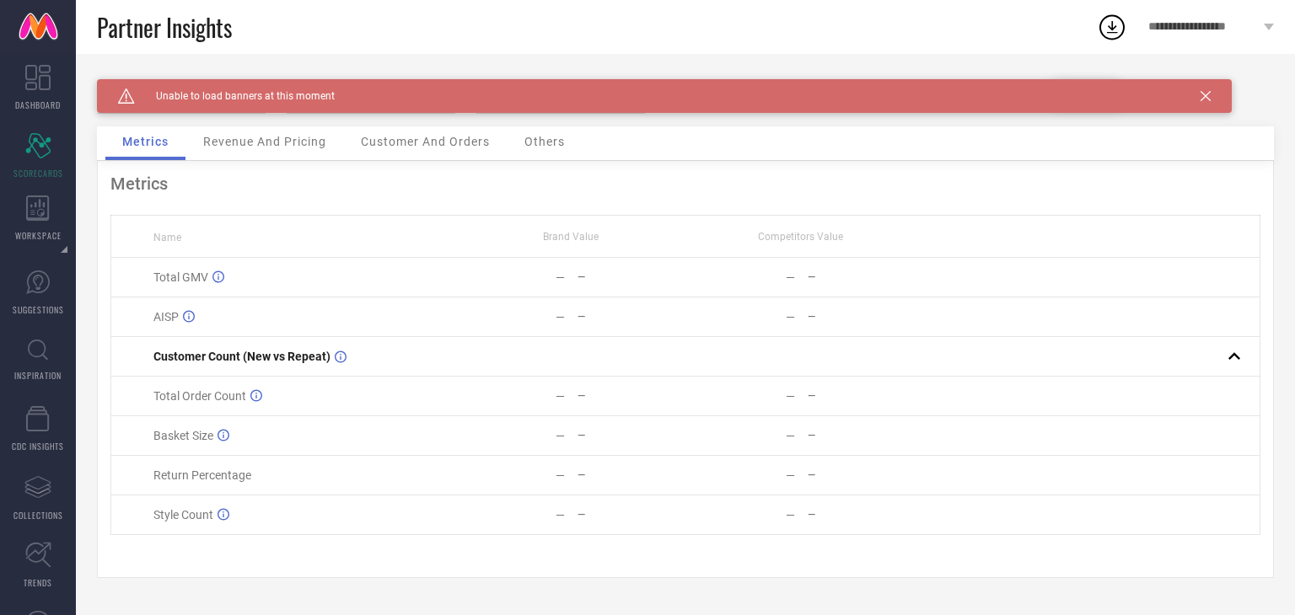
click at [266, 137] on span "Revenue And Pricing" at bounding box center [264, 141] width 123 height 13
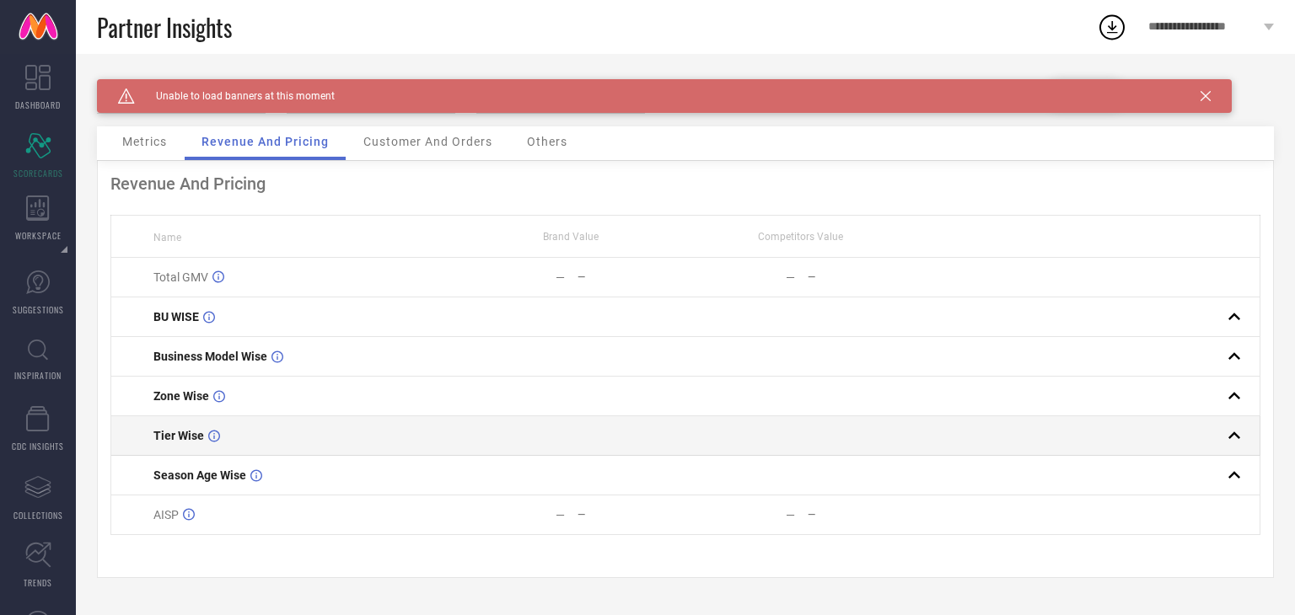
click at [1238, 432] on rect at bounding box center [1234, 436] width 24 height 24
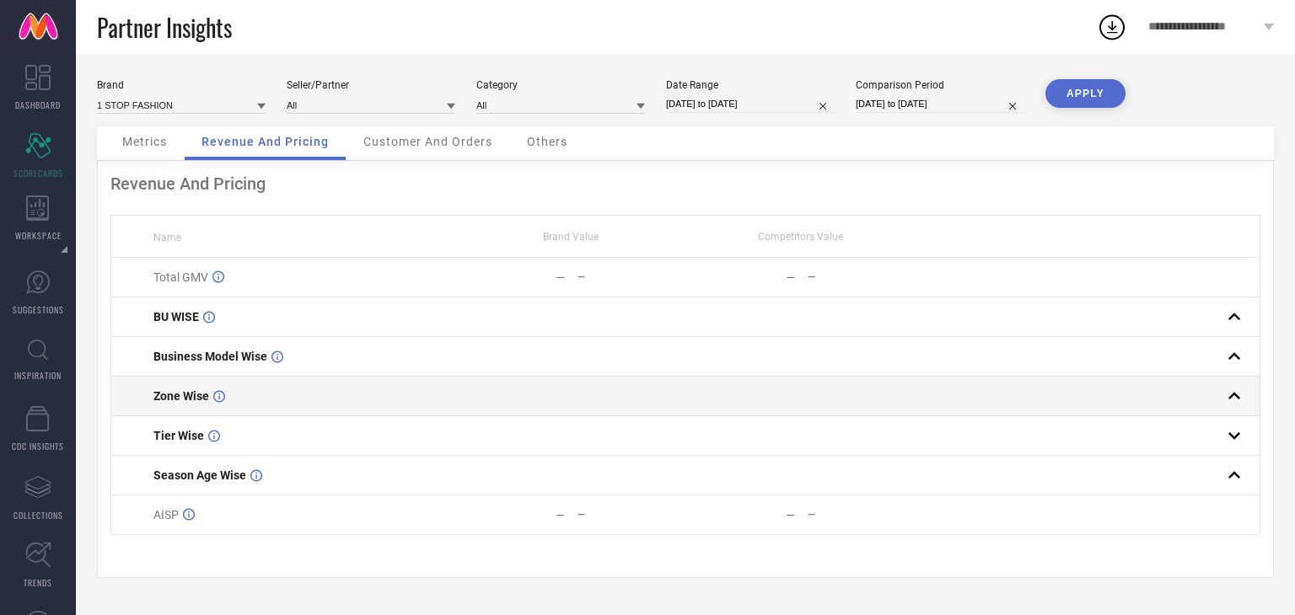
click at [1233, 398] on rect at bounding box center [1234, 396] width 24 height 24
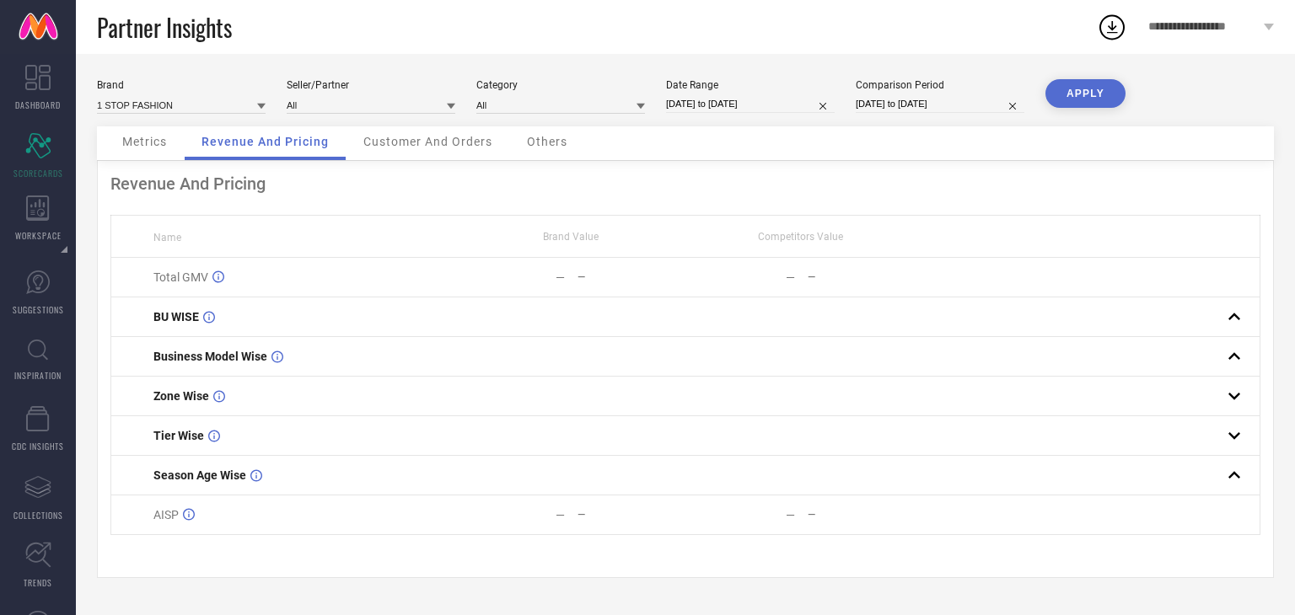
click at [204, 96] on div "1 STOP FASHION" at bounding box center [181, 105] width 169 height 18
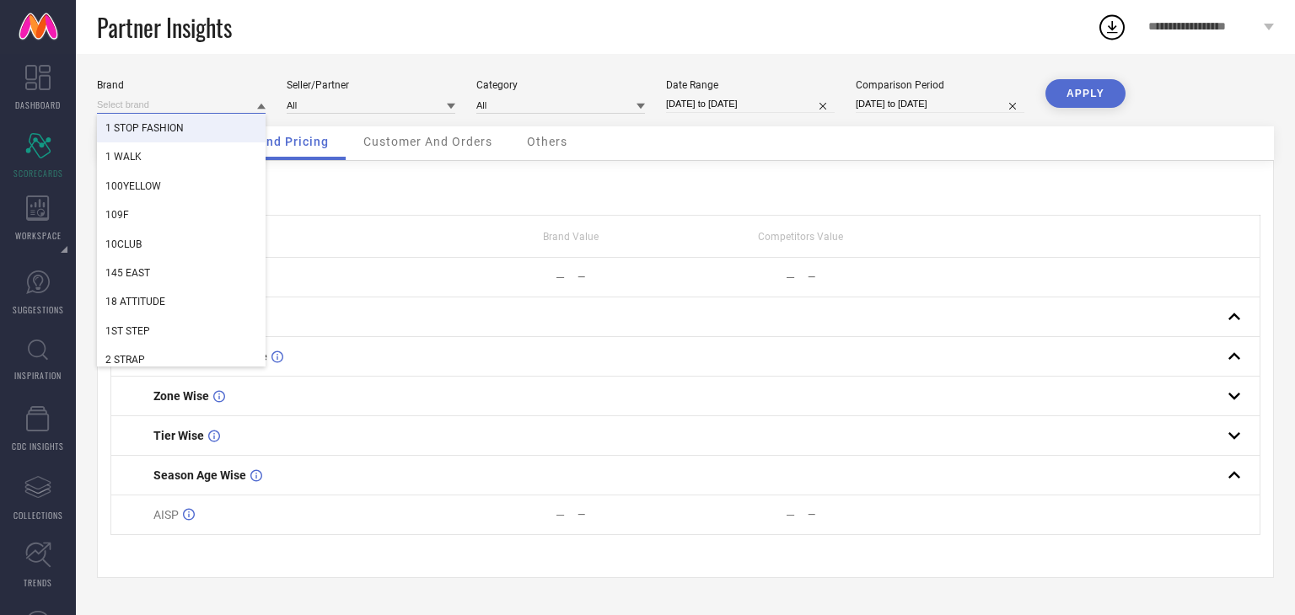
click at [138, 96] on input at bounding box center [181, 105] width 169 height 18
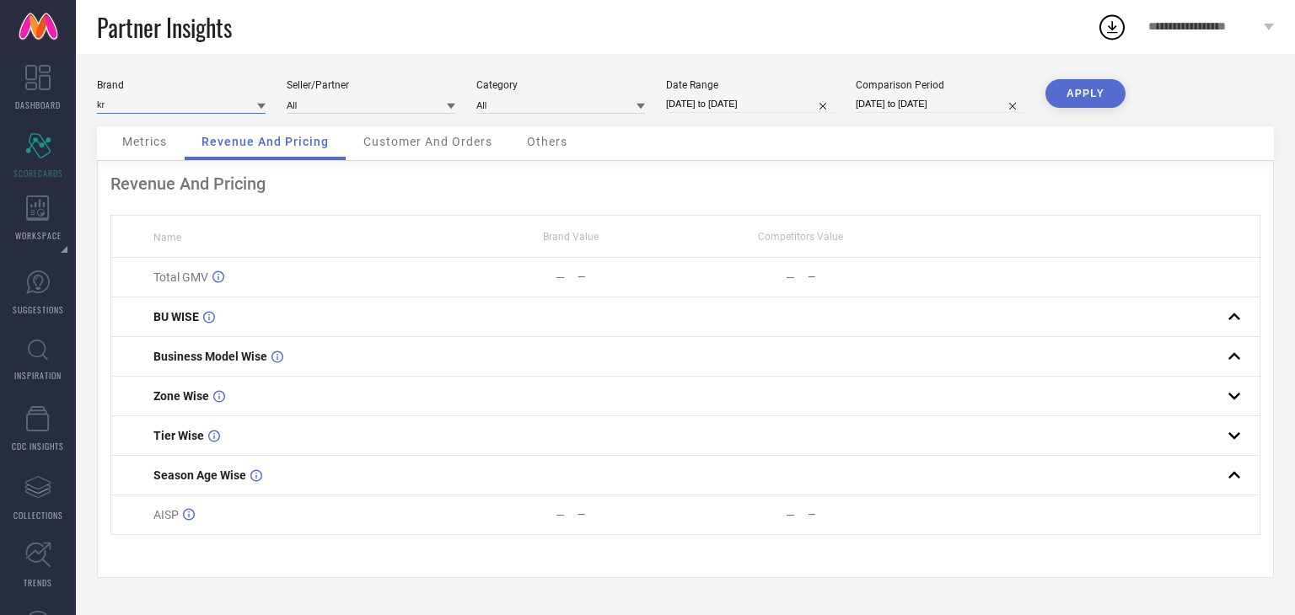
type input "k"
type input "eki"
click at [256, 106] on input "eki" at bounding box center [181, 105] width 169 height 18
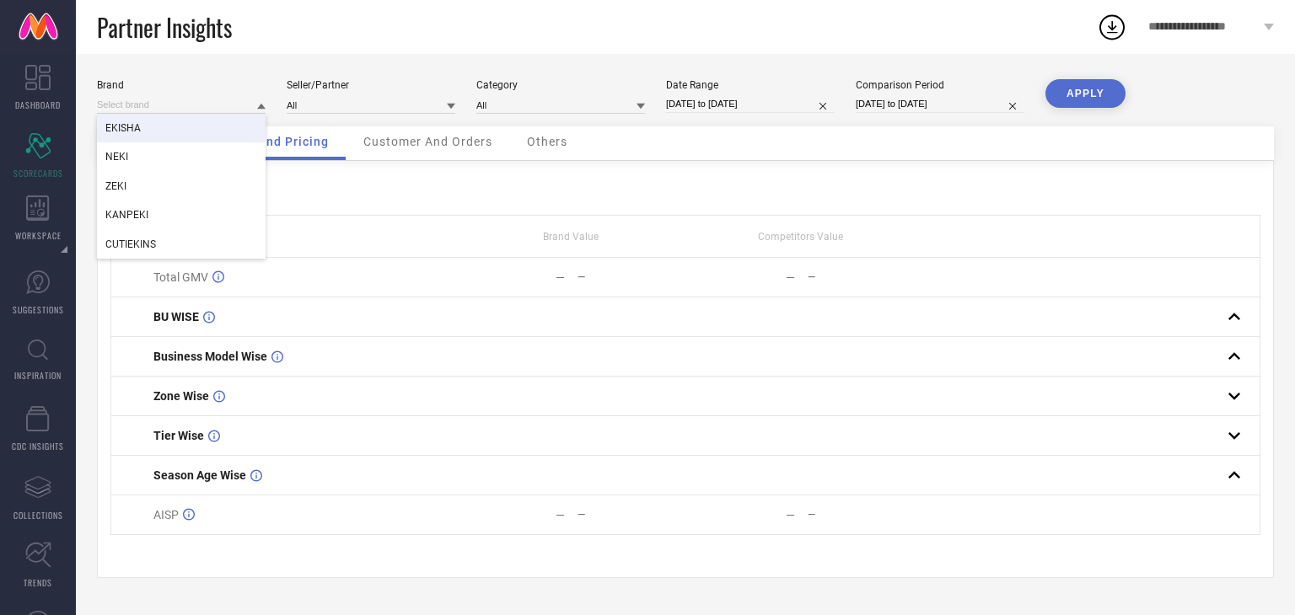
click at [169, 129] on div "EKISHA" at bounding box center [181, 128] width 169 height 29
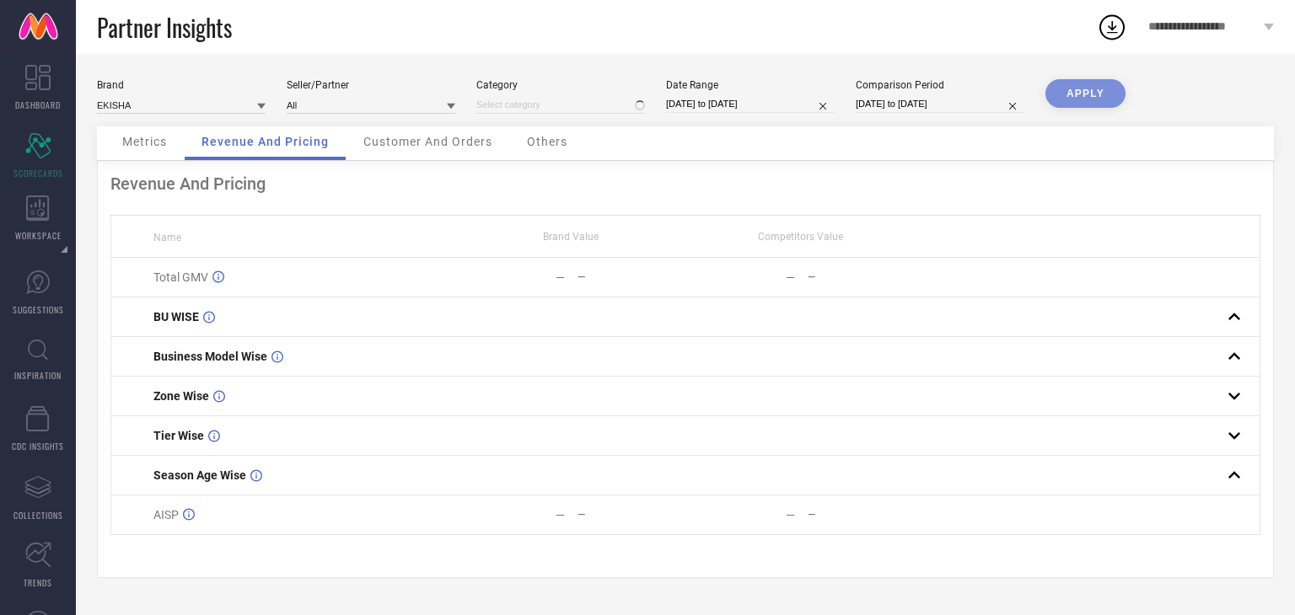
type input "All"
click at [533, 104] on input at bounding box center [560, 105] width 169 height 18
click at [610, 102] on input at bounding box center [560, 105] width 169 height 18
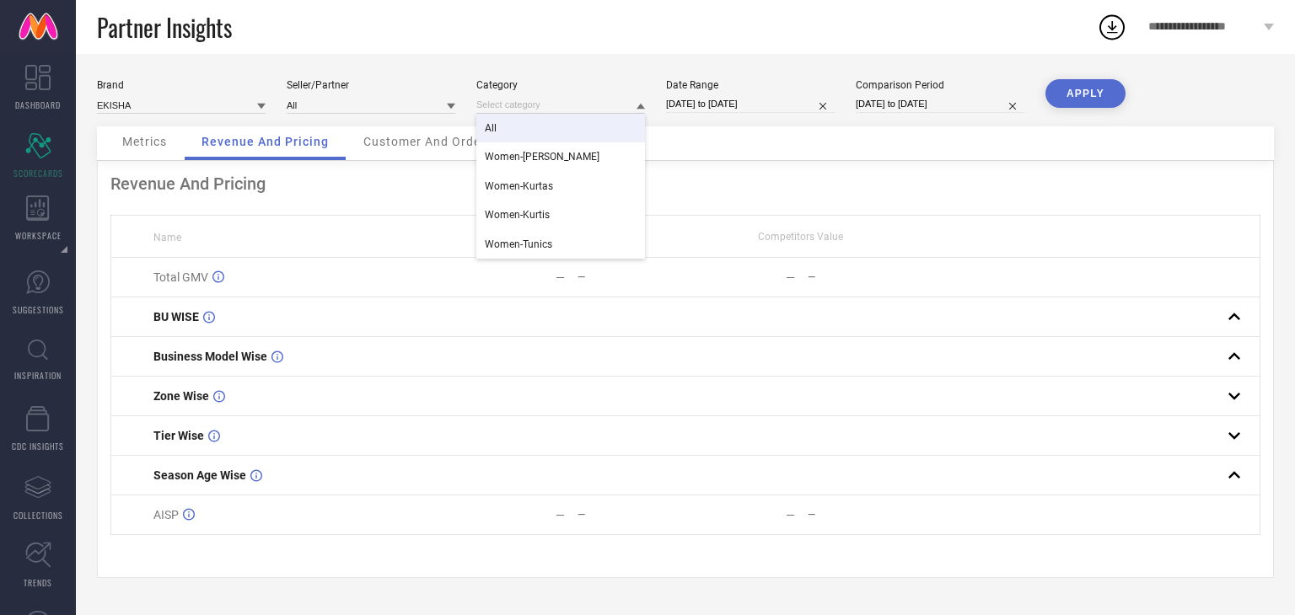
click at [566, 40] on div "Partner Insights" at bounding box center [597, 27] width 1000 height 54
click at [1062, 99] on button "APPLY" at bounding box center [1085, 93] width 80 height 29
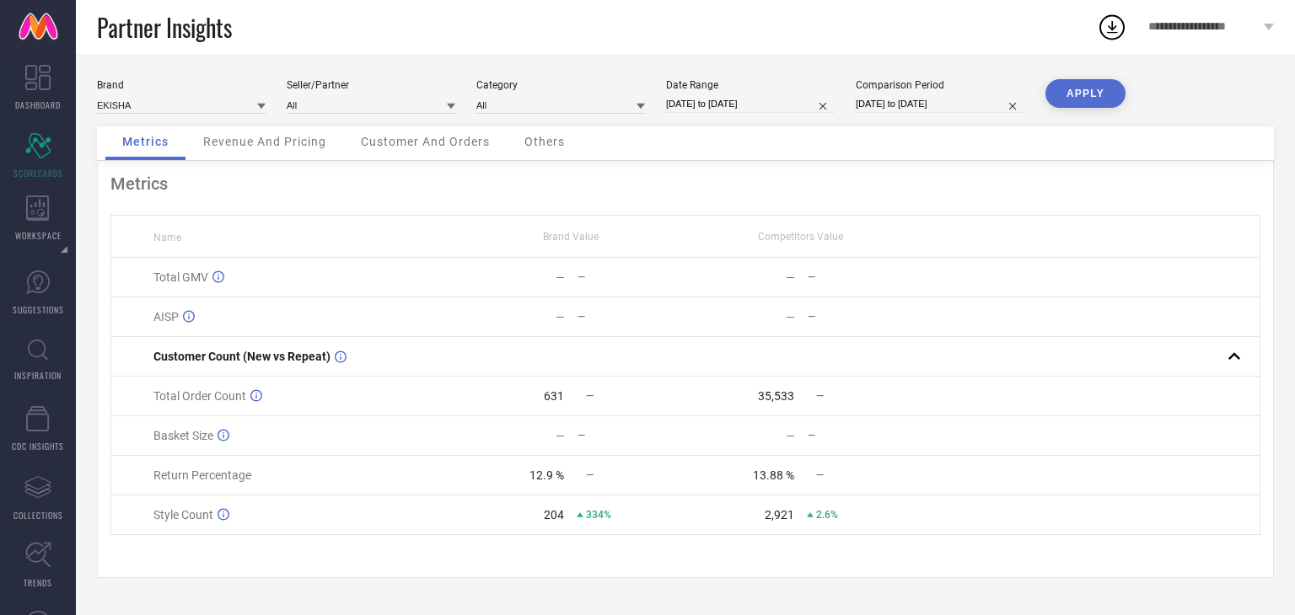
click at [243, 151] on div "Revenue And Pricing" at bounding box center [264, 143] width 157 height 34
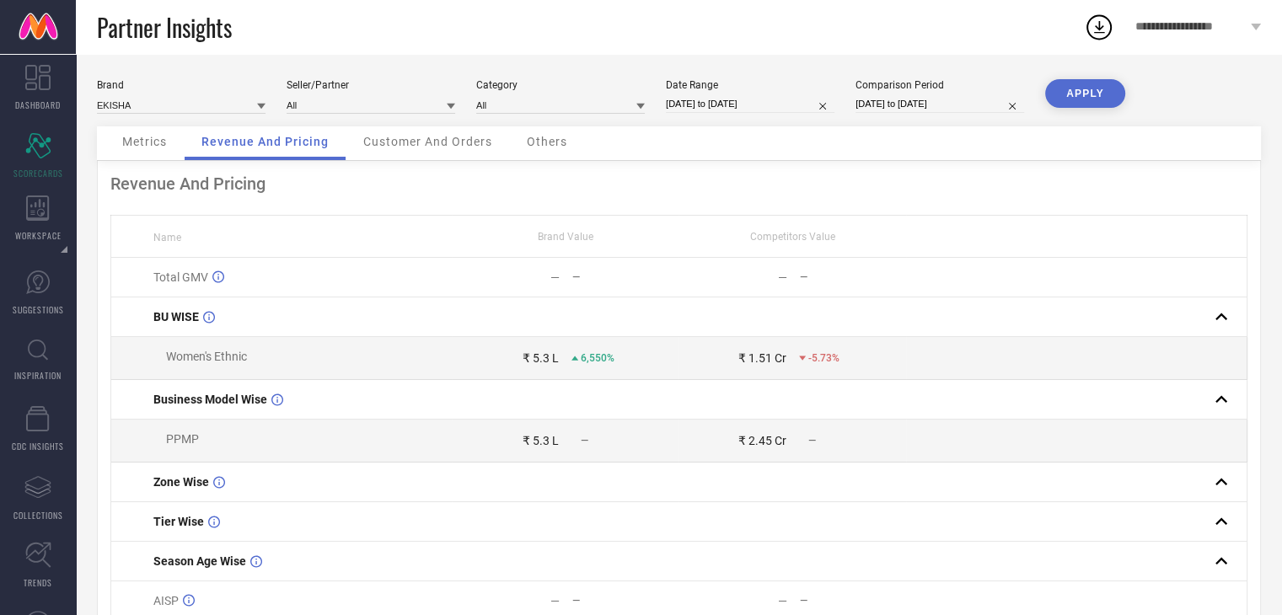
scroll to position [80, 0]
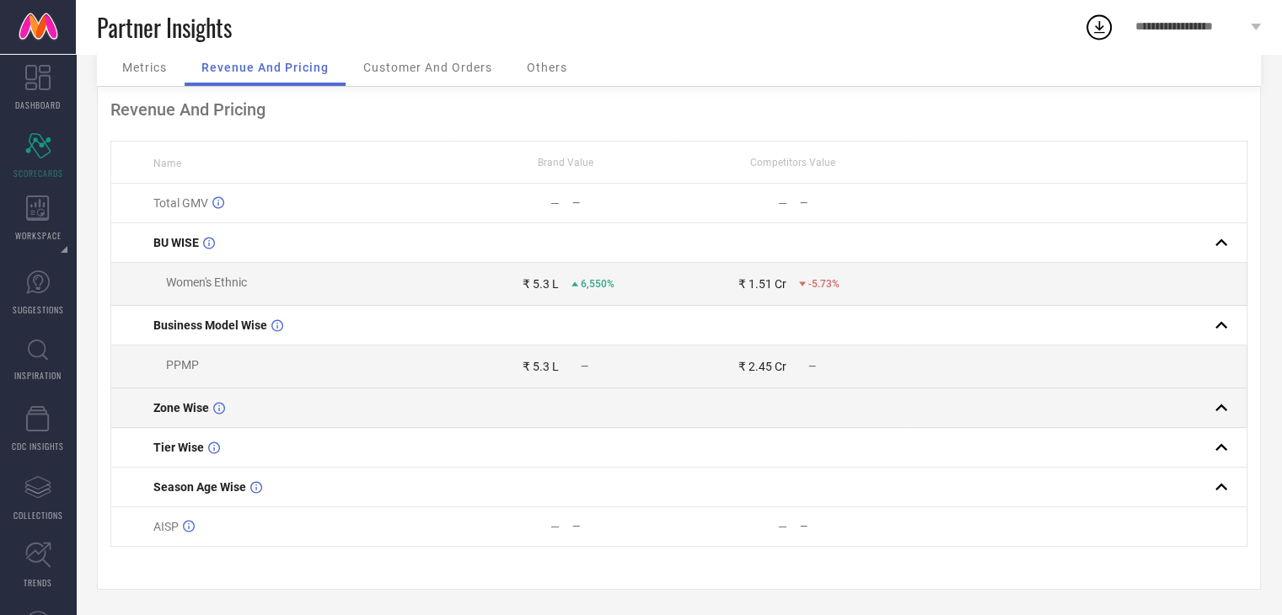
click at [1221, 409] on rect at bounding box center [1222, 408] width 24 height 24
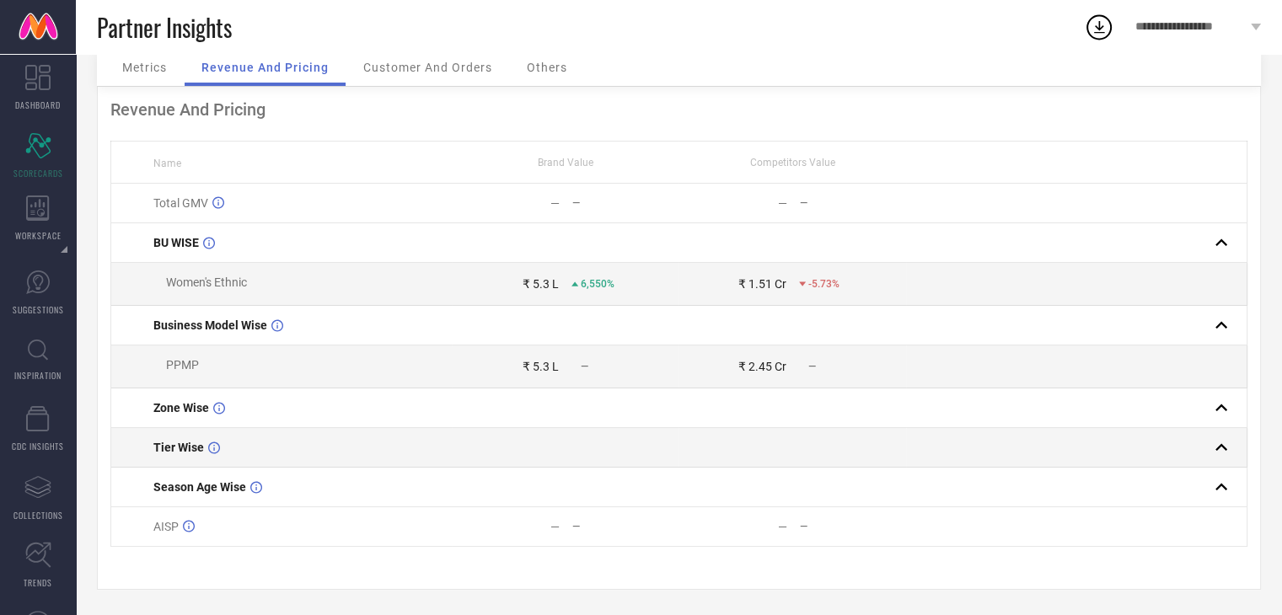
click at [1222, 447] on rect at bounding box center [1222, 448] width 24 height 24
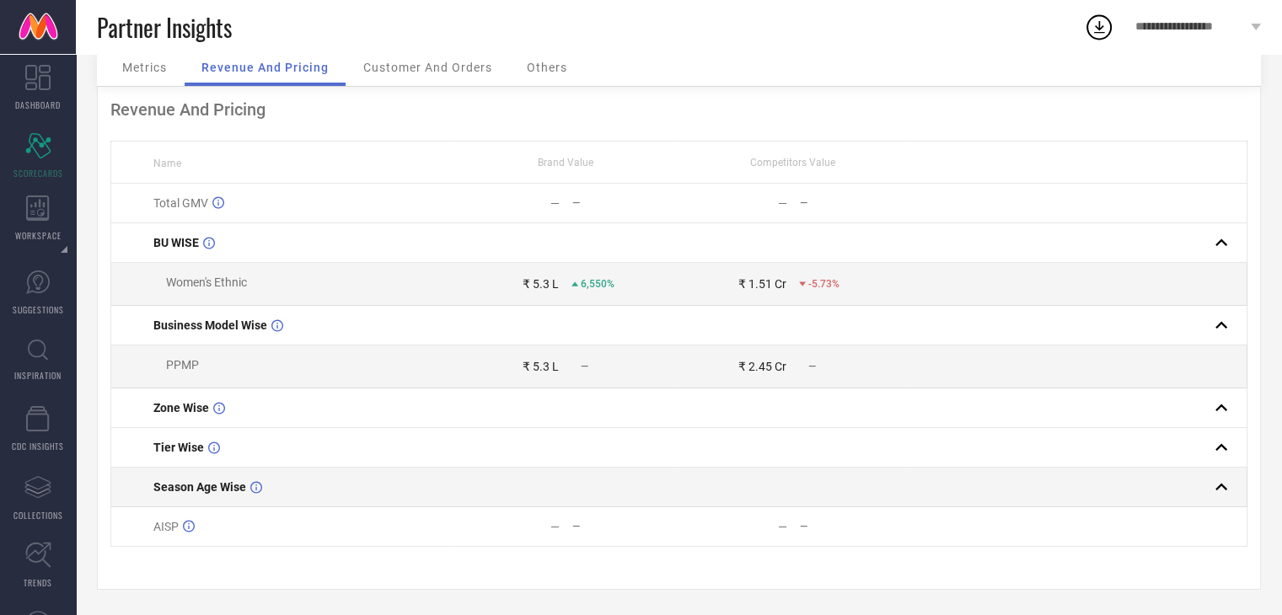
click at [1222, 483] on rect at bounding box center [1222, 487] width 24 height 24
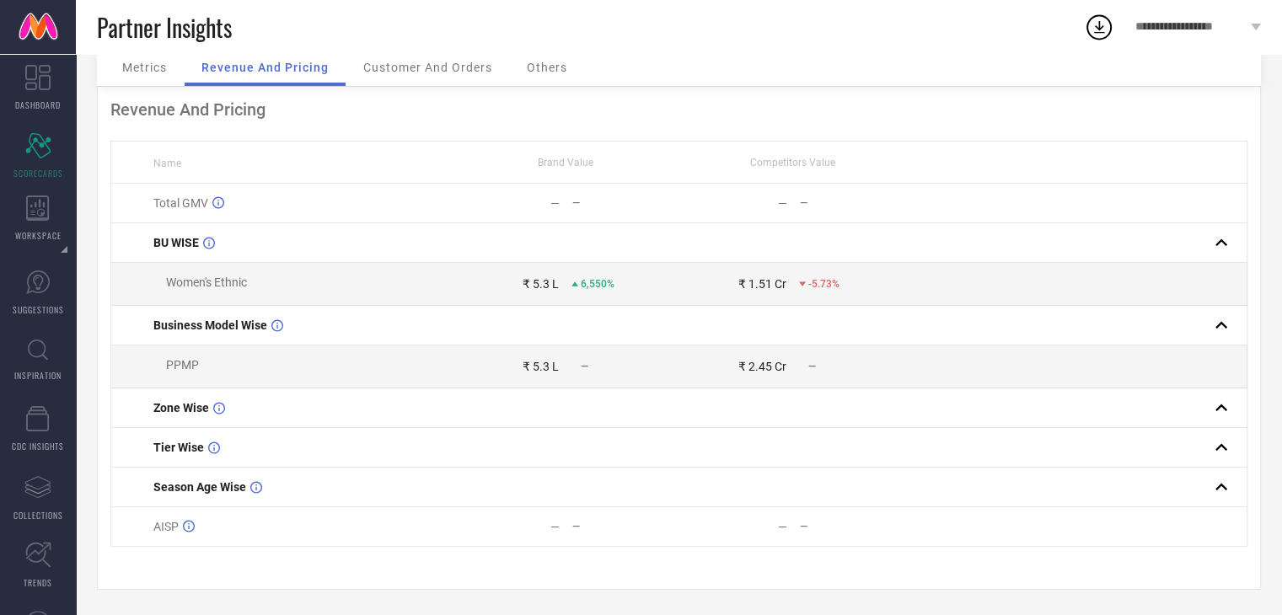
click at [438, 53] on div "Partner Insights" at bounding box center [590, 27] width 987 height 54
click at [442, 63] on span "Customer And Orders" at bounding box center [427, 67] width 129 height 13
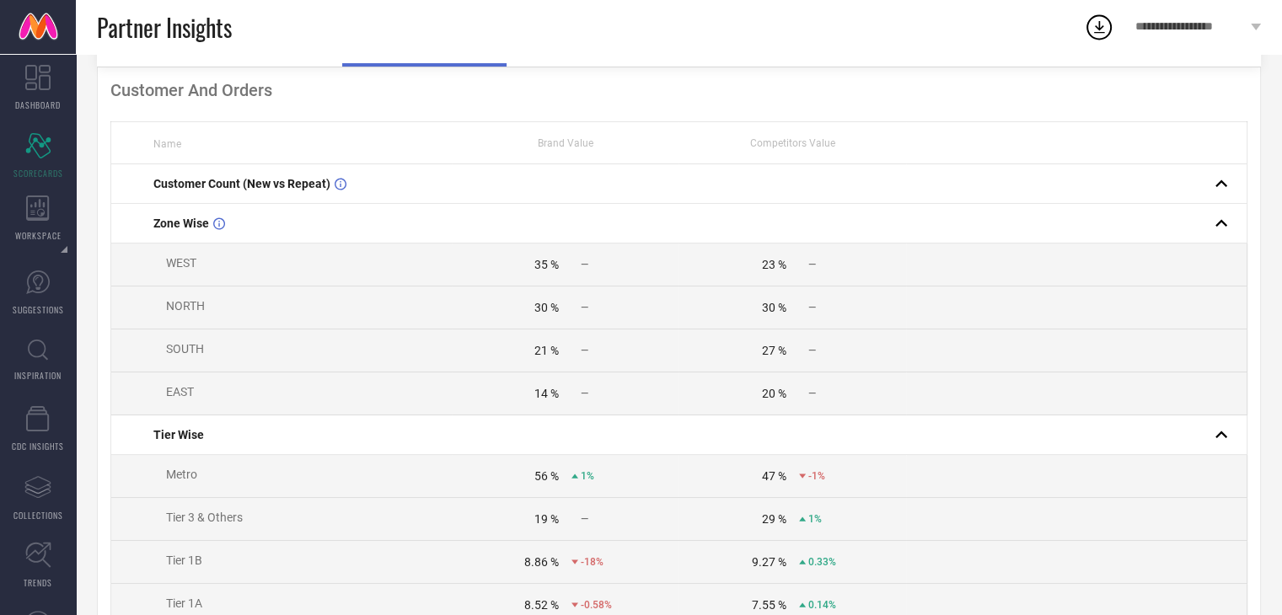
scroll to position [0, 0]
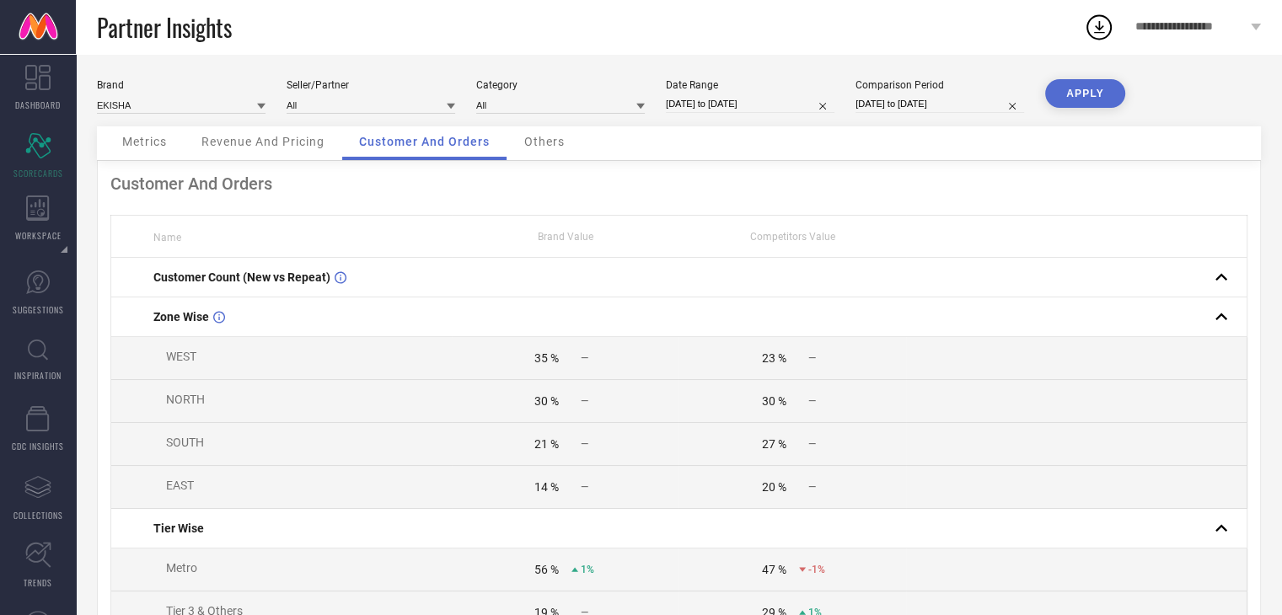
click at [553, 149] on div "Others" at bounding box center [545, 143] width 74 height 34
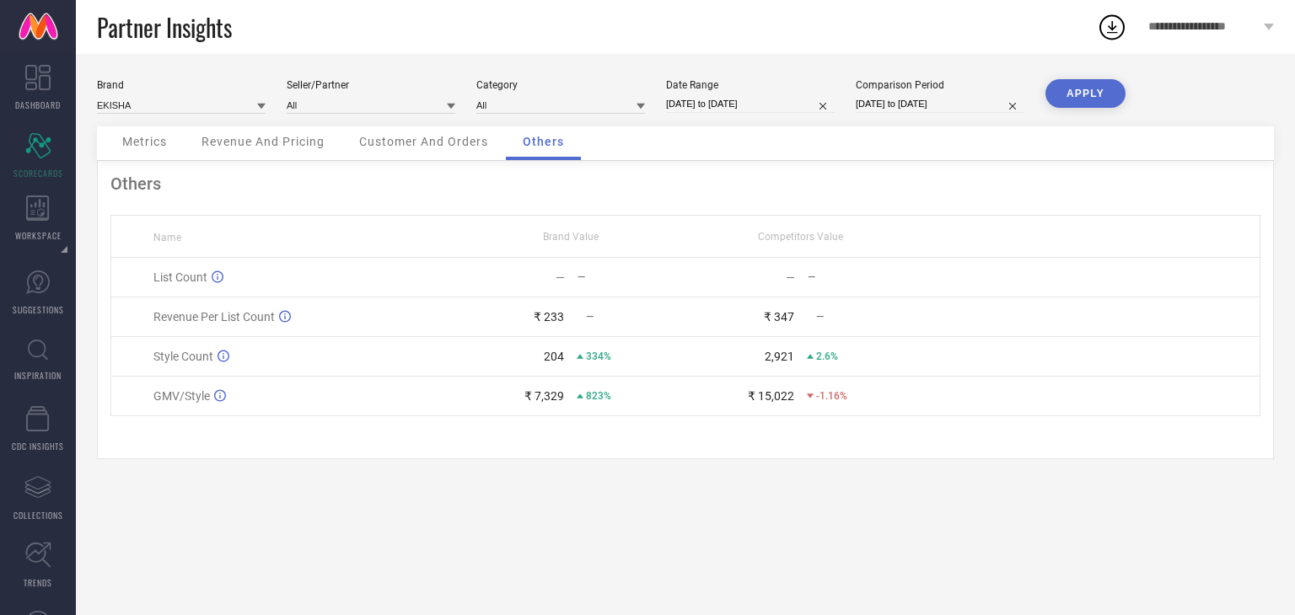
click at [406, 145] on span "Customer And Orders" at bounding box center [423, 141] width 129 height 13
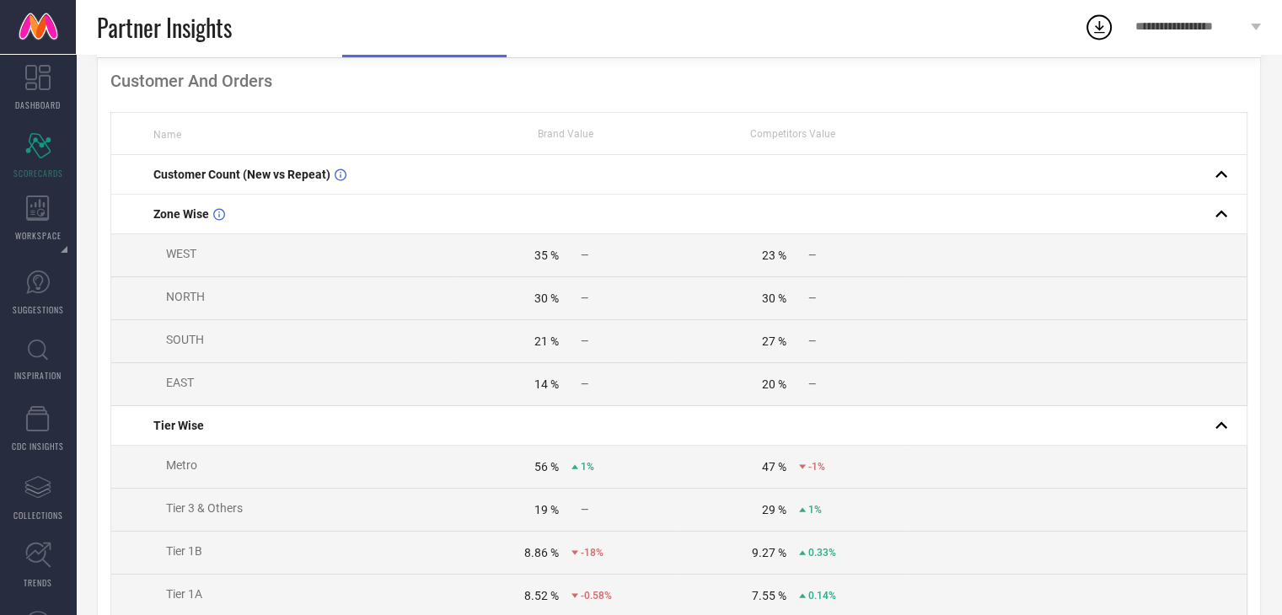
scroll to position [104, 0]
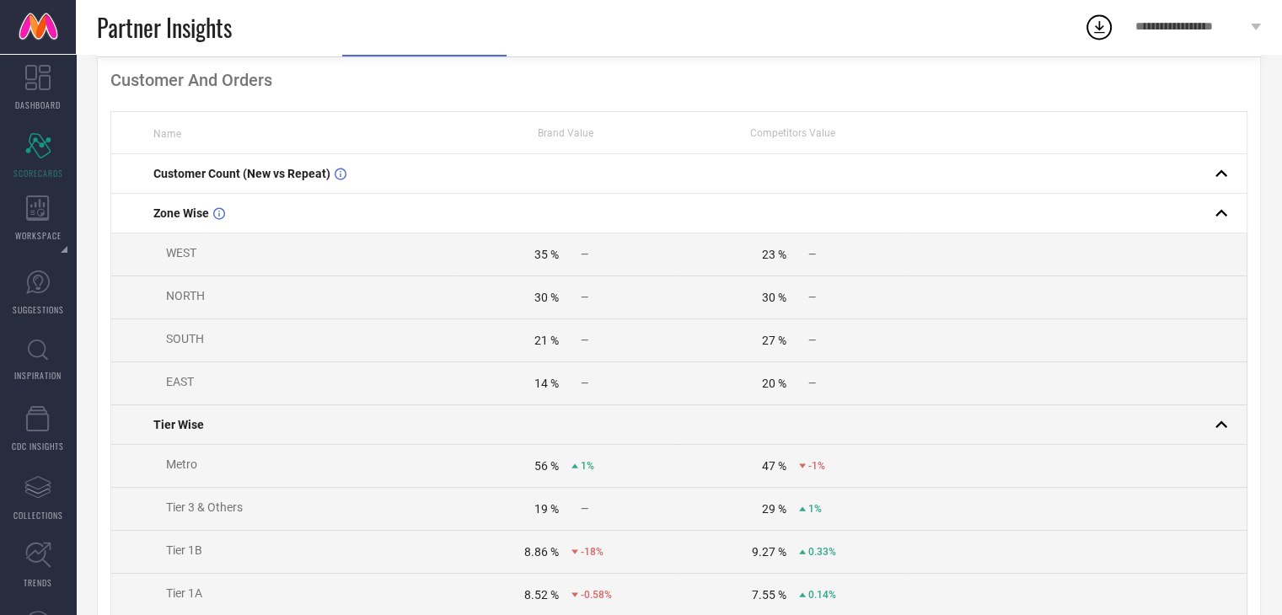
click at [580, 410] on td at bounding box center [566, 425] width 228 height 40
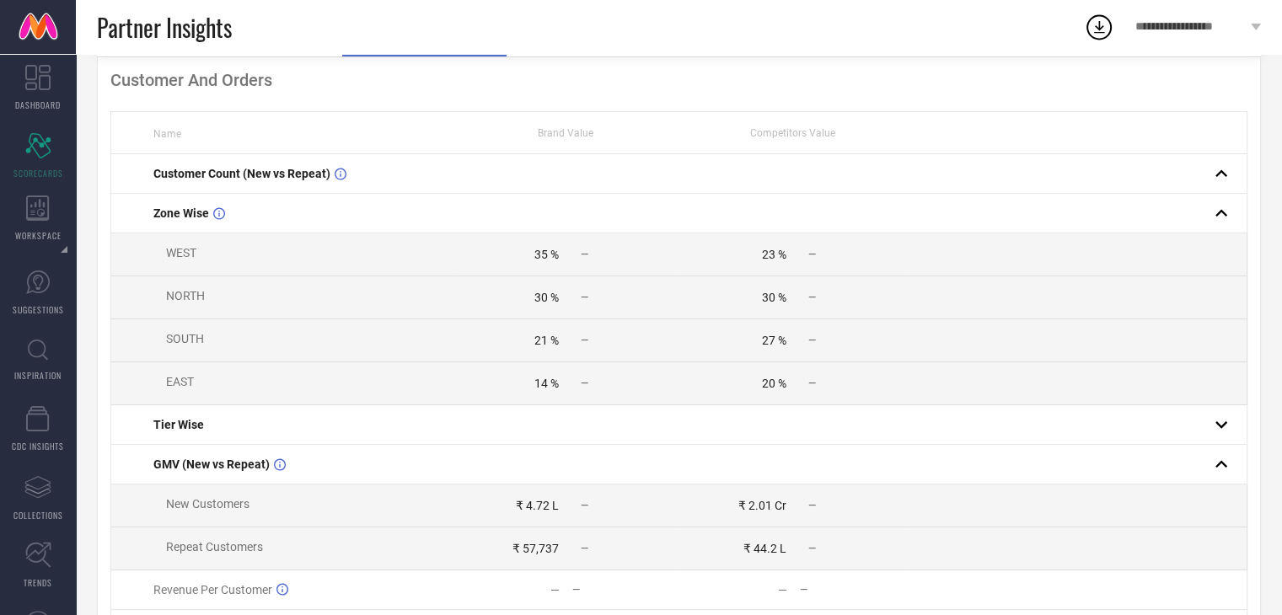
click at [757, 339] on div "27 %" at bounding box center [732, 340] width 106 height 13
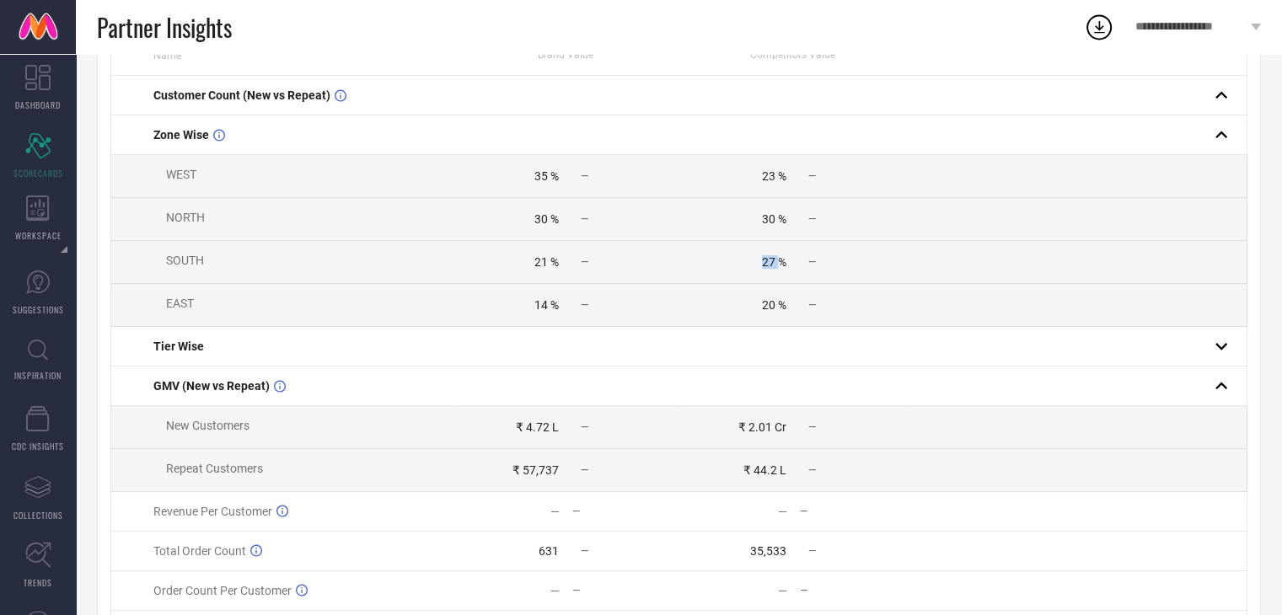
scroll to position [128, 0]
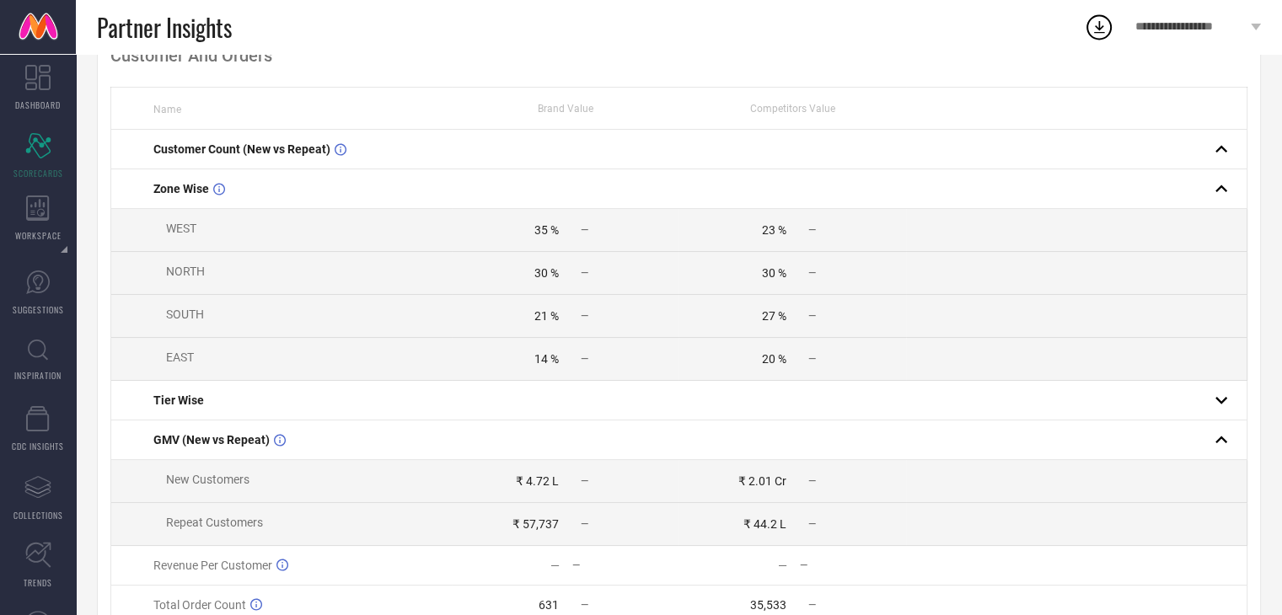
click at [600, 319] on div "—" at bounding box center [625, 316] width 106 height 12
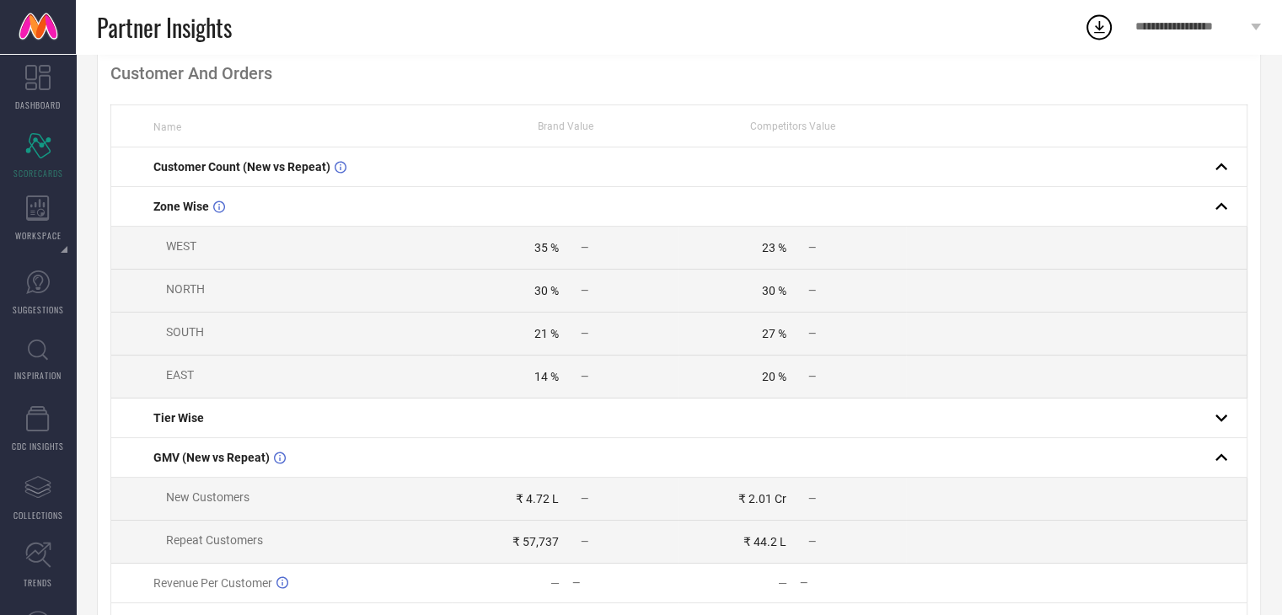
scroll to position [0, 0]
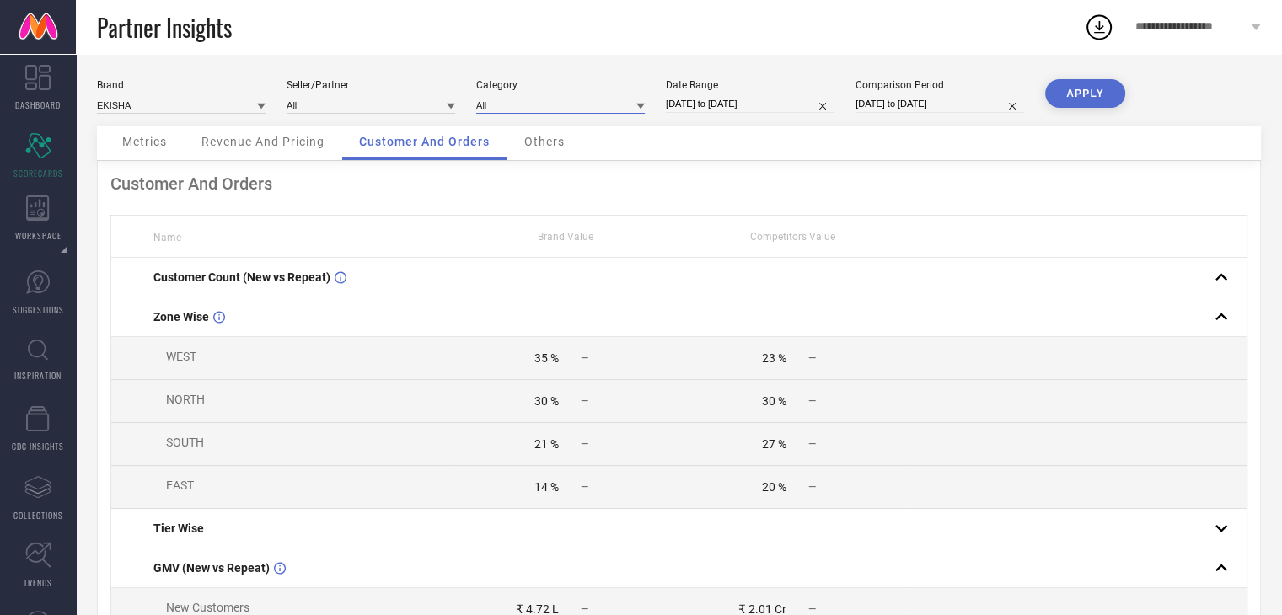
click at [563, 110] on input at bounding box center [560, 105] width 169 height 18
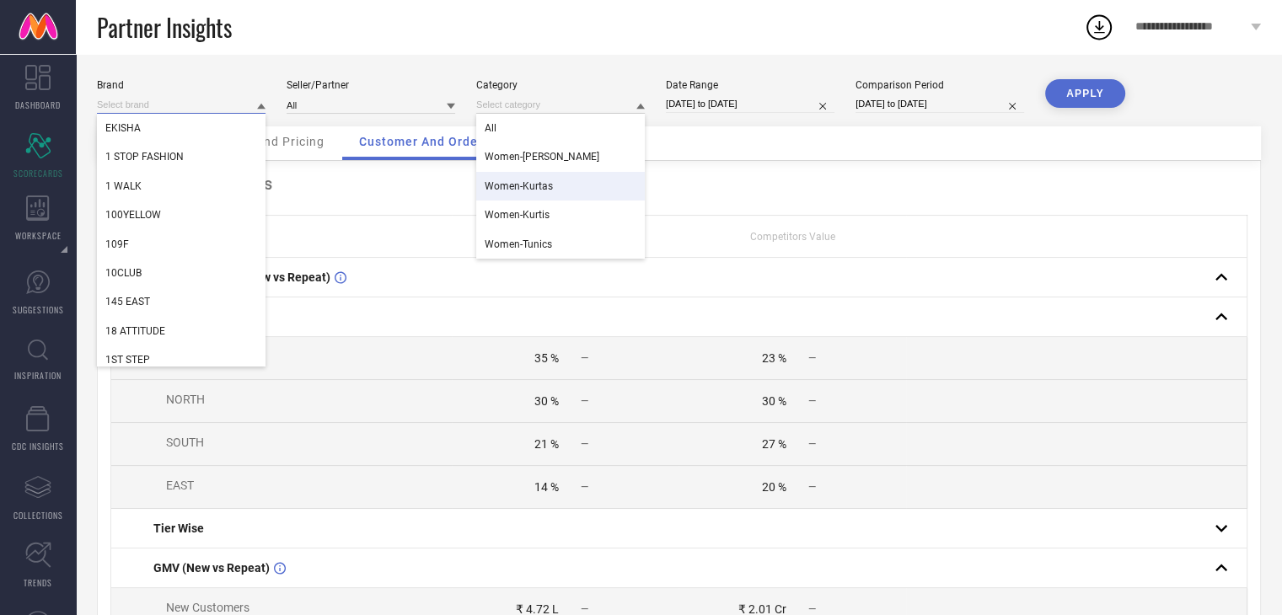
click at [209, 107] on input at bounding box center [181, 105] width 169 height 18
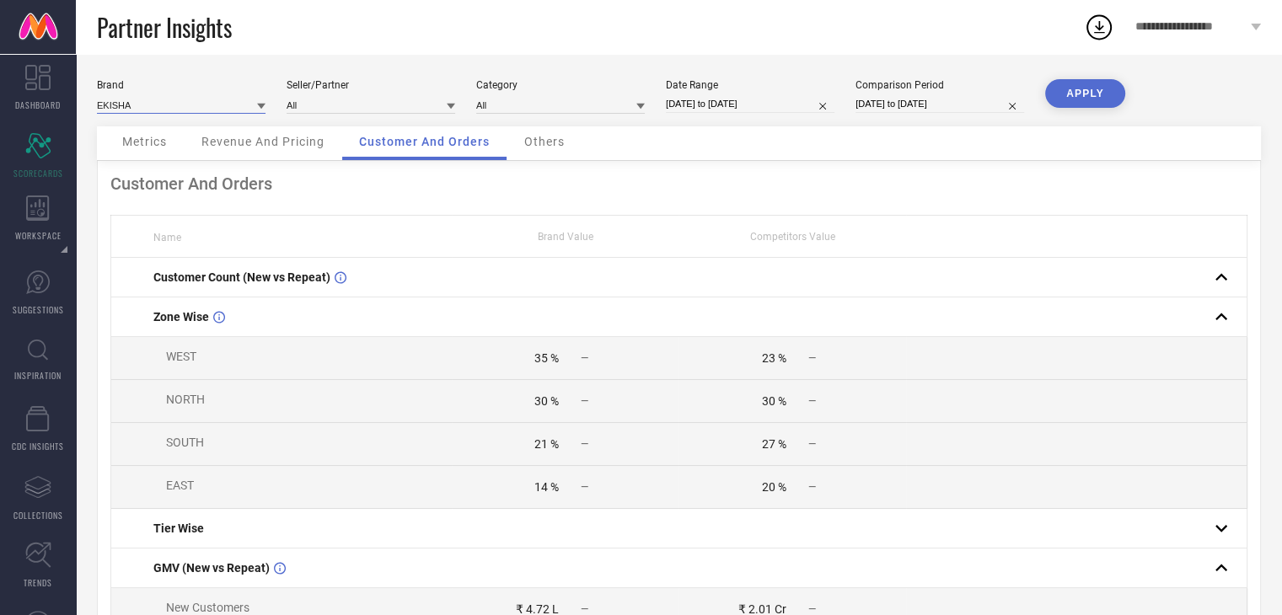
click at [201, 106] on input at bounding box center [181, 105] width 169 height 18
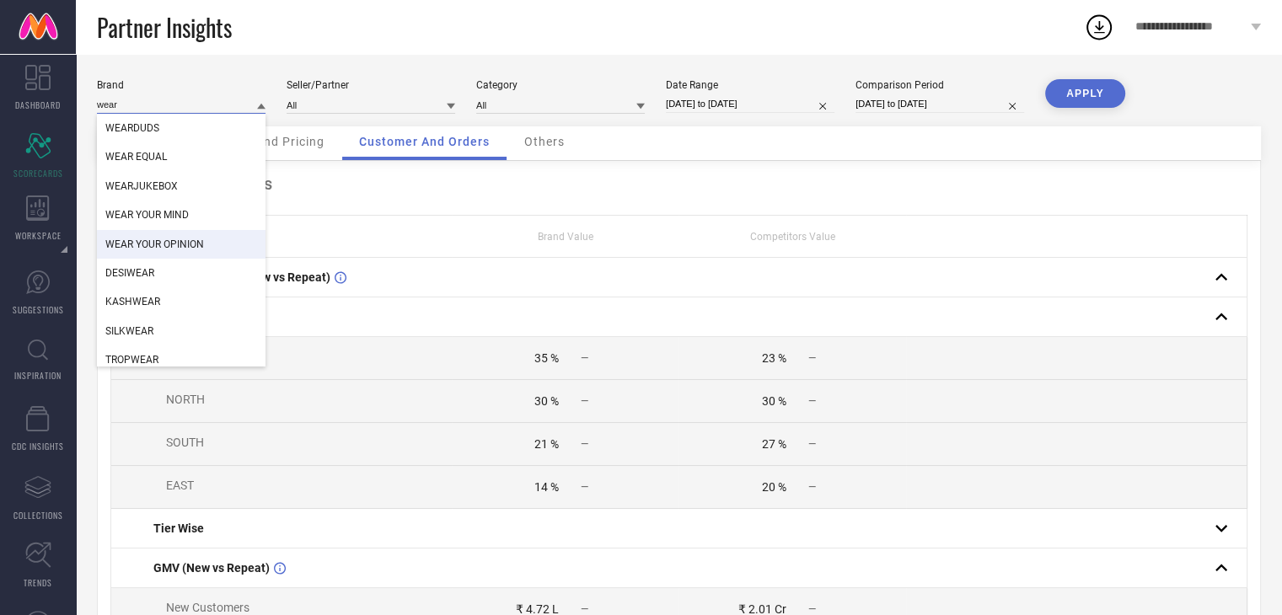
type input "wear"
click at [148, 247] on span "WEAR YOUR OPINION" at bounding box center [154, 245] width 99 height 12
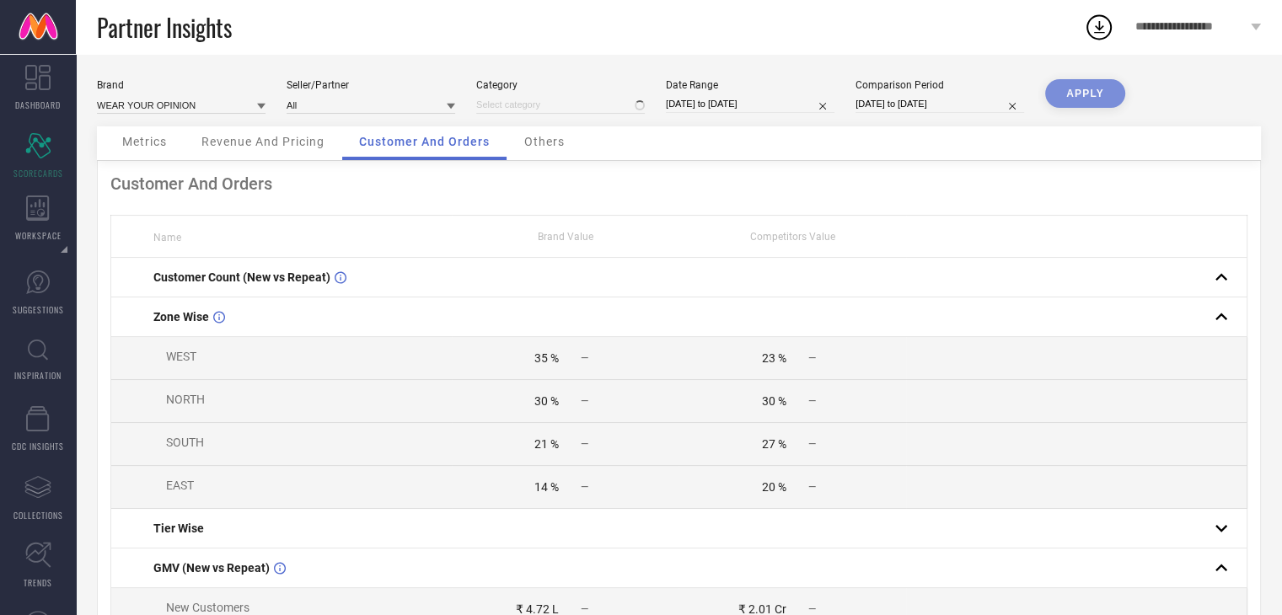
type input "All"
click at [1079, 85] on button "APPLY" at bounding box center [1085, 93] width 80 height 29
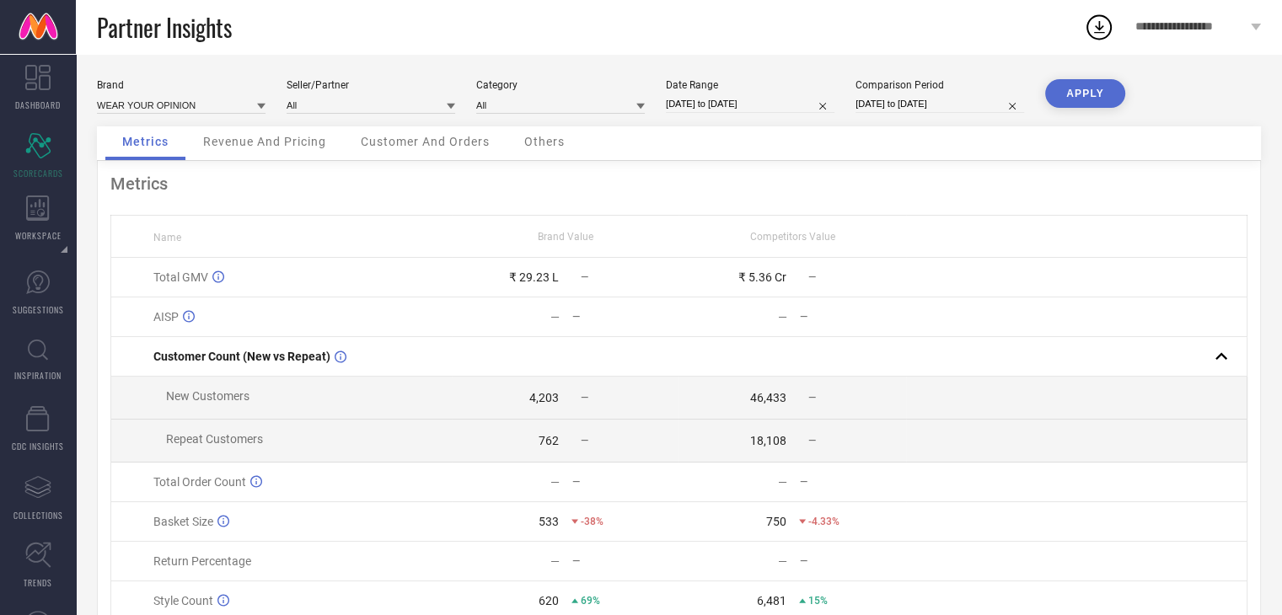
scroll to position [81, 0]
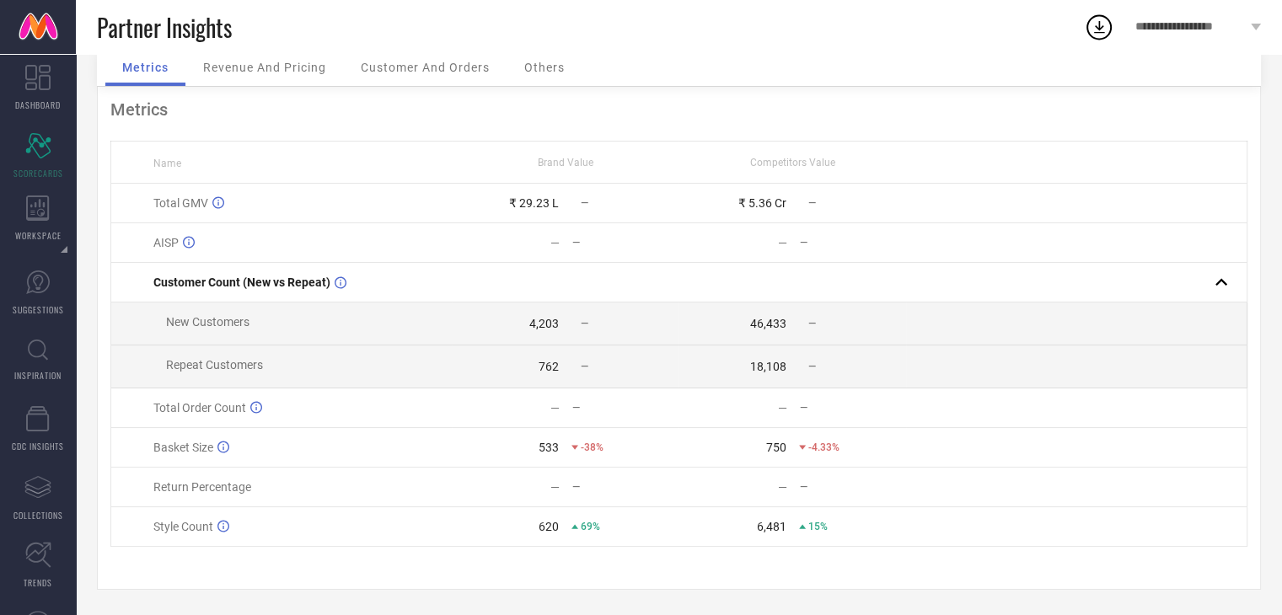
click at [265, 65] on span "Revenue And Pricing" at bounding box center [264, 67] width 123 height 13
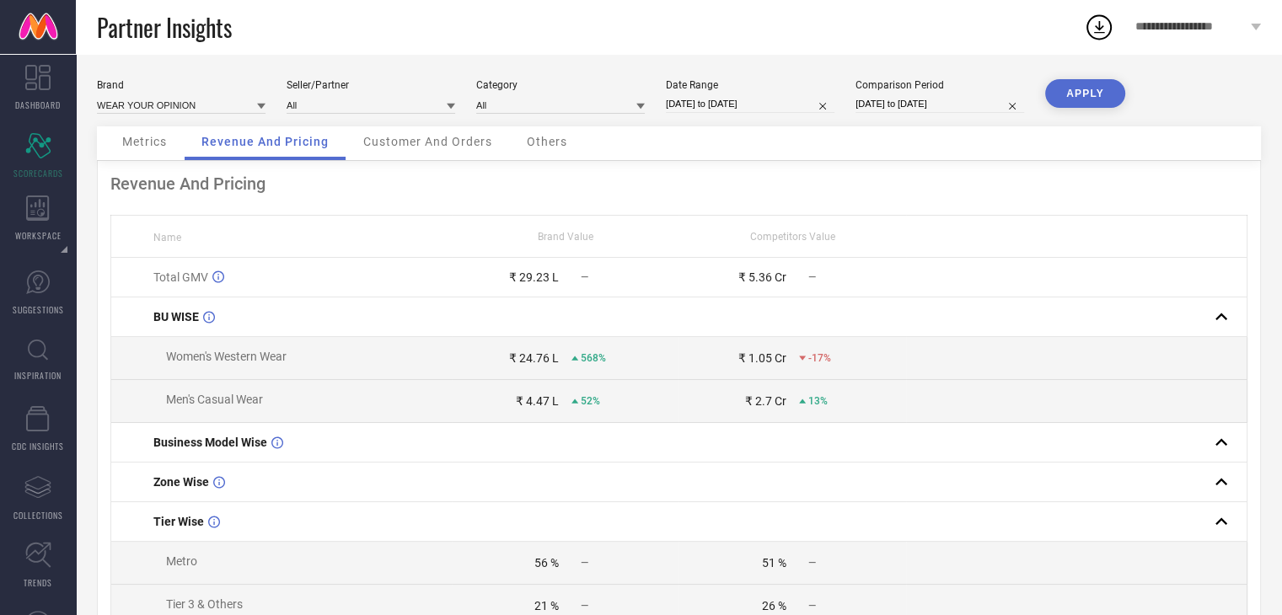
click at [384, 145] on span "Customer And Orders" at bounding box center [427, 141] width 129 height 13
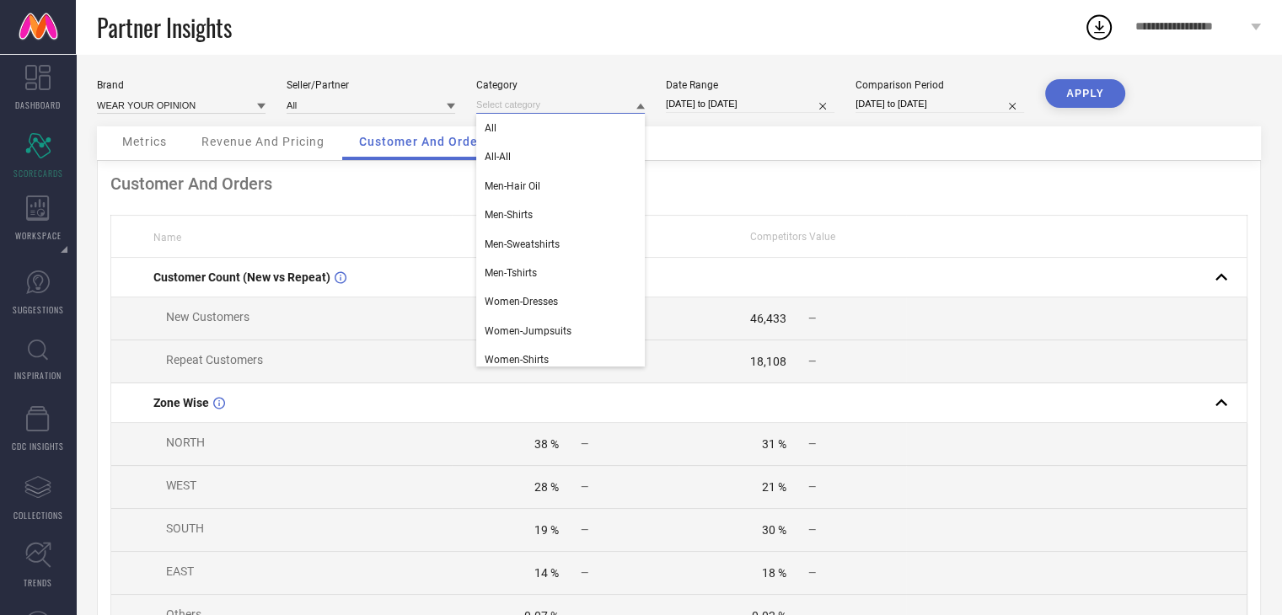
click at [566, 109] on input at bounding box center [560, 105] width 169 height 18
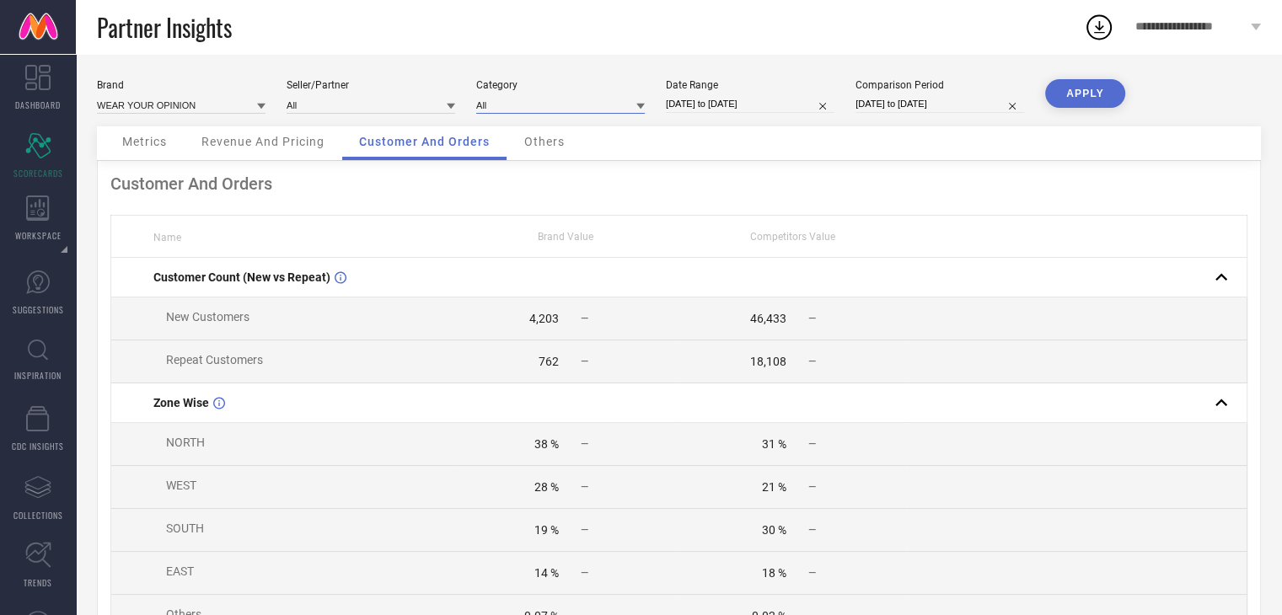
click at [567, 103] on input at bounding box center [560, 105] width 169 height 18
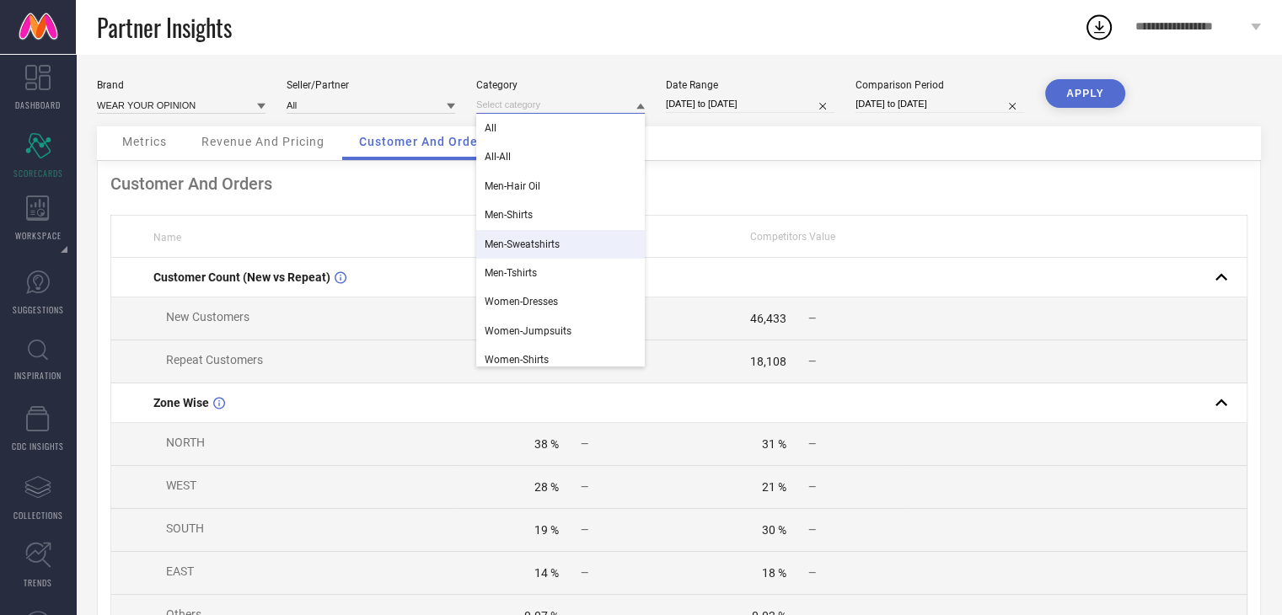
scroll to position [94, 0]
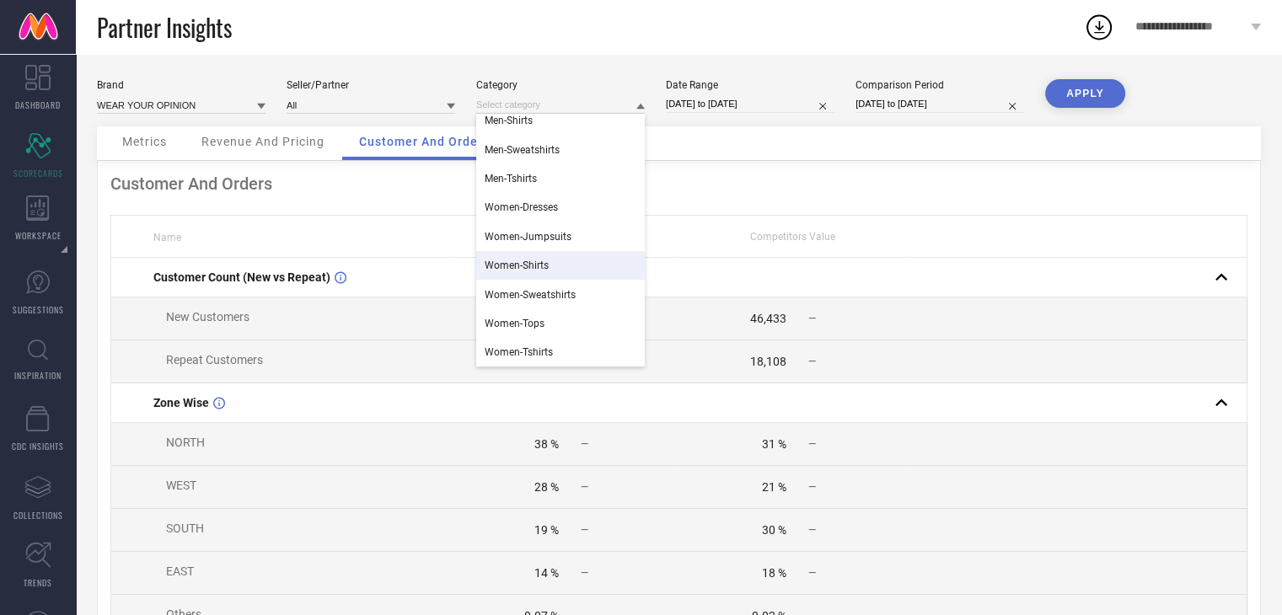
click at [520, 267] on span "Women-Shirts" at bounding box center [517, 266] width 64 height 12
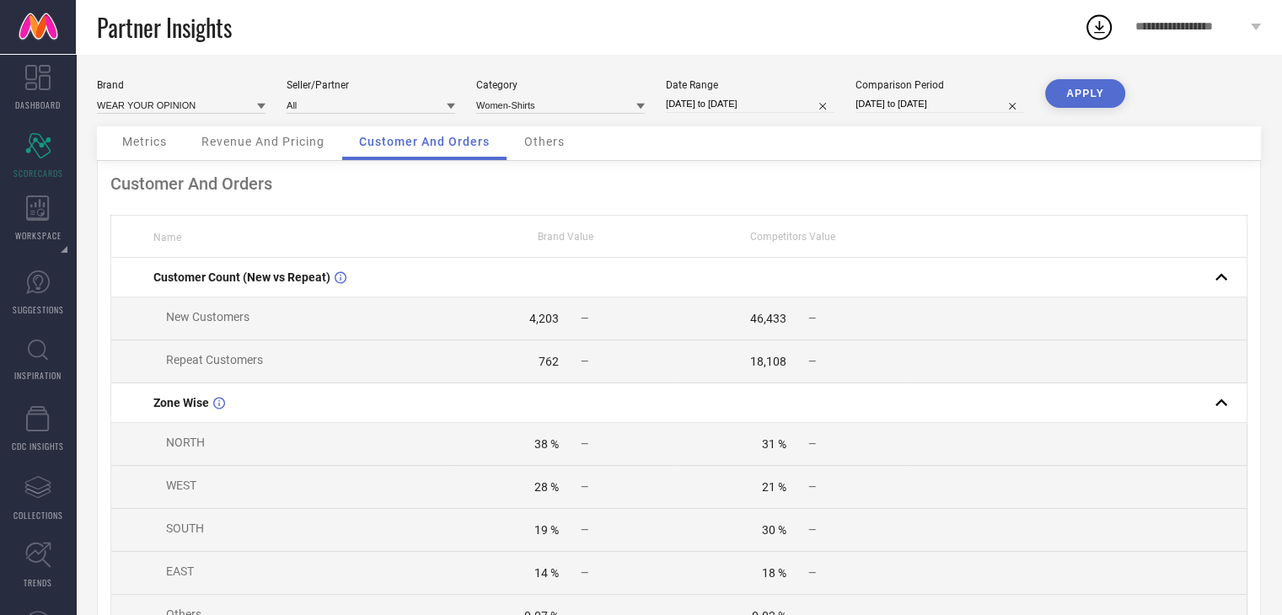
click at [1082, 88] on button "APPLY" at bounding box center [1085, 93] width 80 height 29
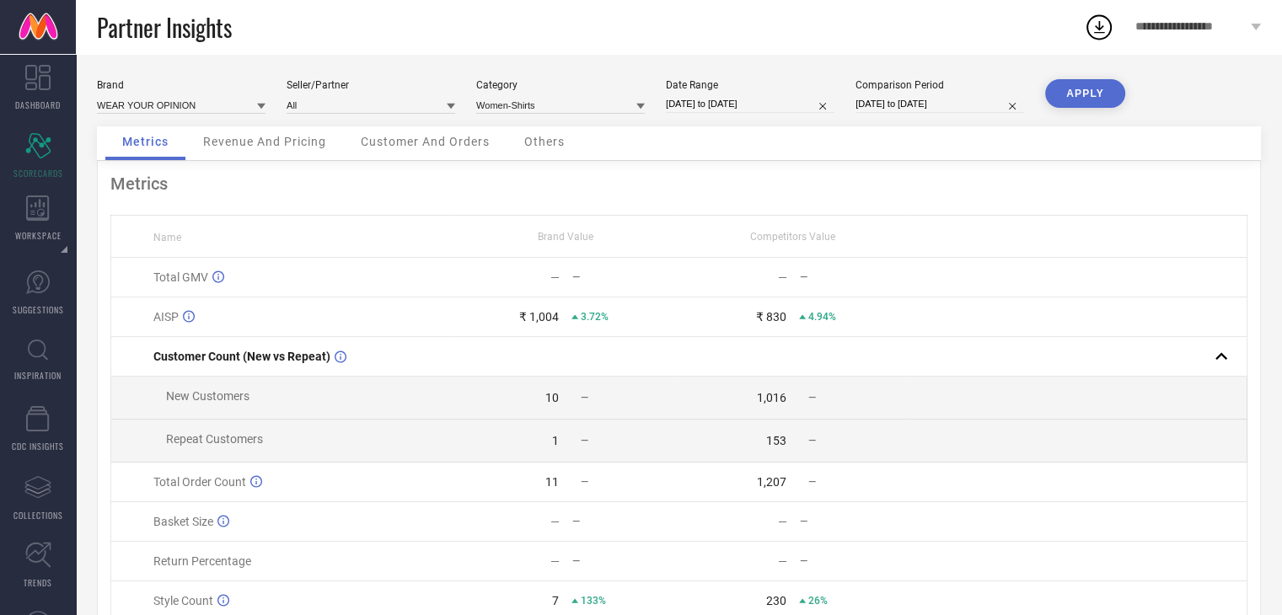
click at [293, 142] on span "Revenue And Pricing" at bounding box center [264, 141] width 123 height 13
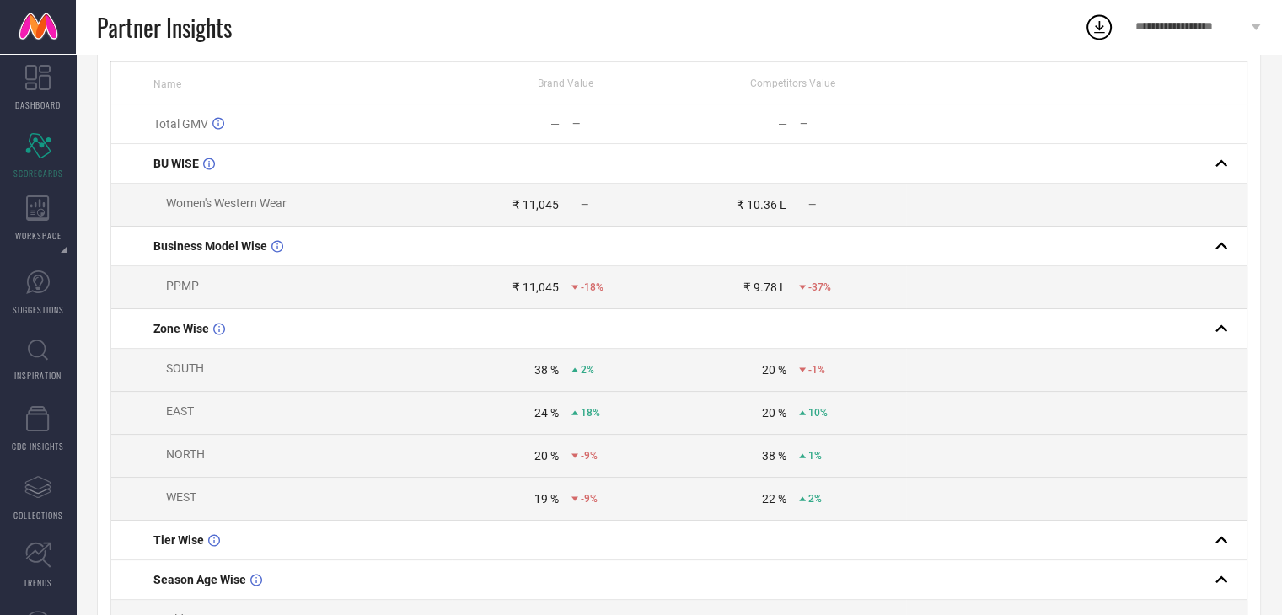
scroll to position [0, 0]
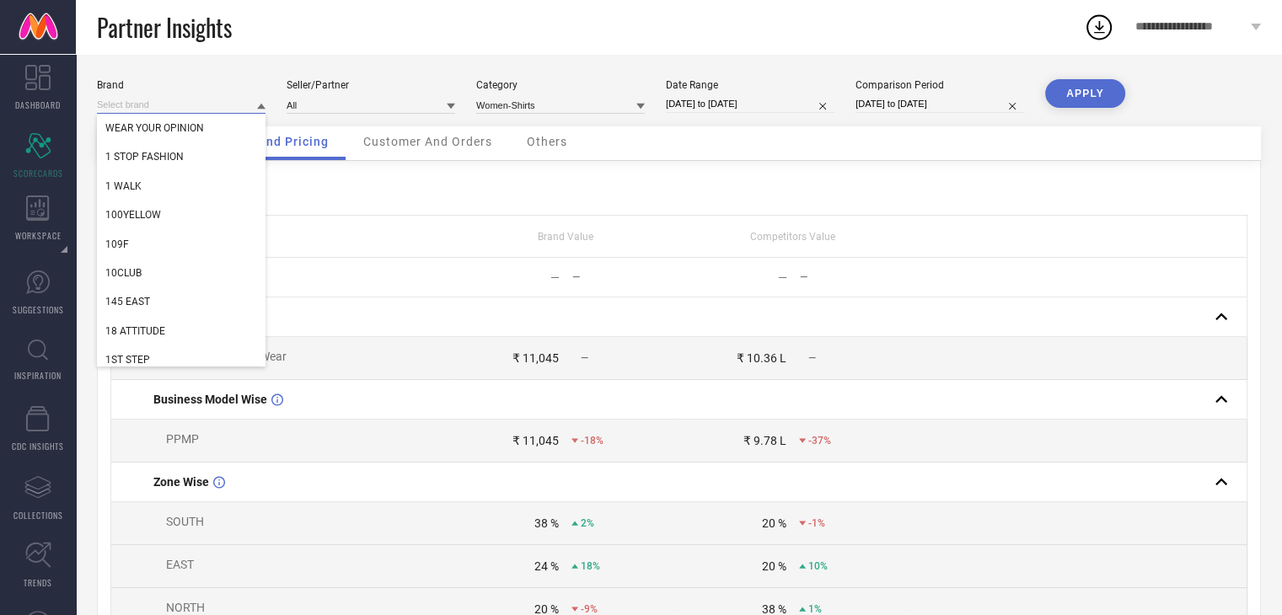
click at [223, 101] on input at bounding box center [181, 105] width 169 height 18
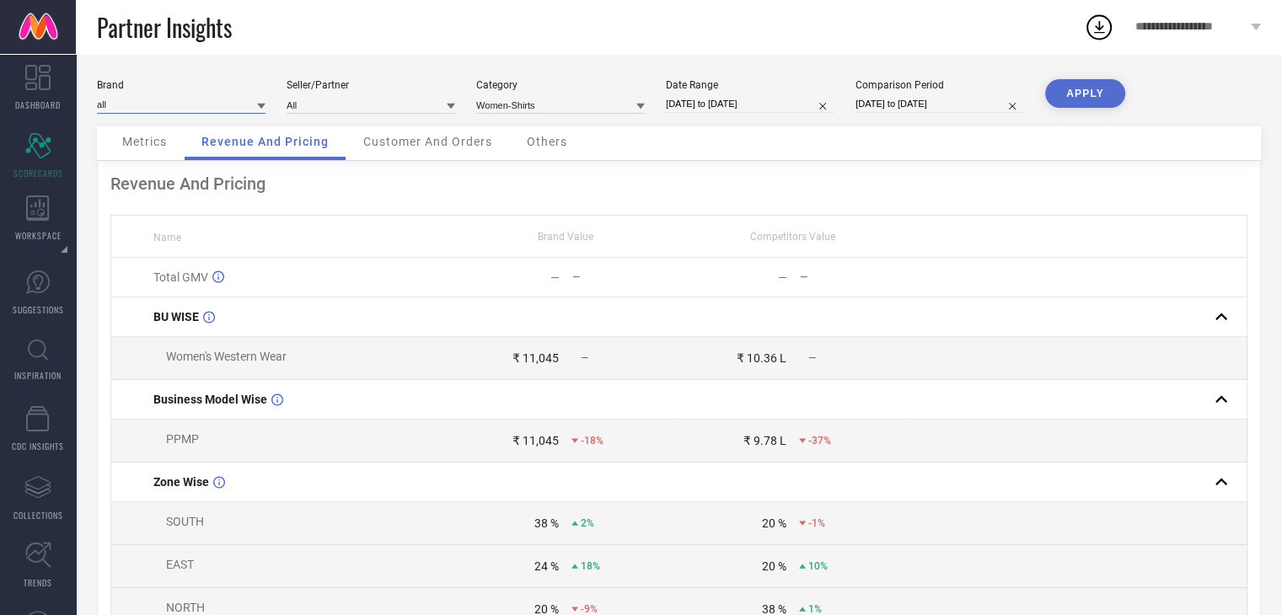
type input "all"
click at [260, 106] on icon at bounding box center [261, 107] width 8 height 6
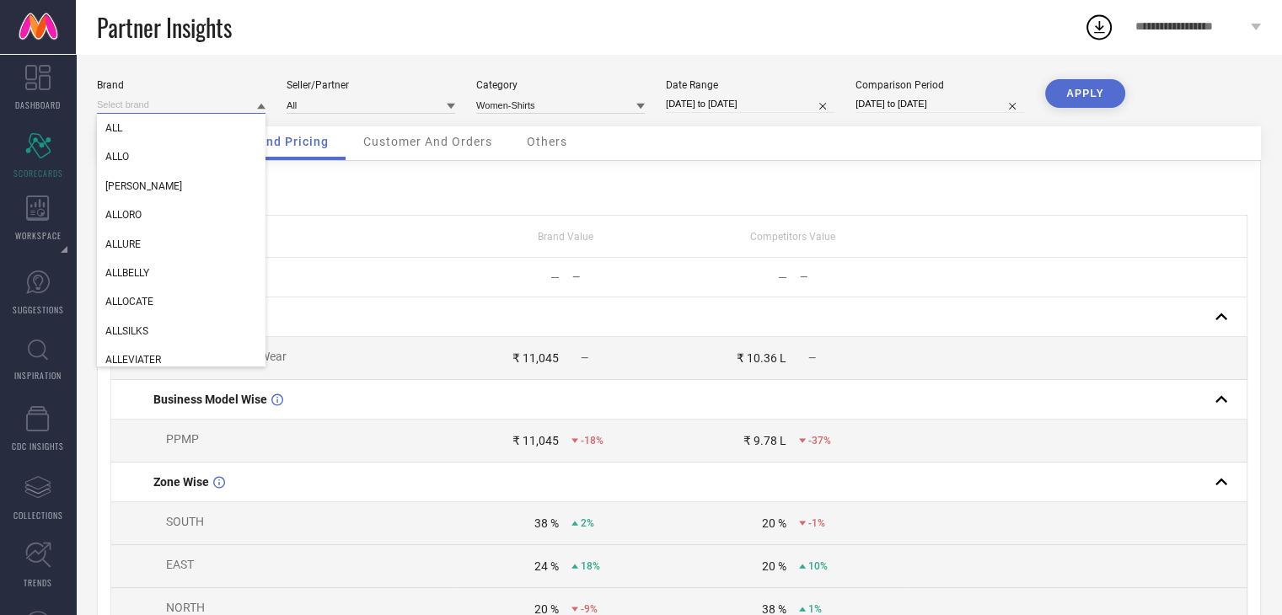
click at [178, 109] on input at bounding box center [181, 105] width 169 height 18
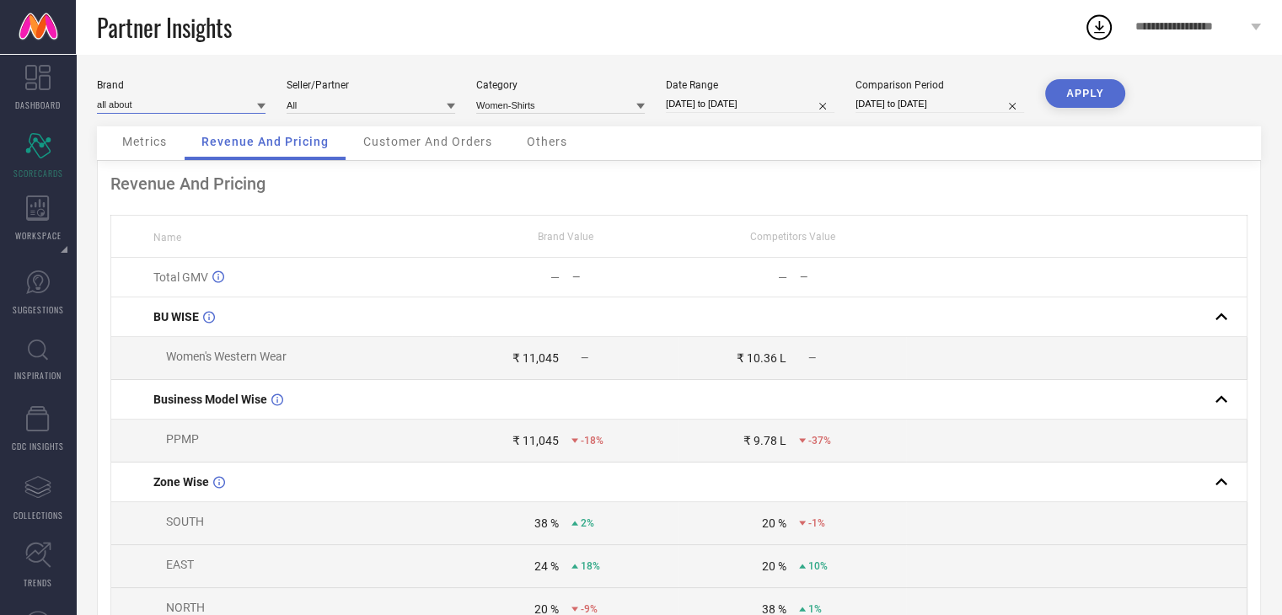
type input "all about"
click at [260, 105] on icon at bounding box center [261, 107] width 8 height 6
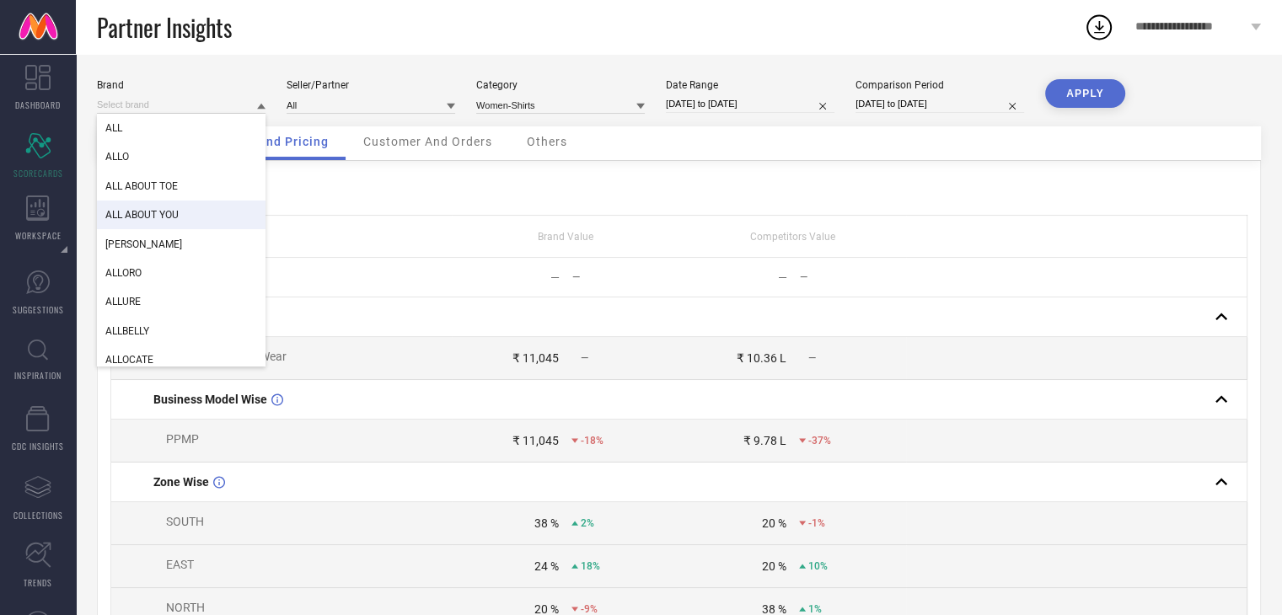
click at [164, 212] on span "ALL ABOUT YOU" at bounding box center [141, 215] width 73 height 12
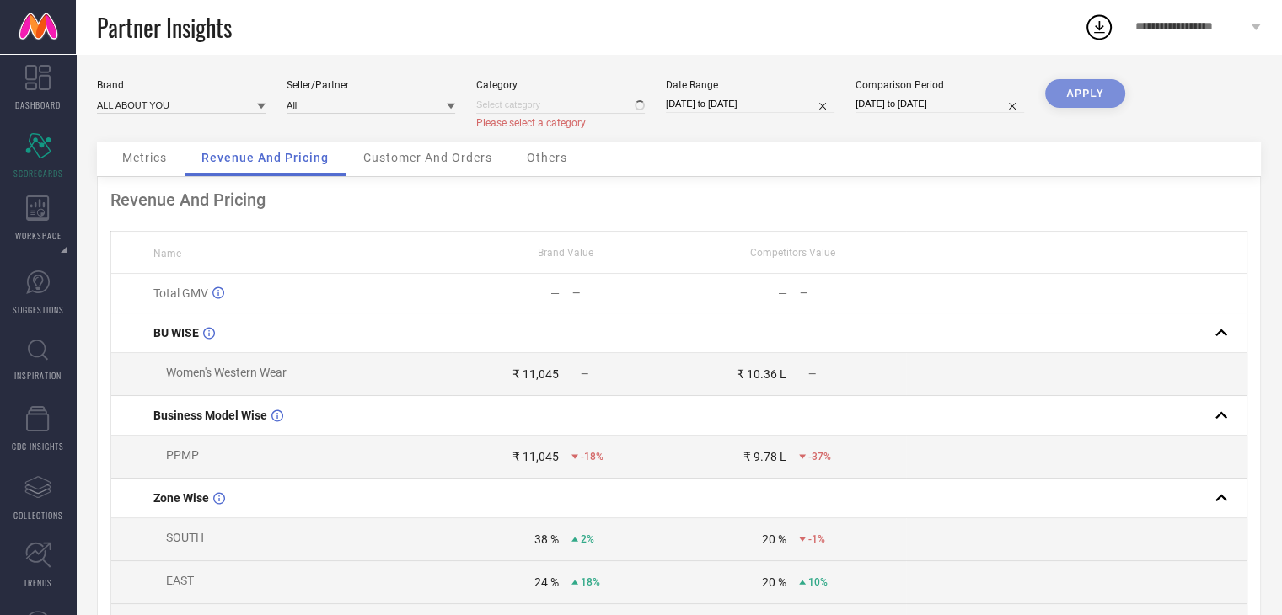
type input "Women-Shirts"
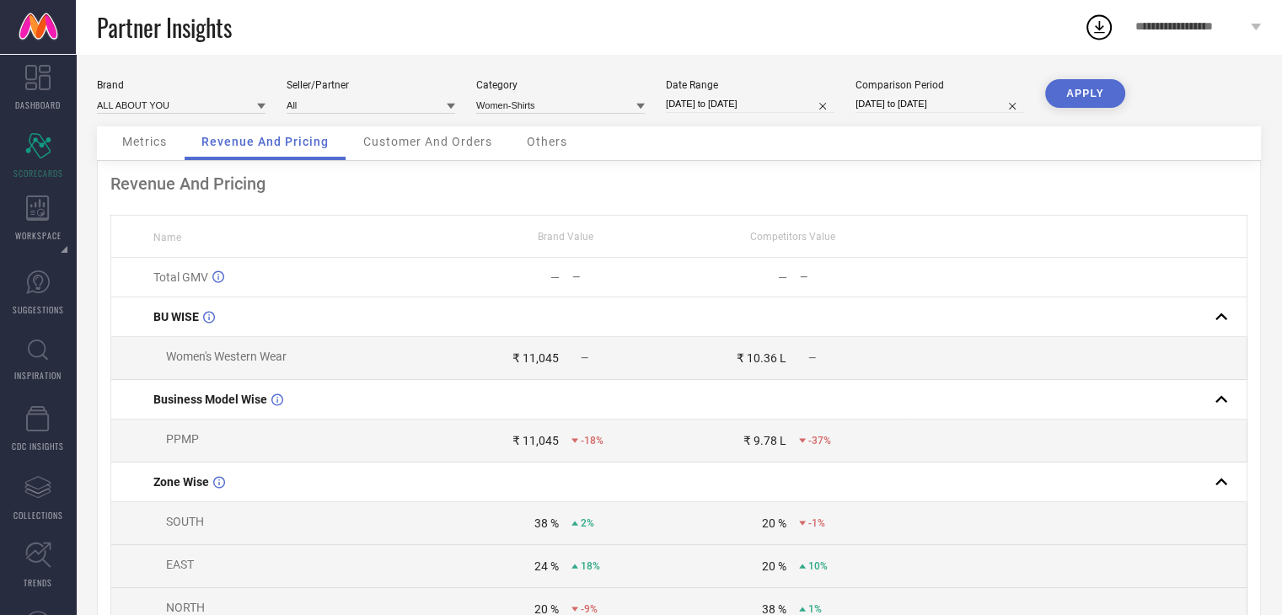
click at [1091, 93] on button "APPLY" at bounding box center [1085, 93] width 80 height 29
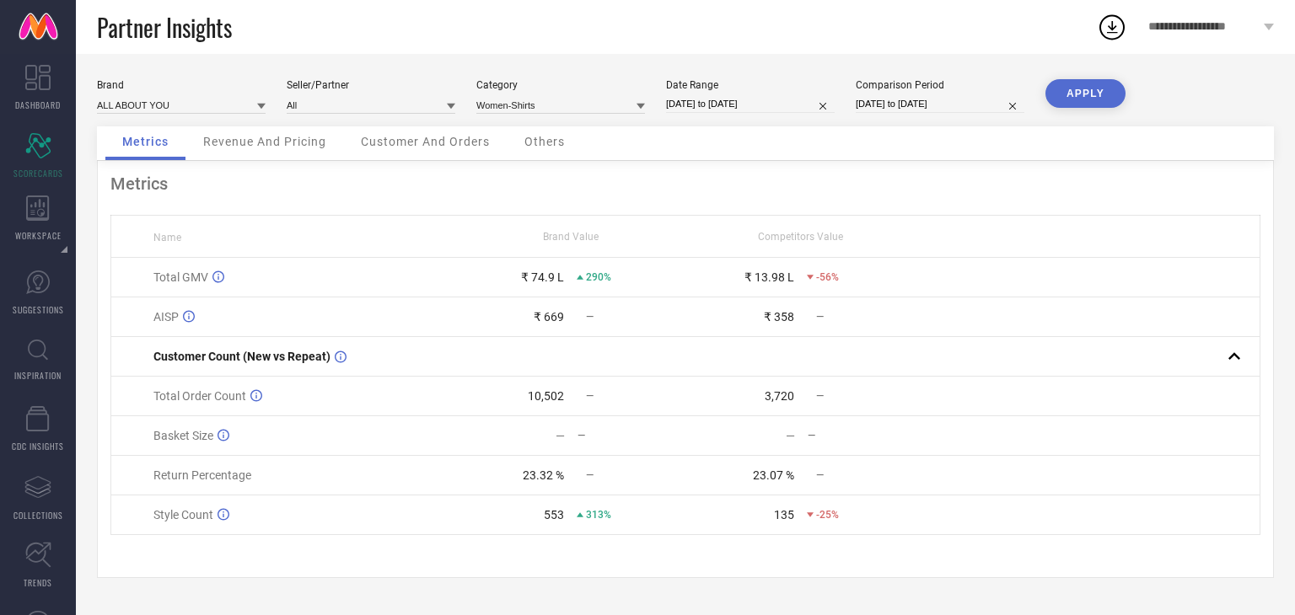
click at [283, 137] on span "Revenue And Pricing" at bounding box center [264, 141] width 123 height 13
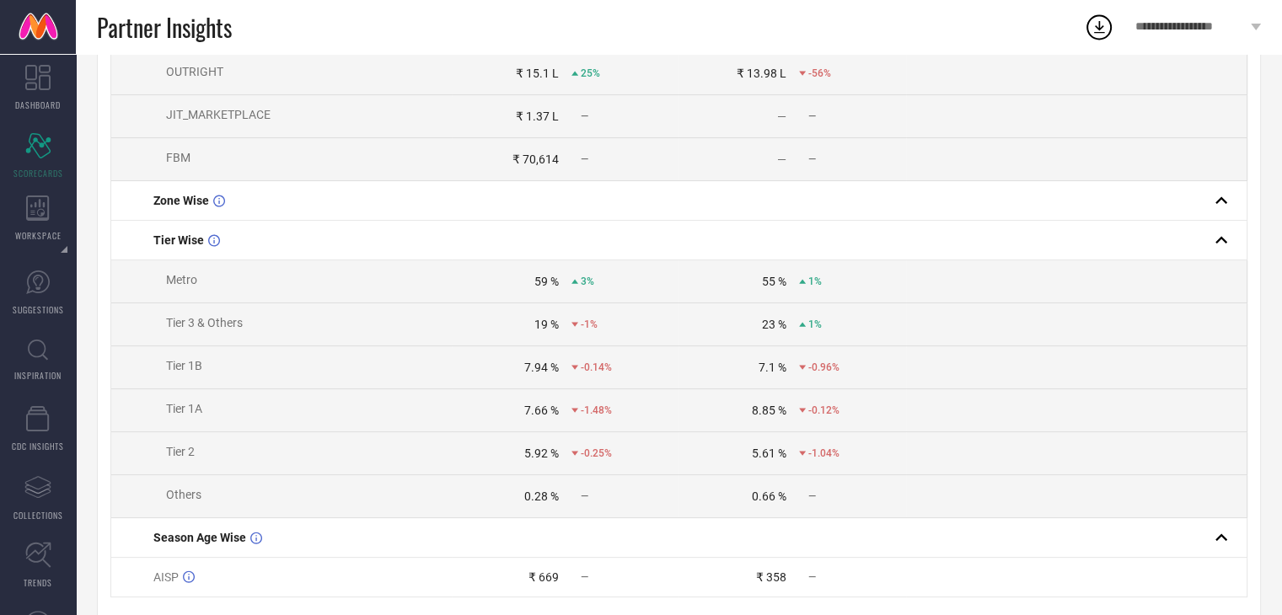
scroll to position [369, 0]
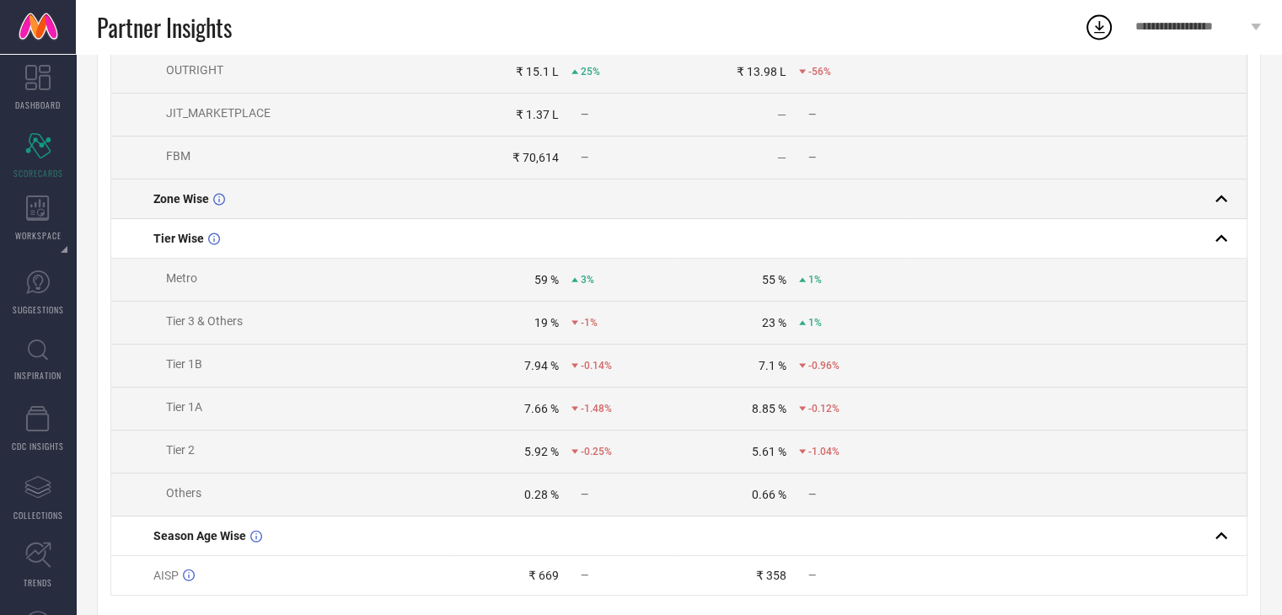
click at [1214, 207] on rect at bounding box center [1222, 199] width 24 height 24
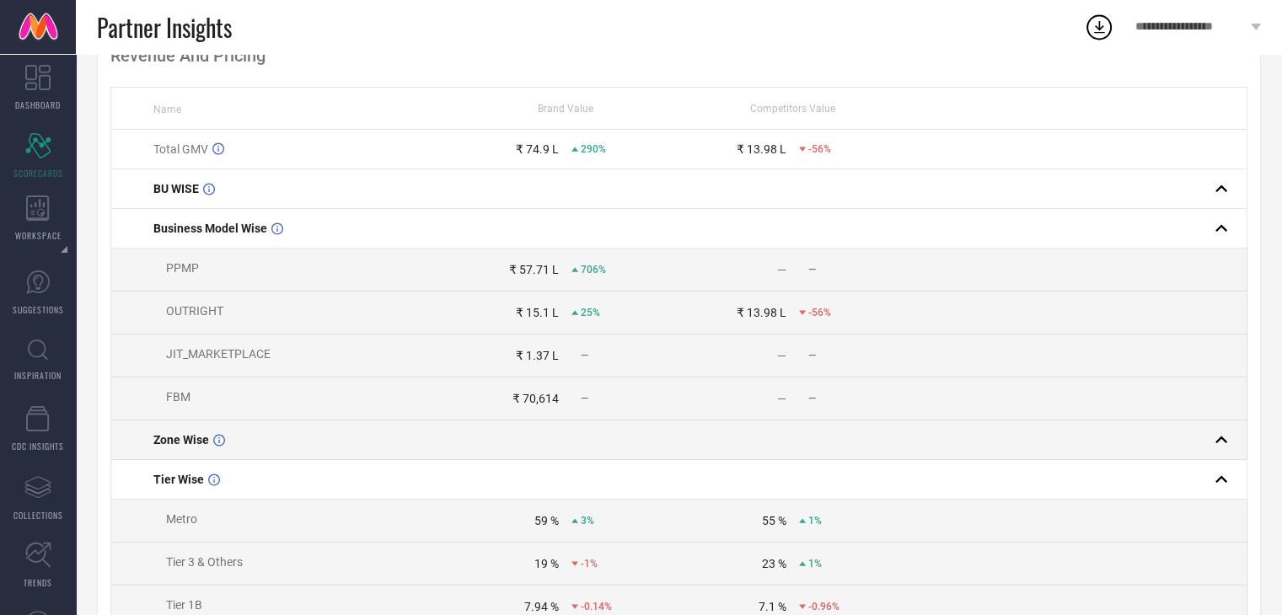
scroll to position [0, 0]
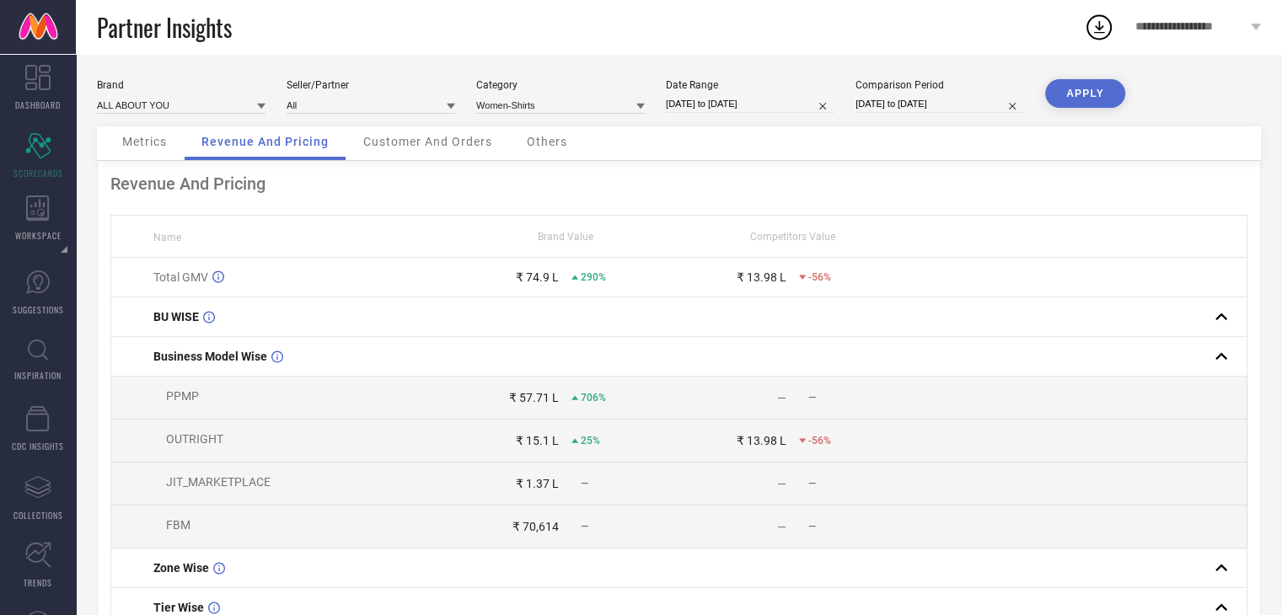
click at [400, 142] on span "Customer And Orders" at bounding box center [427, 141] width 129 height 13
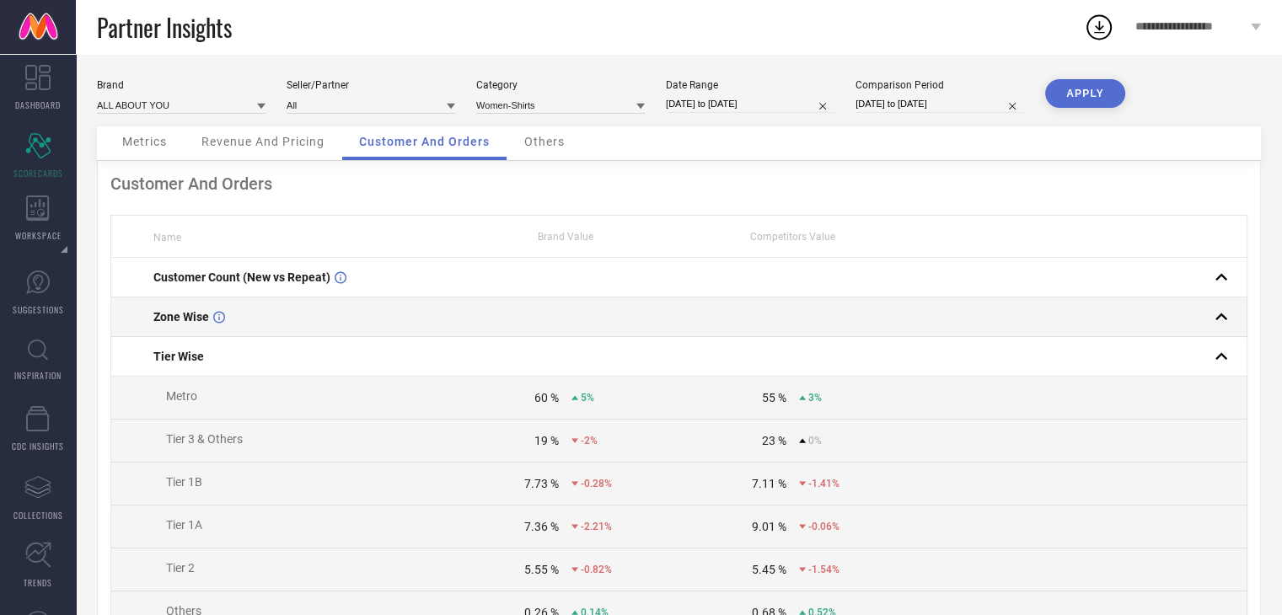
click at [625, 309] on td at bounding box center [566, 318] width 228 height 40
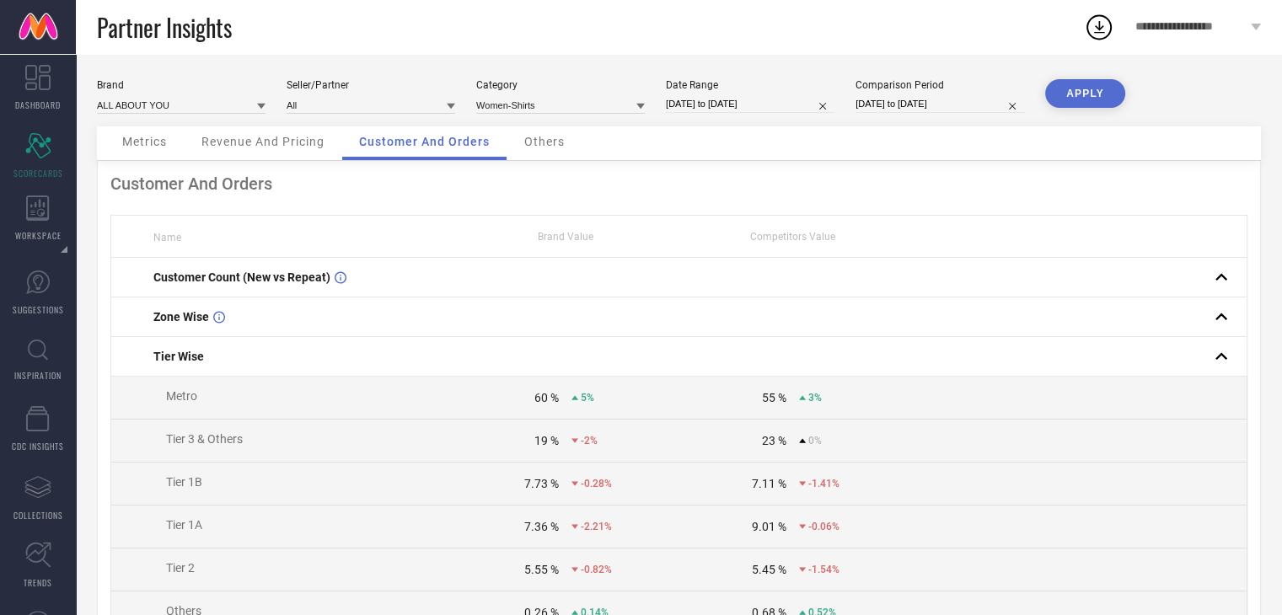
click at [544, 130] on div "Others" at bounding box center [545, 143] width 74 height 34
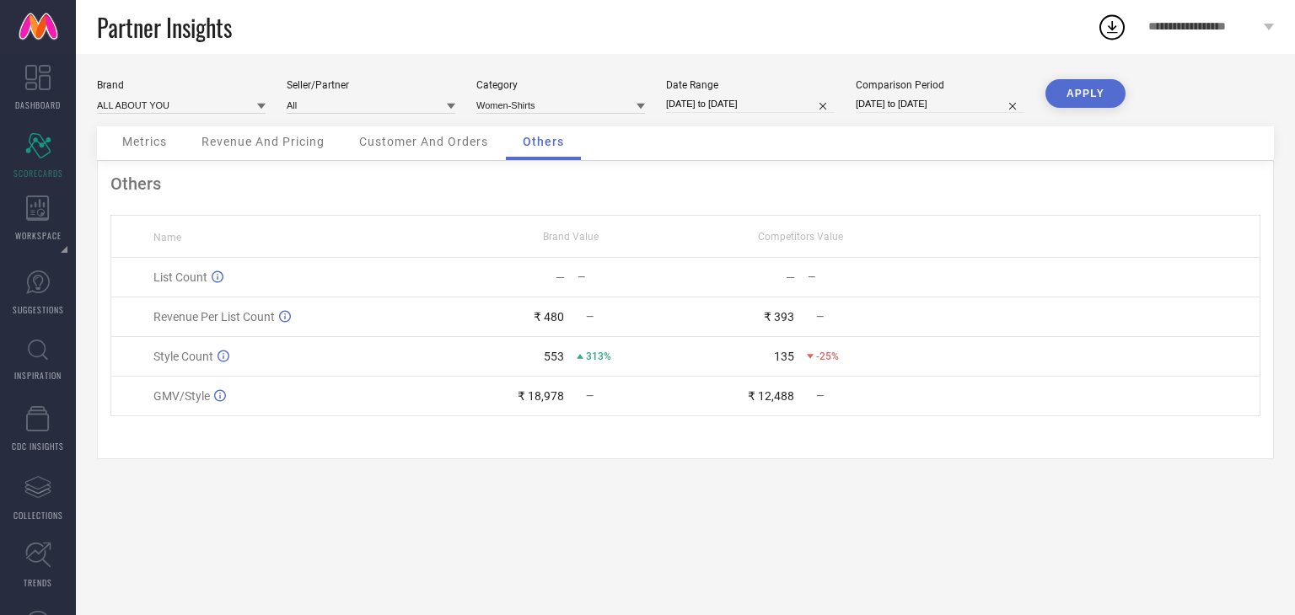
click at [284, 140] on span "Revenue And Pricing" at bounding box center [262, 141] width 123 height 13
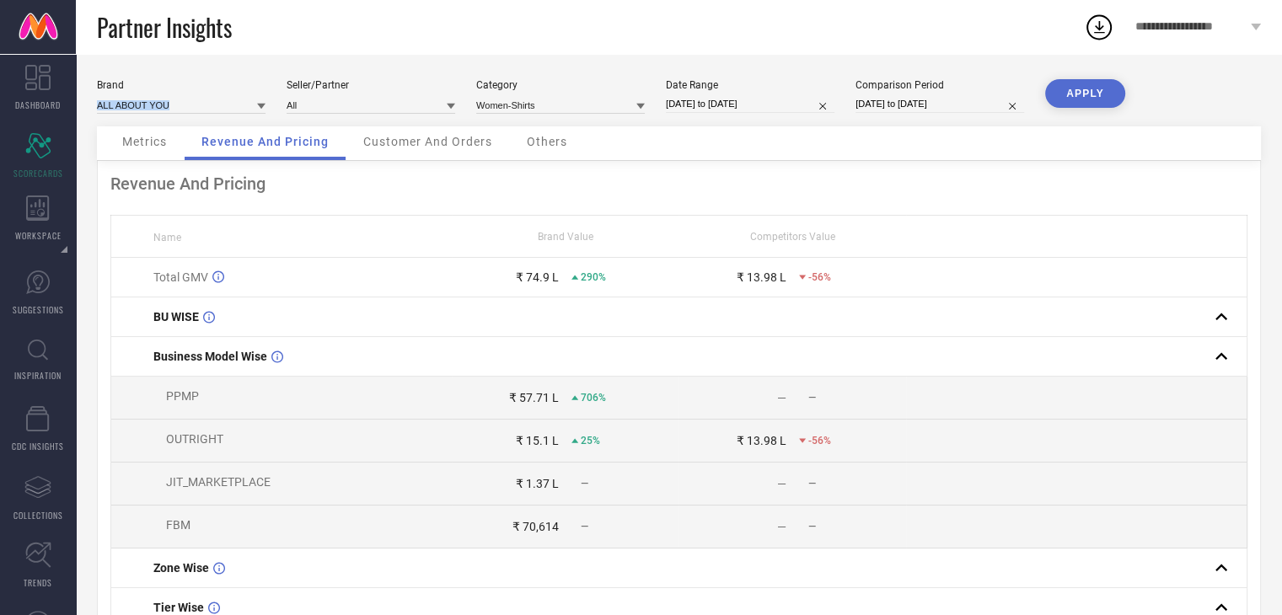
drag, startPoint x: 204, startPoint y: 115, endPoint x: 183, endPoint y: 99, distance: 26.5
click at [183, 99] on div "Brand ALL ABOUT YOU Seller/Partner All Category Women-Shirts Date Range [DATE] …" at bounding box center [679, 102] width 1164 height 47
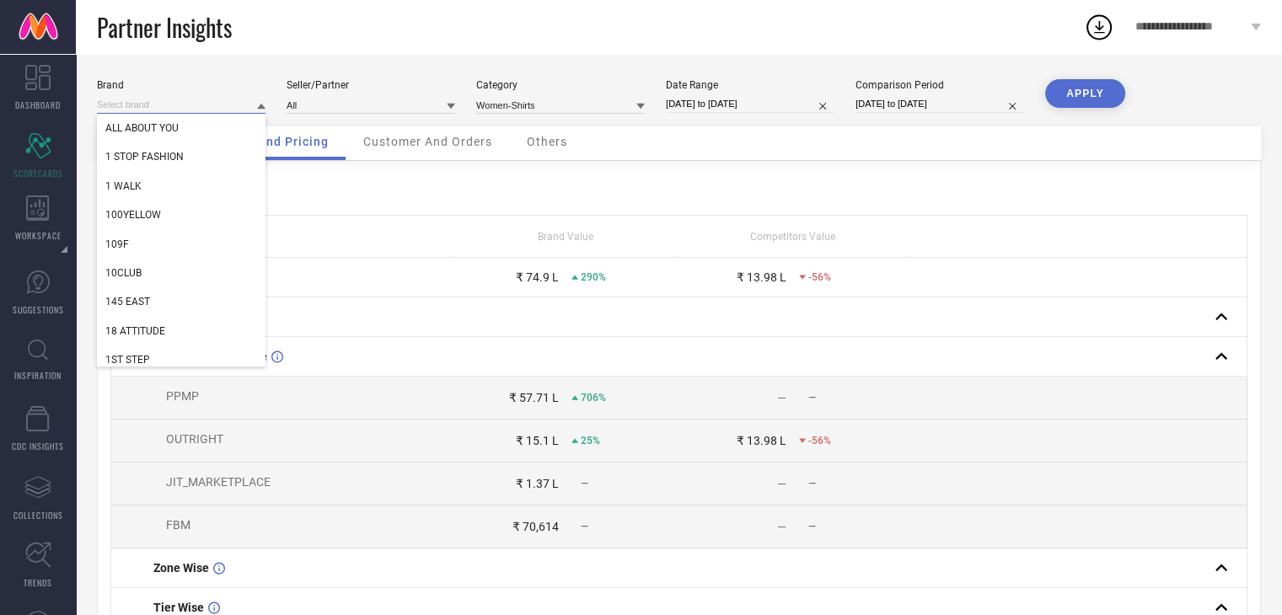
click at [183, 99] on input at bounding box center [181, 105] width 169 height 18
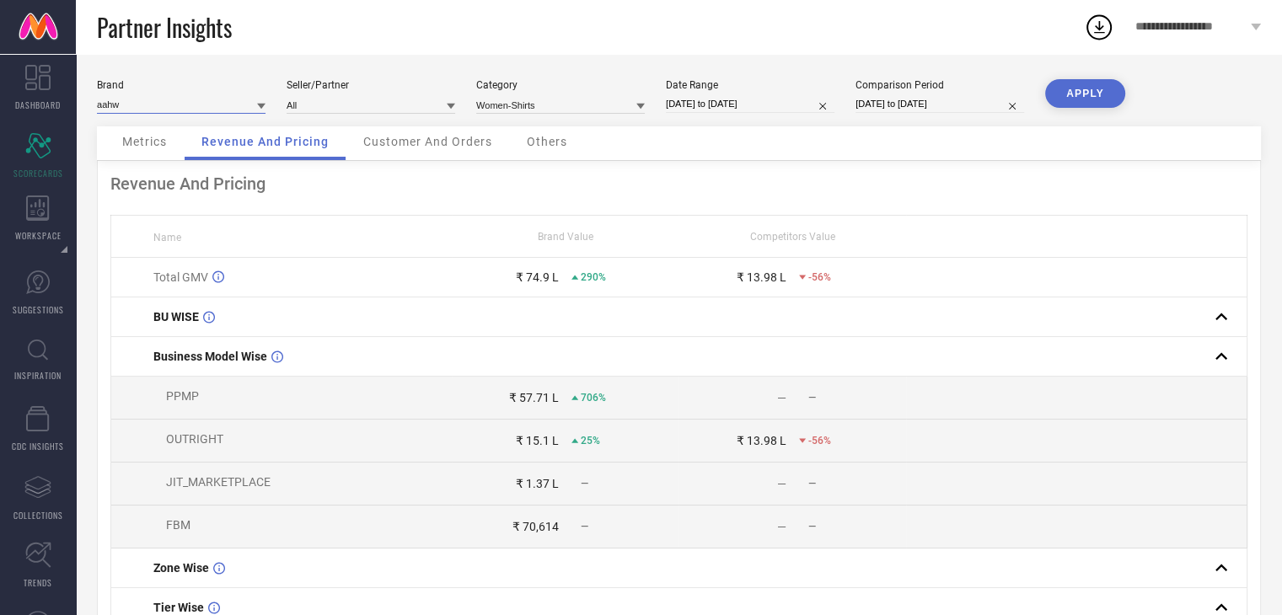
type input "aahwa"
click at [254, 107] on input "aahwa" at bounding box center [181, 105] width 169 height 18
click at [193, 137] on div "AAHWAN" at bounding box center [181, 128] width 169 height 29
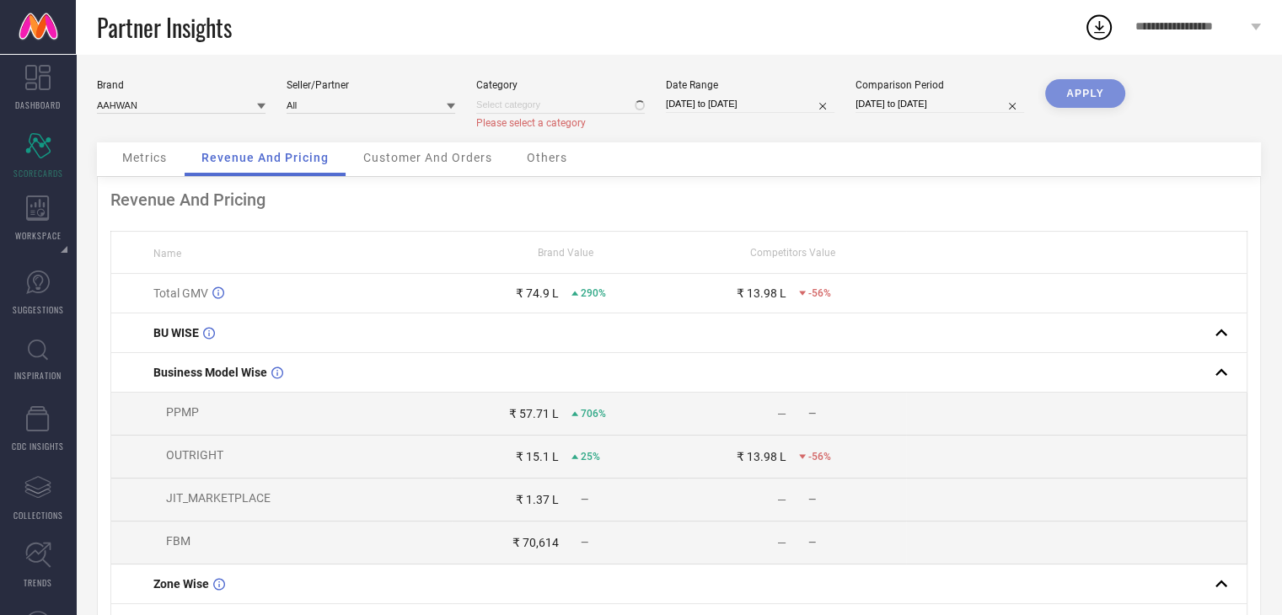
type input "Women-Shirts"
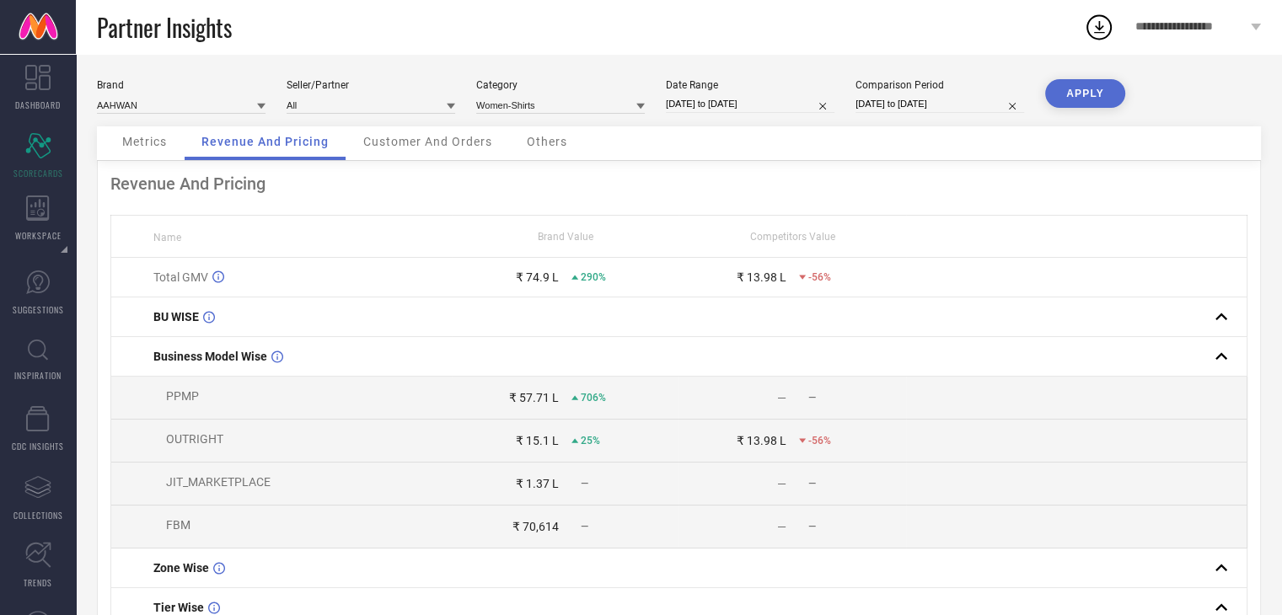
click at [1088, 100] on button "APPLY" at bounding box center [1085, 93] width 80 height 29
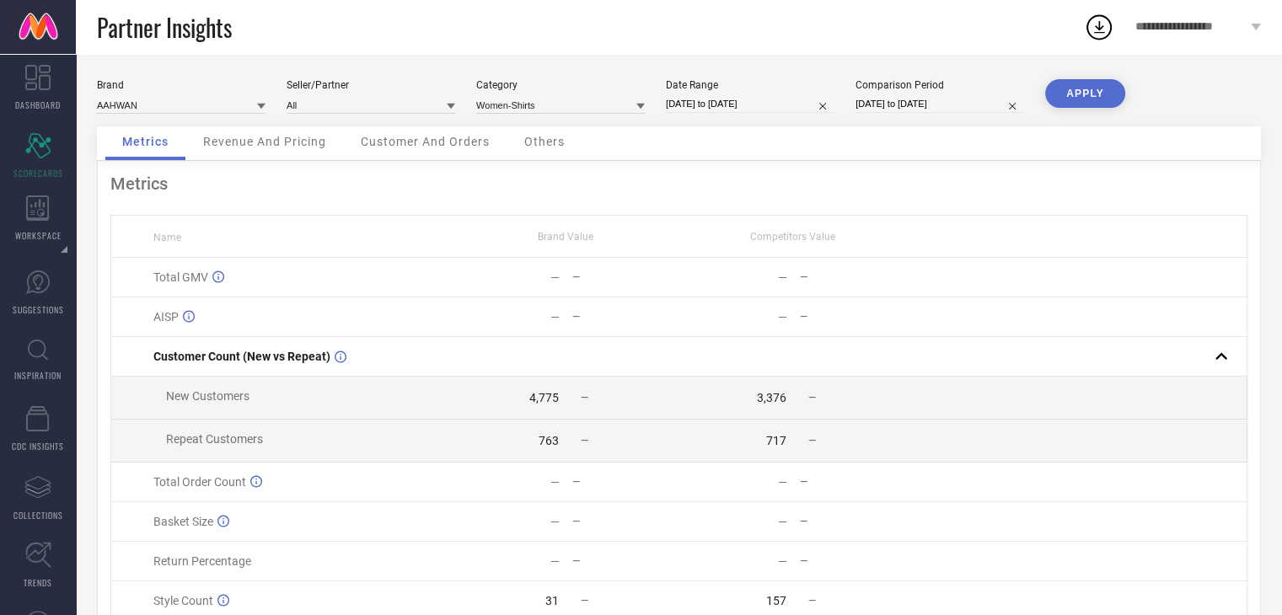
click at [281, 163] on div "Metrics Name Brand Value Competitors Value Total GMV — — — — AISP — — — — Custo…" at bounding box center [679, 412] width 1164 height 503
click at [274, 151] on div "Revenue And Pricing" at bounding box center [264, 143] width 157 height 34
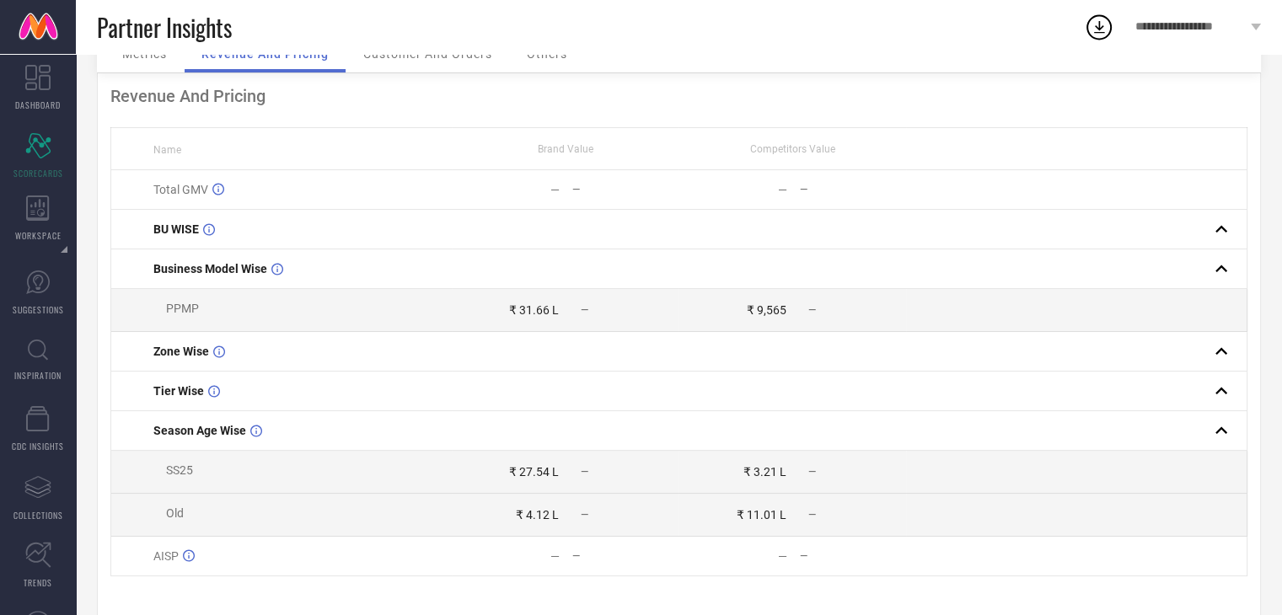
scroll to position [89, 0]
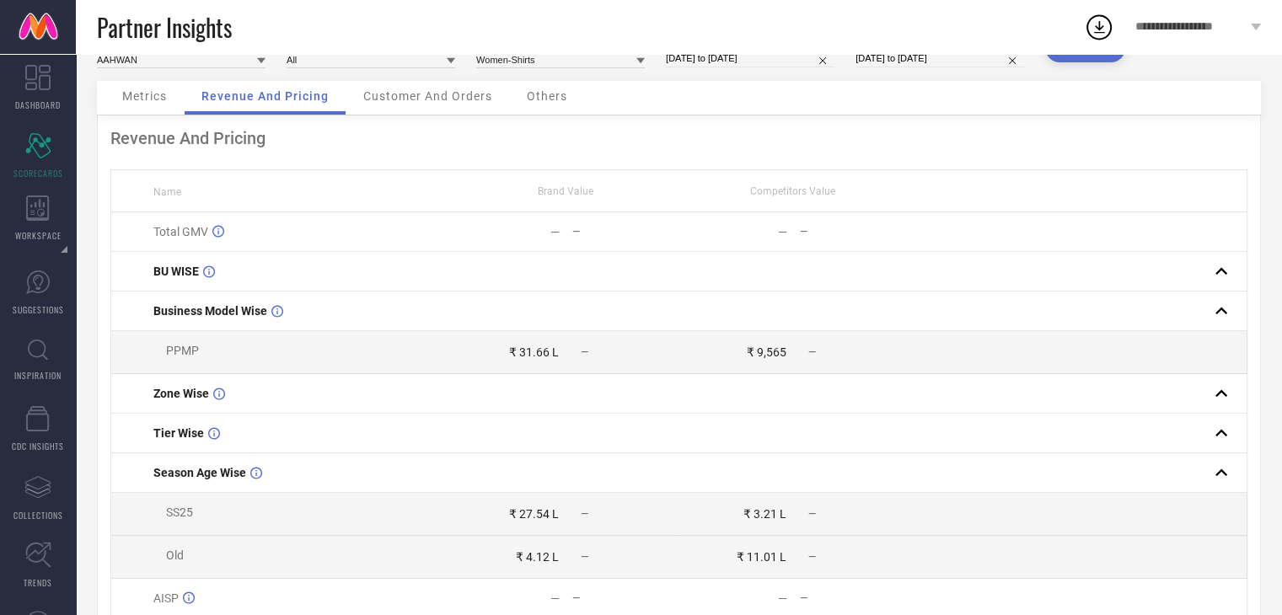
click at [400, 94] on span "Customer And Orders" at bounding box center [427, 95] width 129 height 13
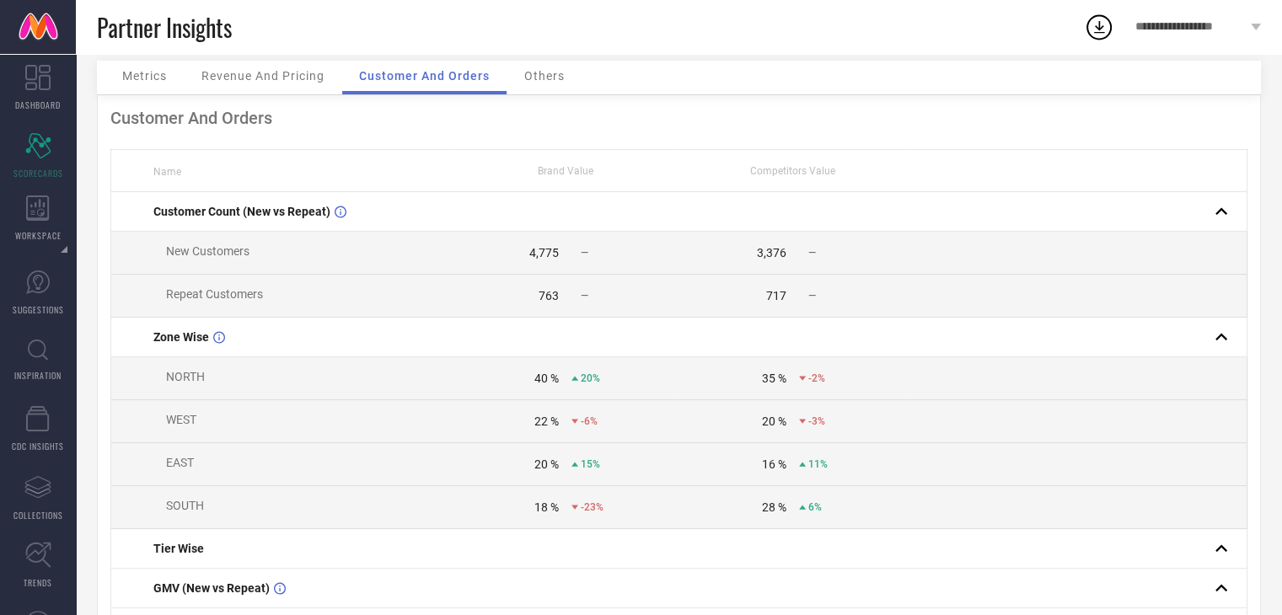
scroll to position [64, 0]
click at [540, 382] on div "40 %" at bounding box center [546, 379] width 24 height 13
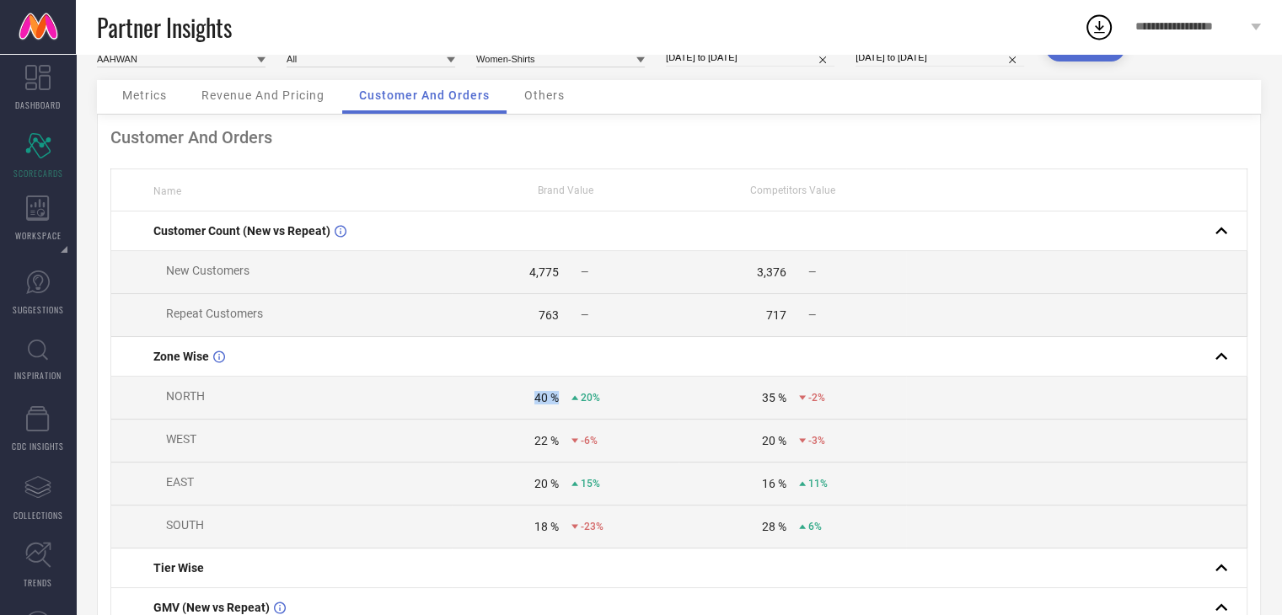
scroll to position [0, 0]
